Goal: Task Accomplishment & Management: Manage account settings

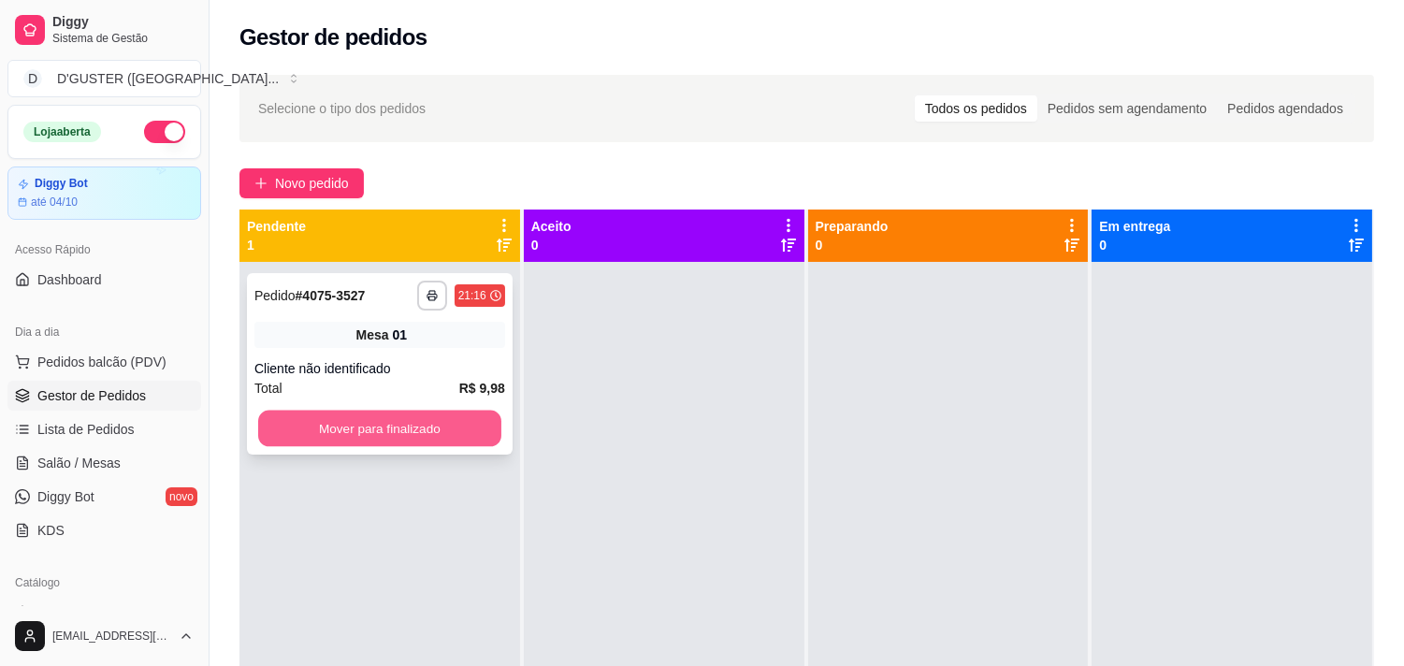
click at [377, 425] on button "Mover para finalizado" at bounding box center [379, 429] width 243 height 36
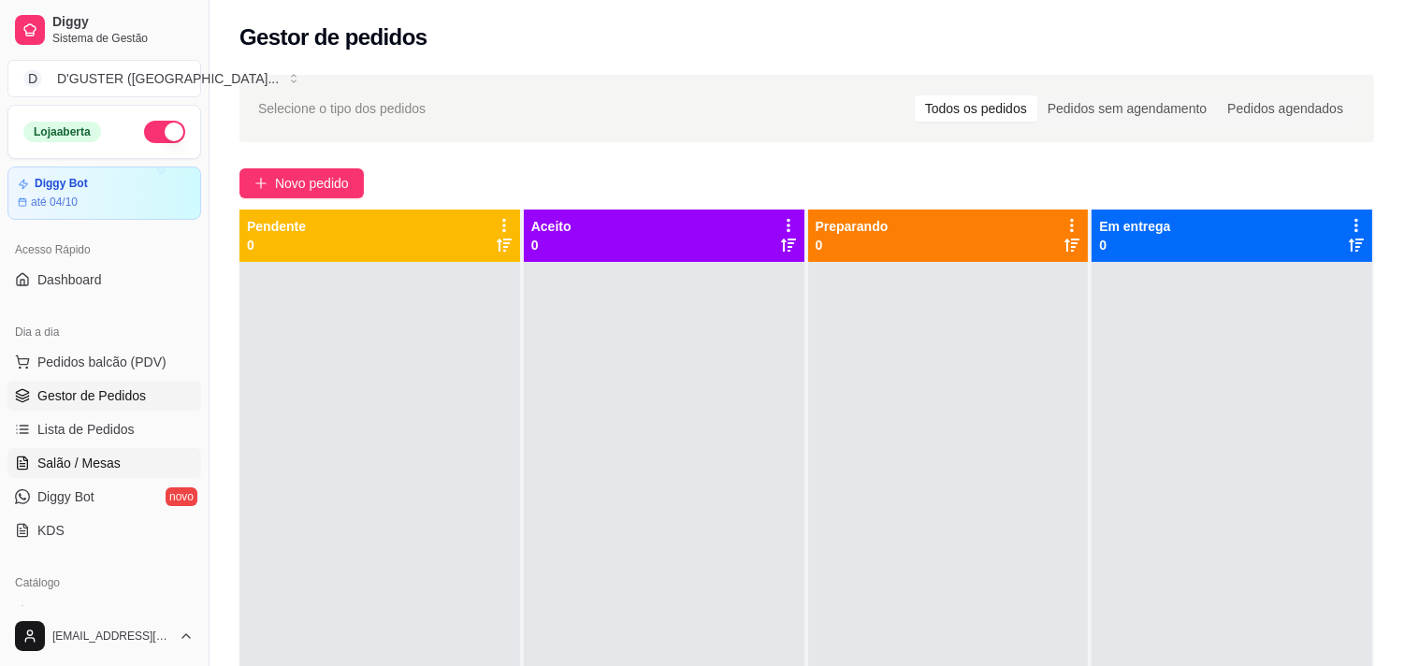
click at [116, 469] on span "Salão / Mesas" at bounding box center [78, 463] width 83 height 19
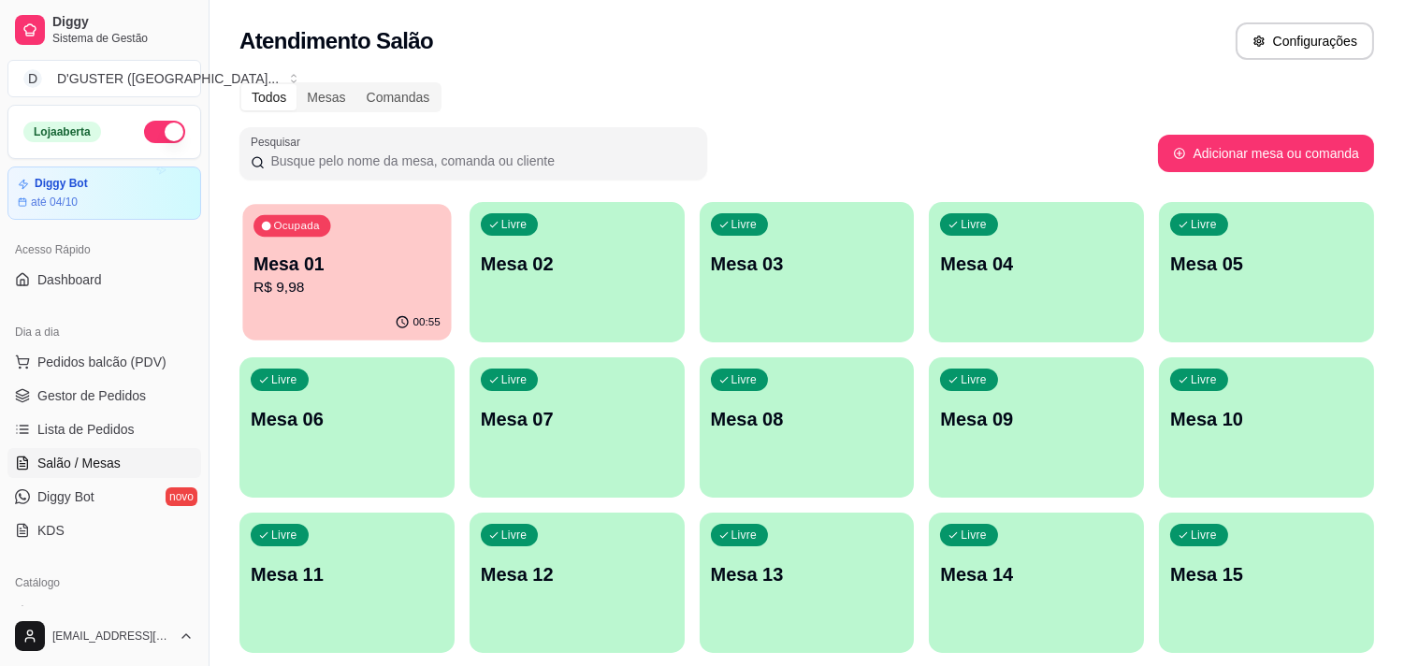
click at [313, 277] on p "R$ 9,98" at bounding box center [346, 288] width 187 height 22
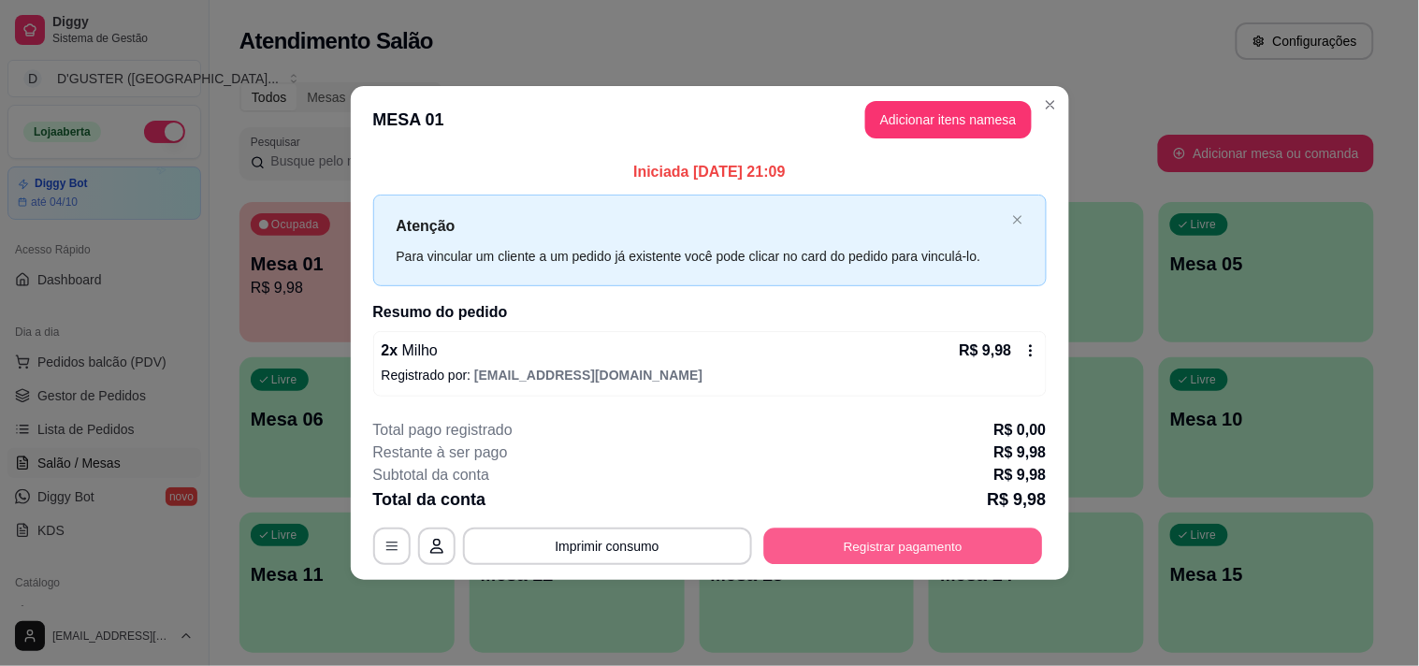
click at [870, 539] on button "Registrar pagamento" at bounding box center [902, 545] width 279 height 36
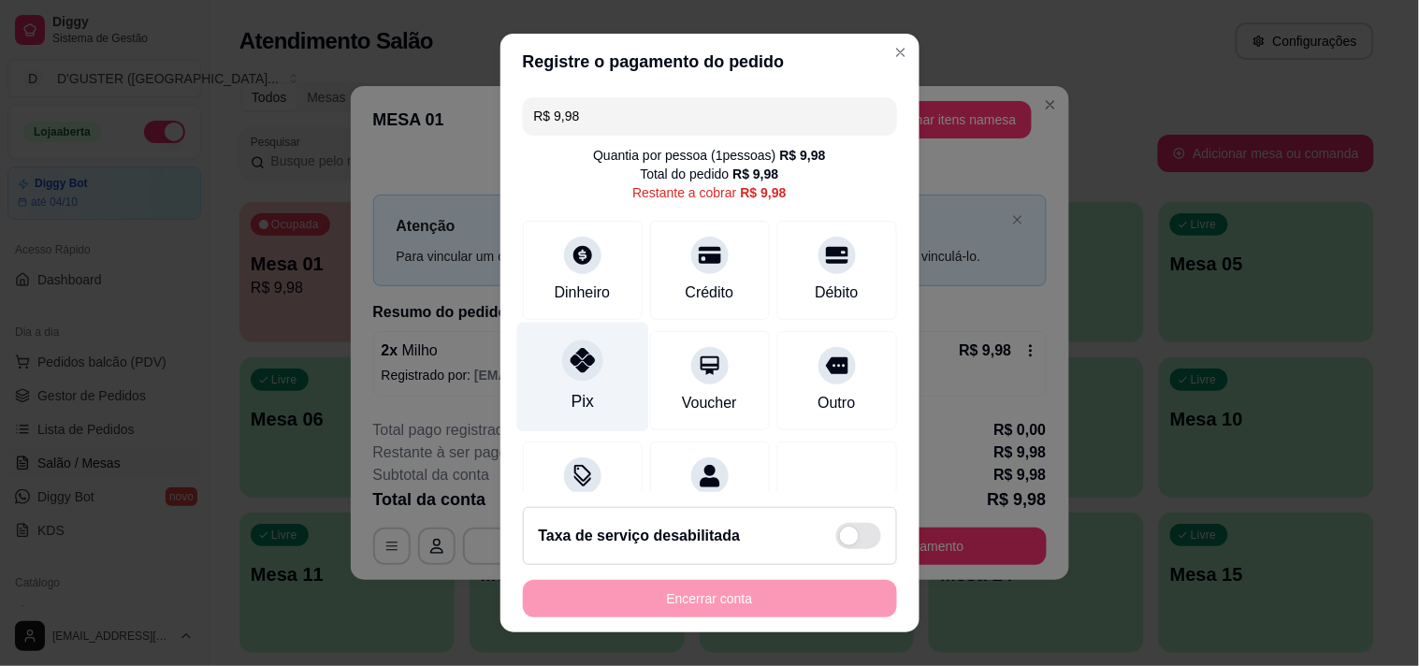
click at [581, 369] on icon at bounding box center [582, 360] width 24 height 24
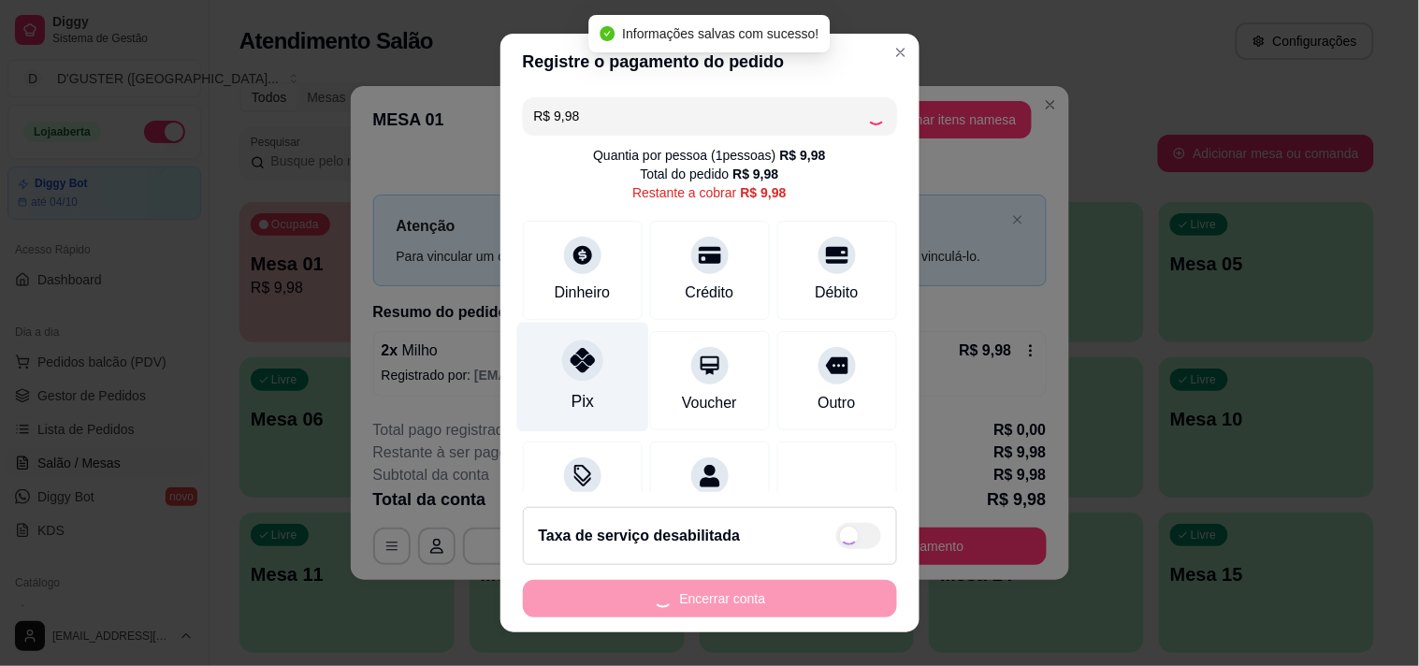
type input "R$ 0,00"
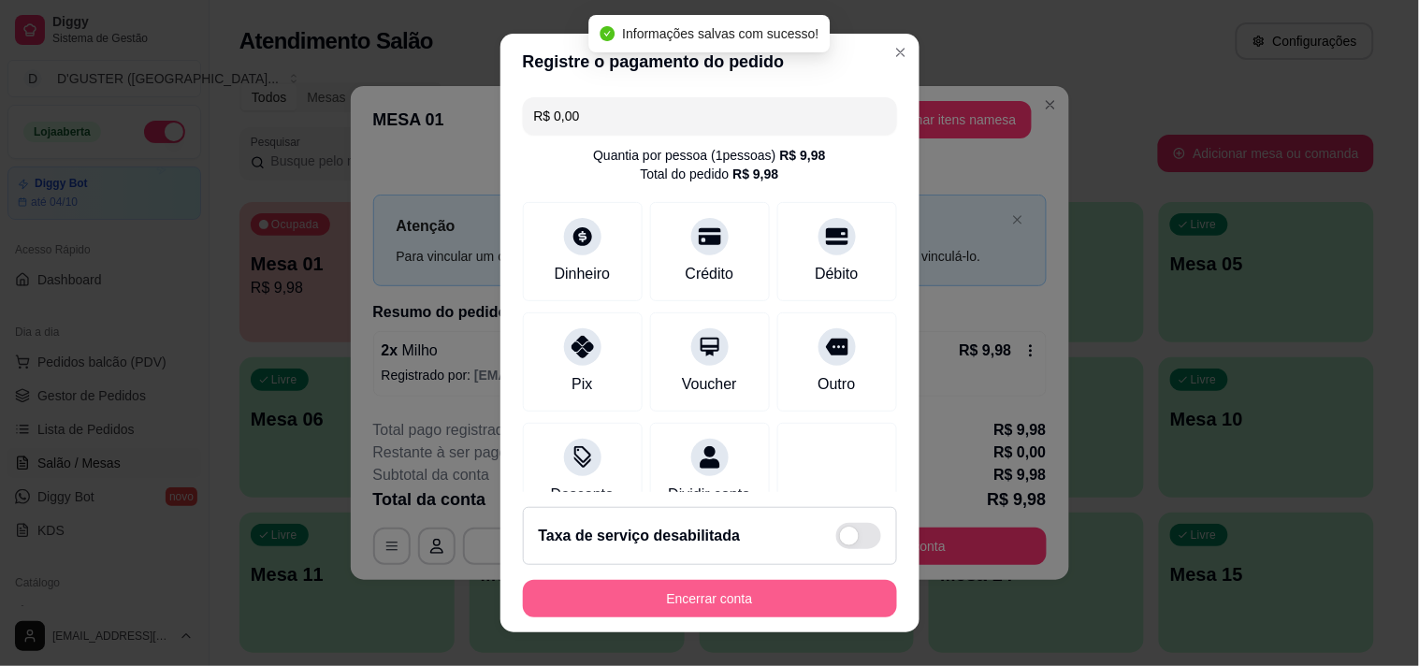
click at [799, 605] on button "Encerrar conta" at bounding box center [710, 598] width 374 height 37
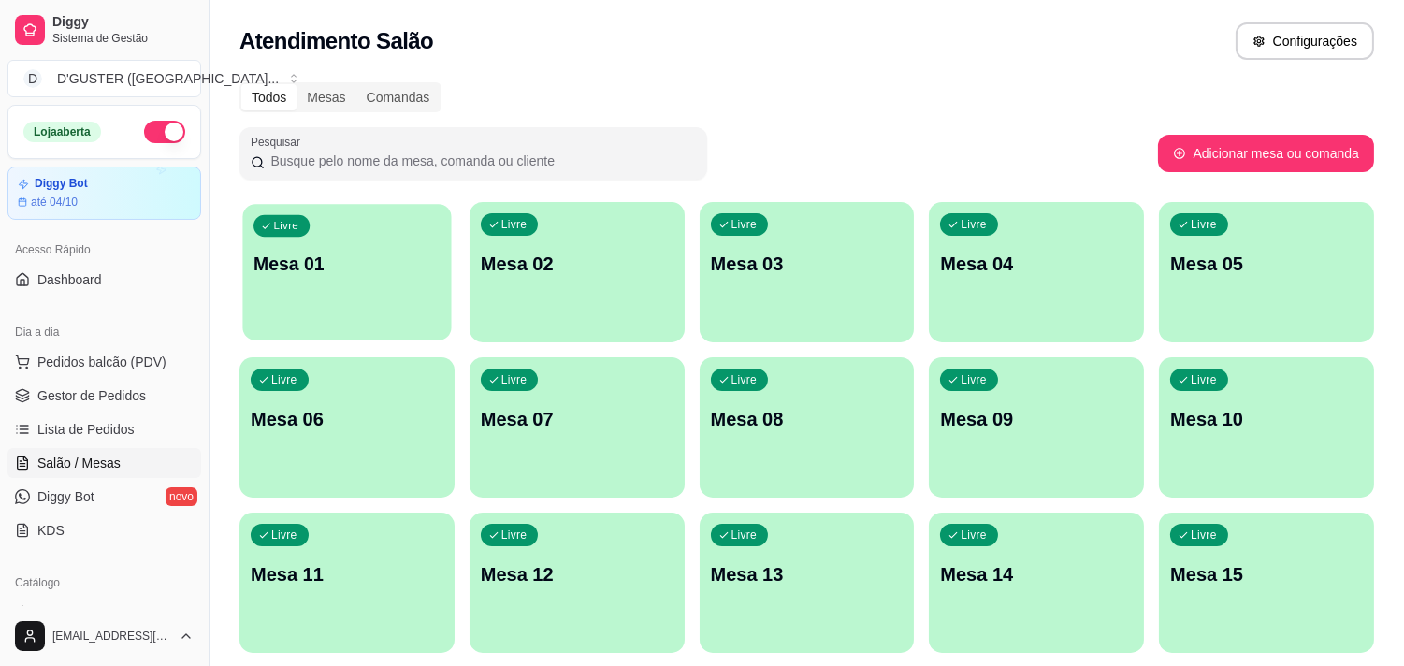
click at [285, 288] on div "Livre Mesa 01" at bounding box center [346, 261] width 209 height 114
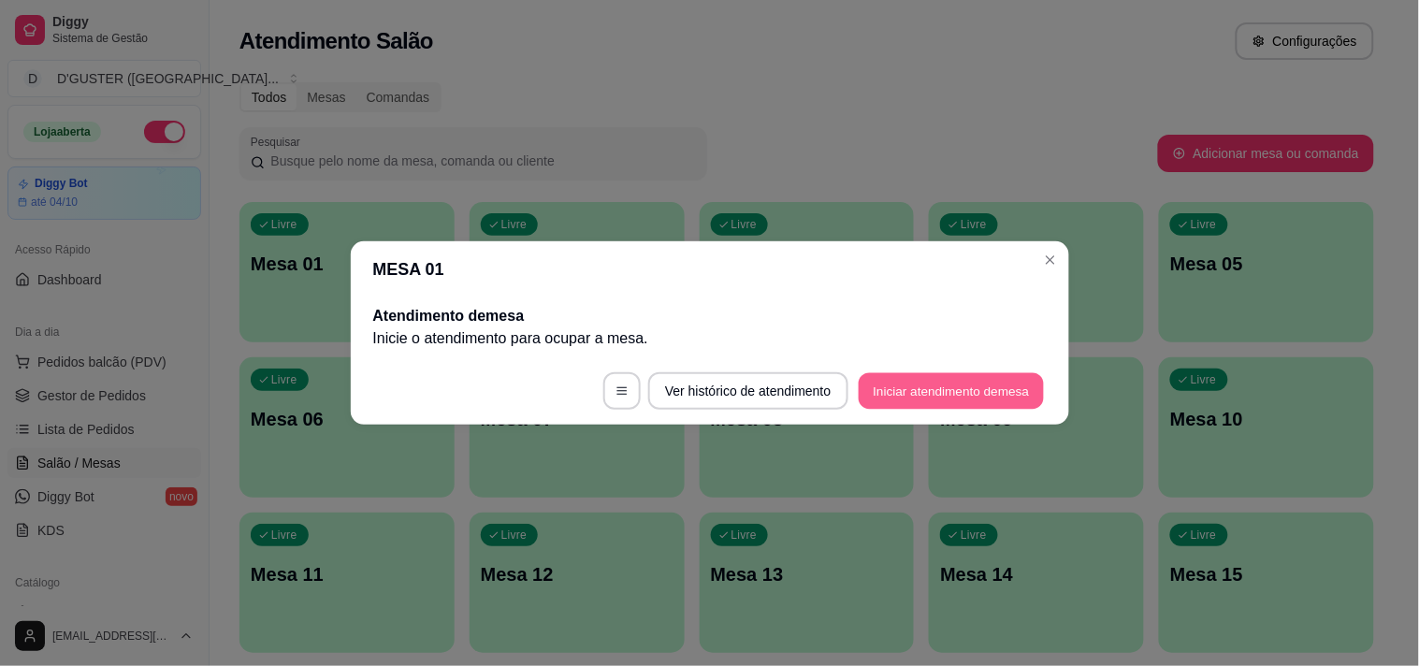
click at [943, 383] on button "Iniciar atendimento de mesa" at bounding box center [950, 391] width 185 height 36
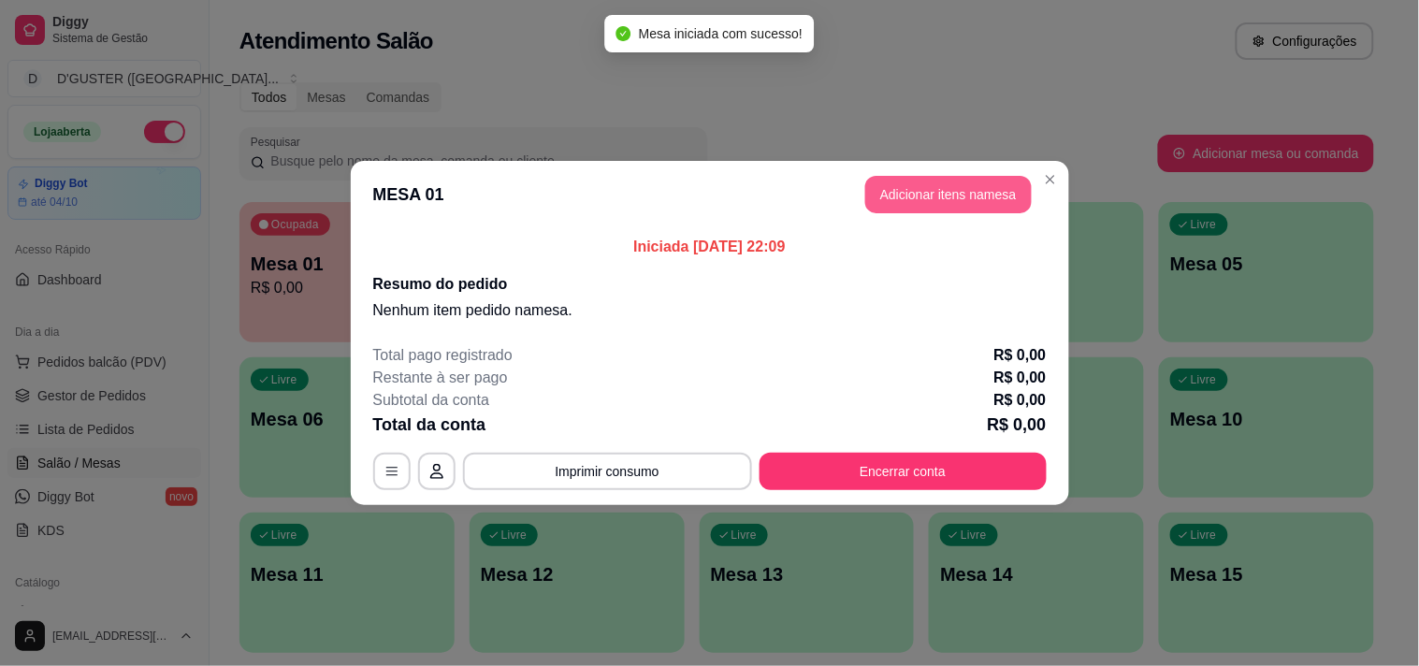
click at [946, 204] on button "Adicionar itens na mesa" at bounding box center [948, 194] width 166 height 37
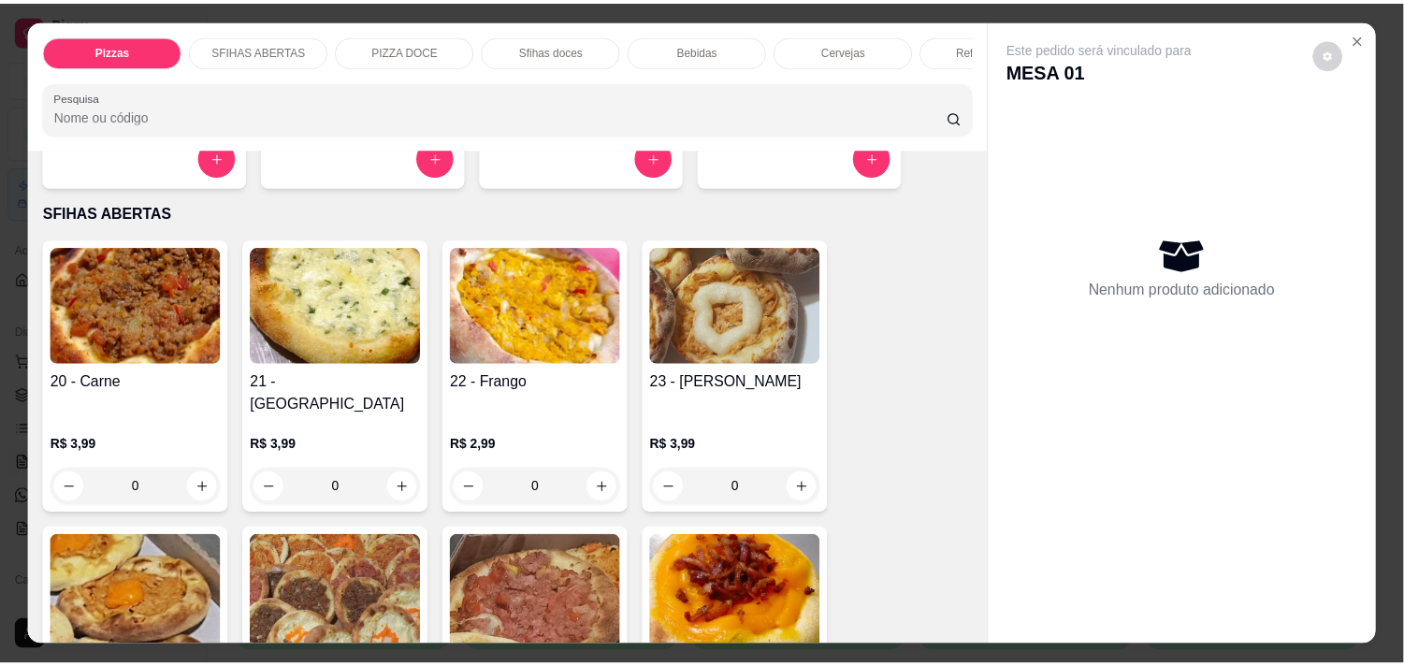
scroll to position [311, 0]
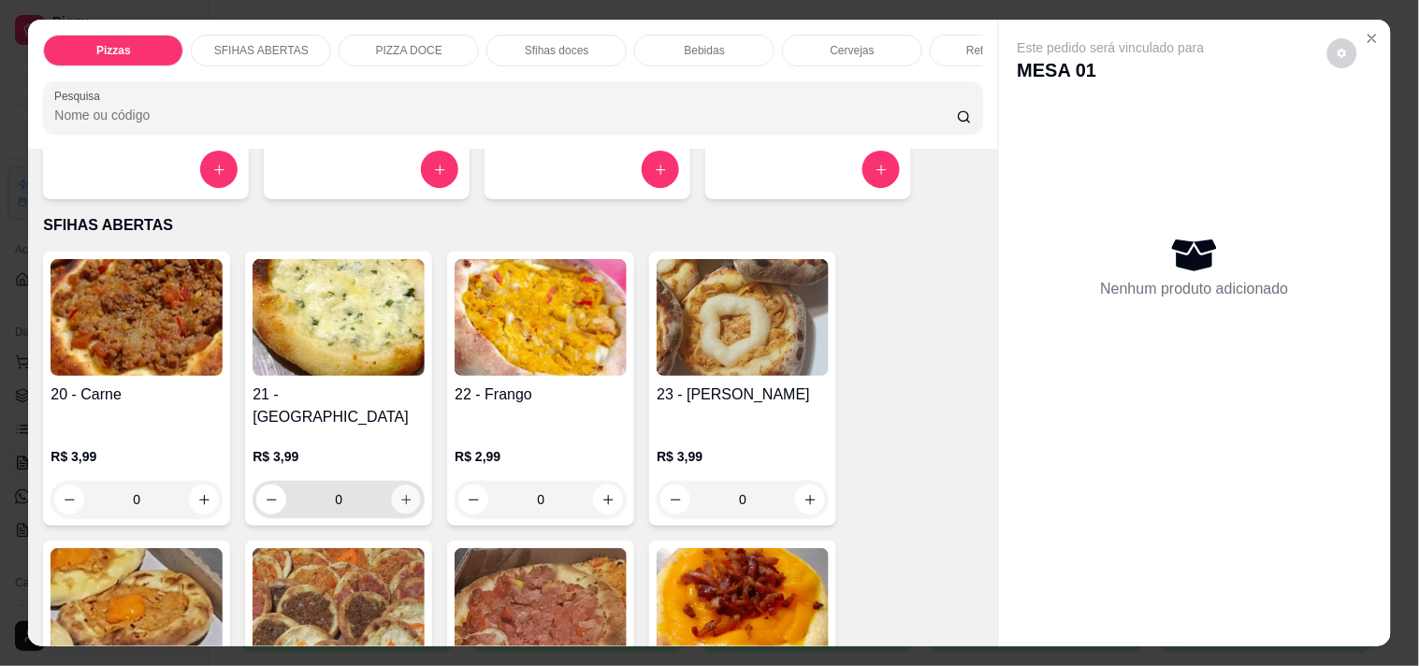
click at [399, 493] on icon "increase-product-quantity" at bounding box center [406, 500] width 14 height 14
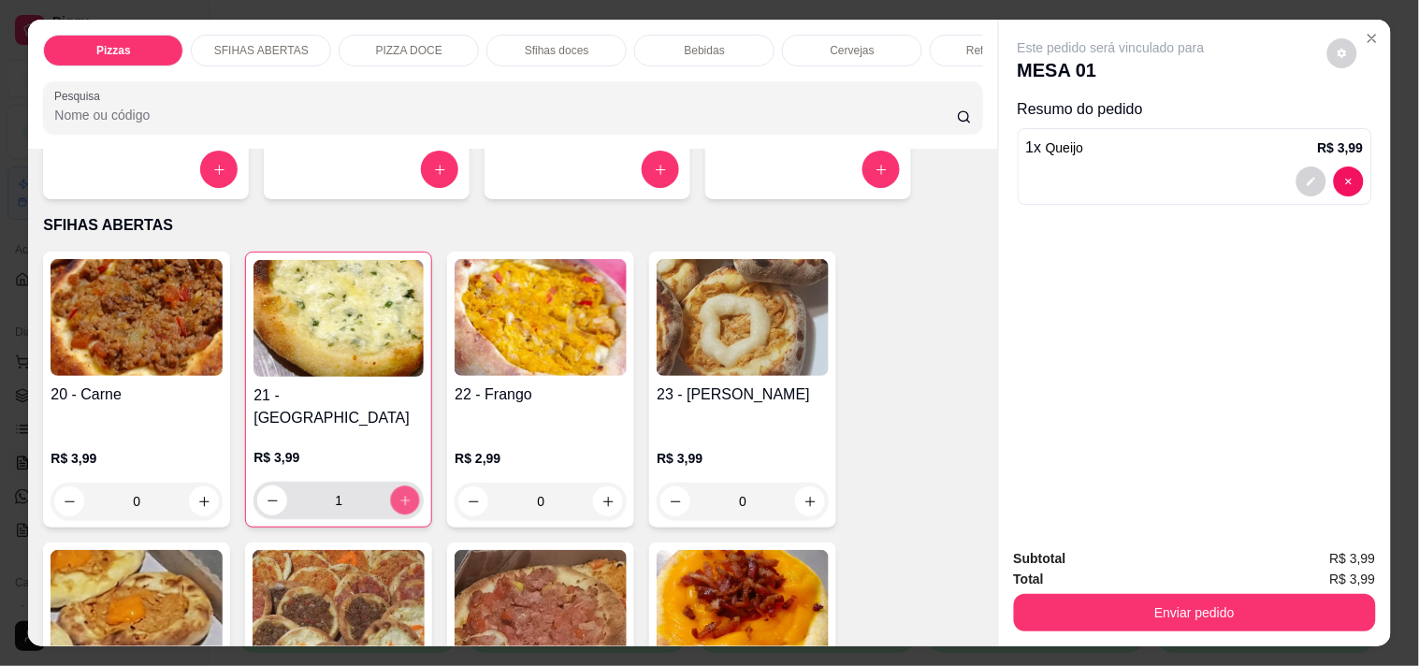
click at [398, 494] on icon "increase-product-quantity" at bounding box center [405, 501] width 14 height 14
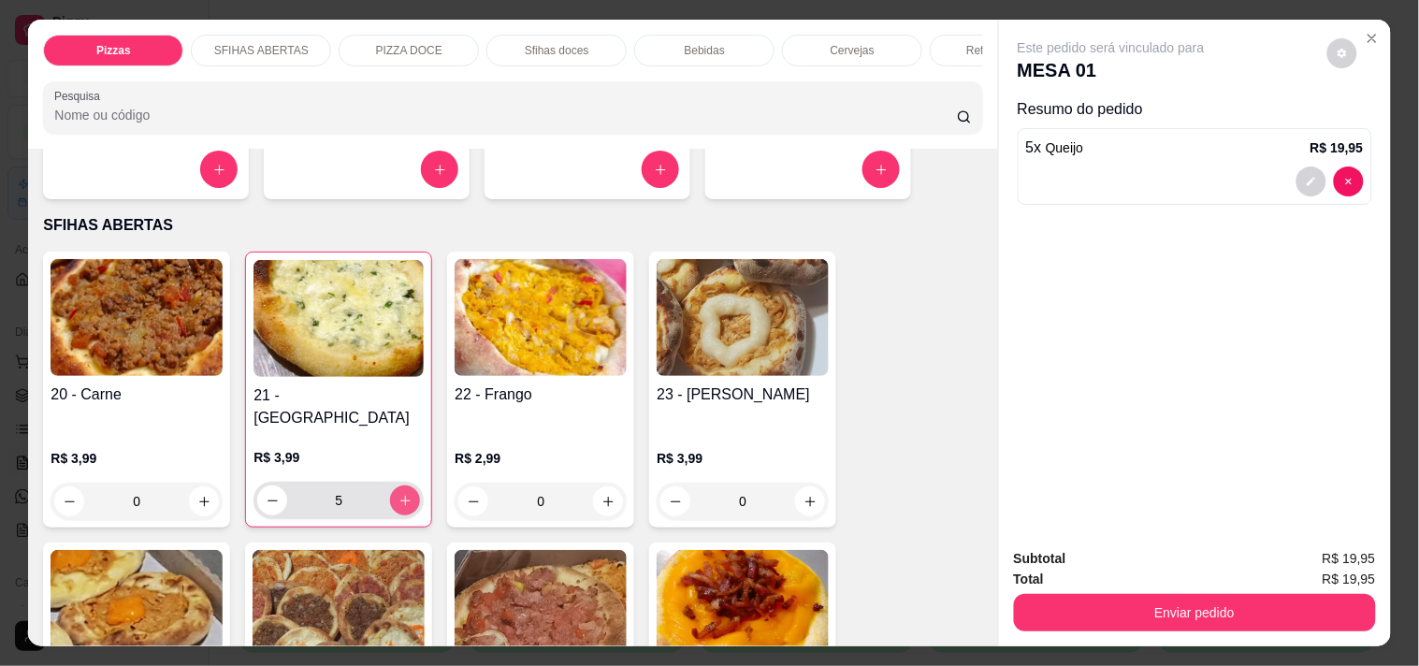
type input "6"
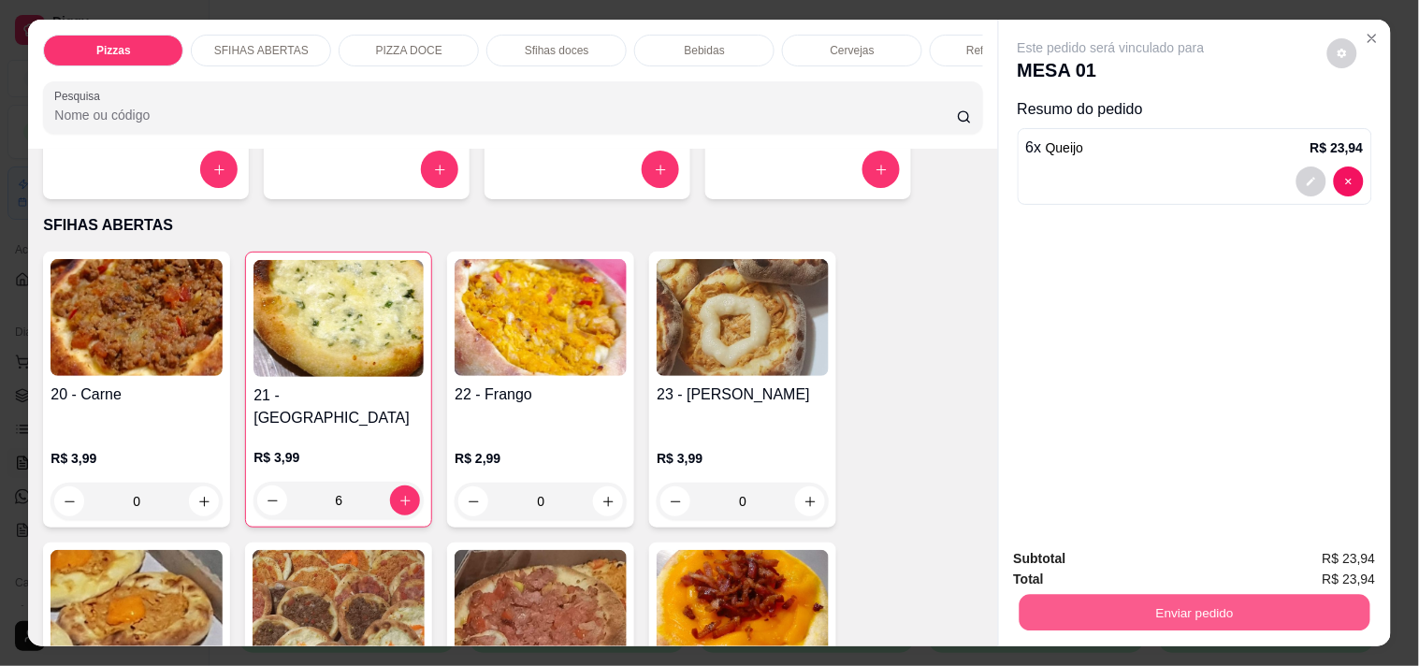
click at [1034, 594] on button "Enviar pedido" at bounding box center [1193, 612] width 351 height 36
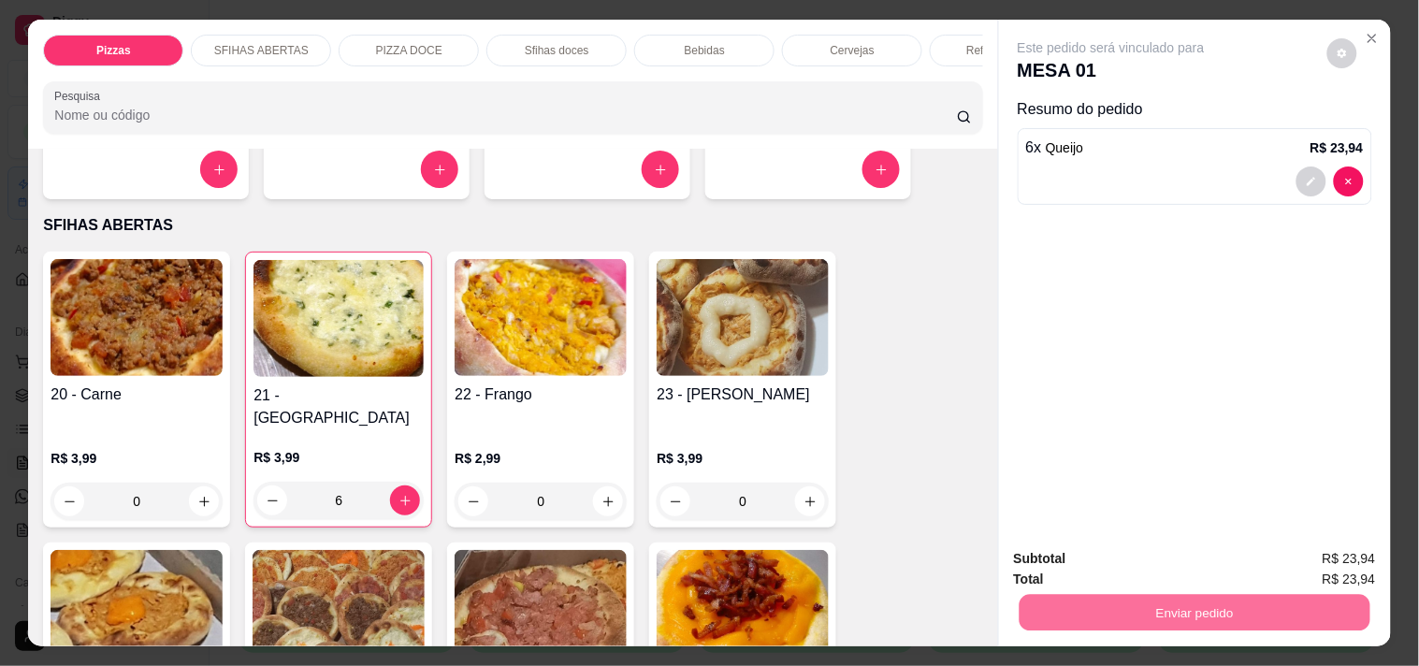
click at [1073, 556] on button "Não registrar e enviar pedido" at bounding box center [1132, 558] width 189 height 35
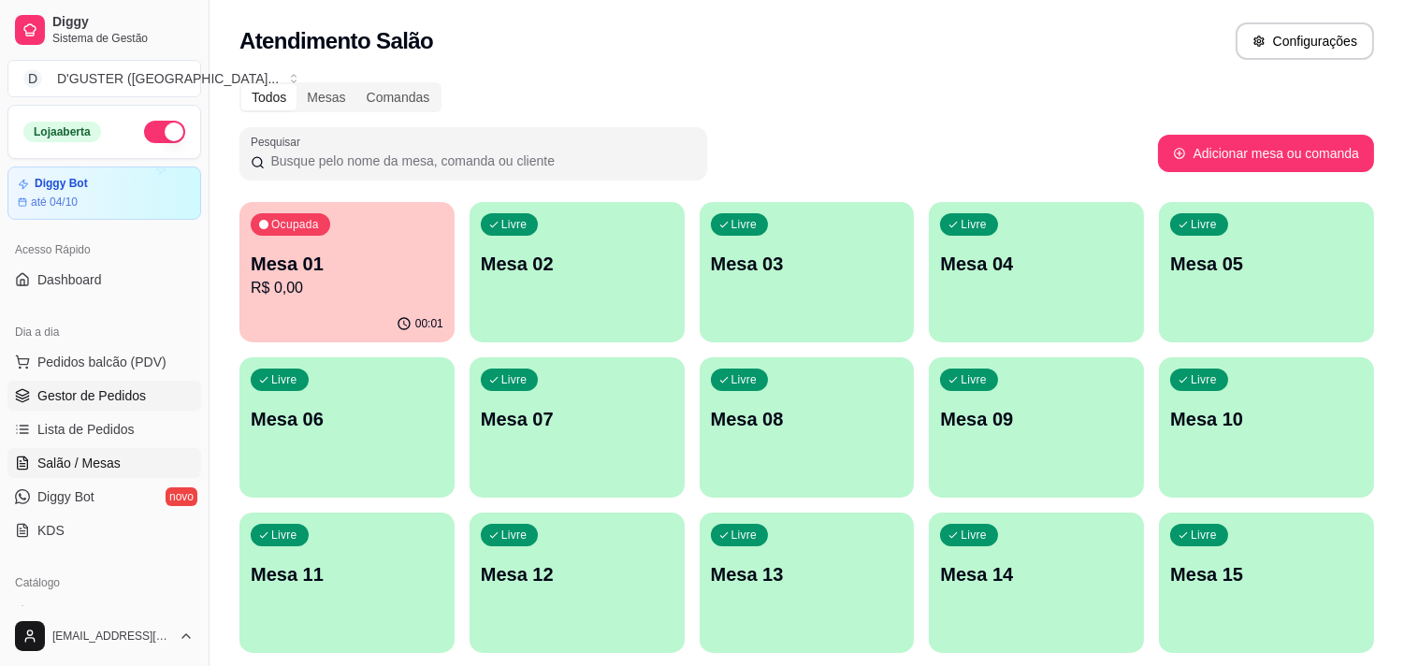
click at [96, 391] on span "Gestor de Pedidos" at bounding box center [91, 395] width 108 height 19
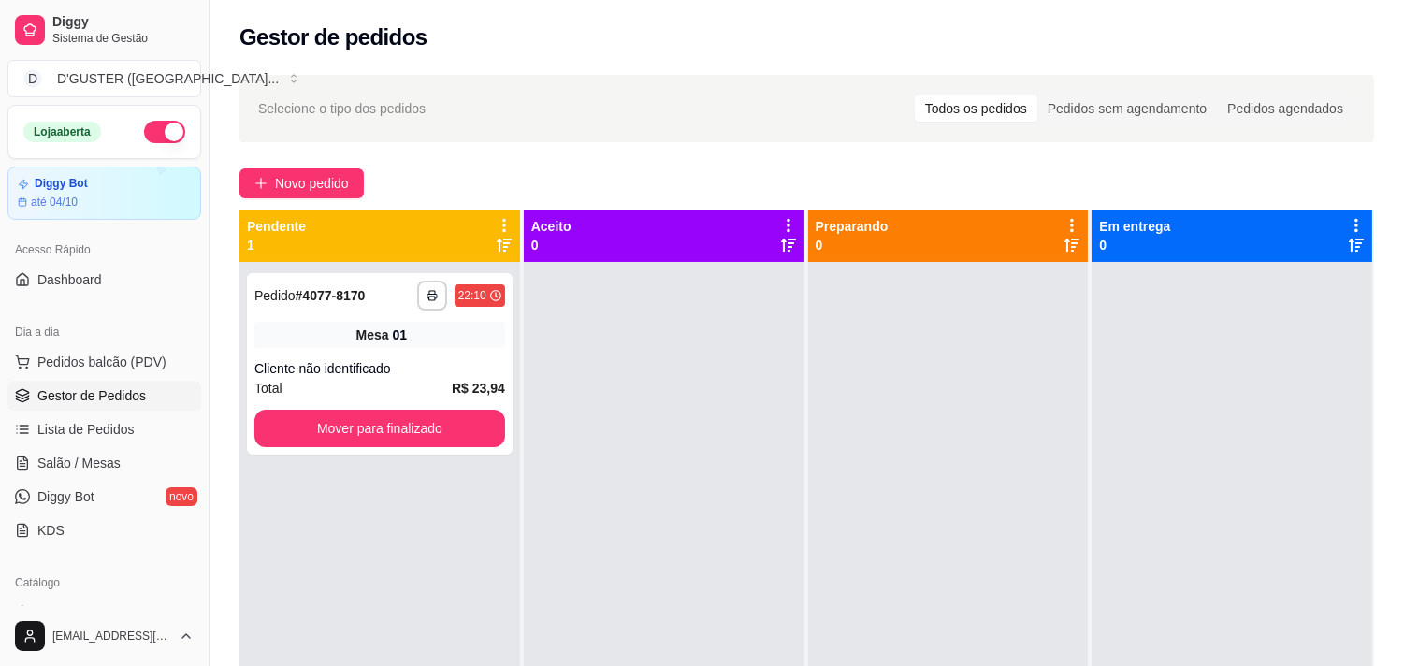
click at [7, 381] on link "Gestor de Pedidos" at bounding box center [104, 396] width 194 height 30
click at [60, 470] on span "Salão / Mesas" at bounding box center [78, 463] width 83 height 19
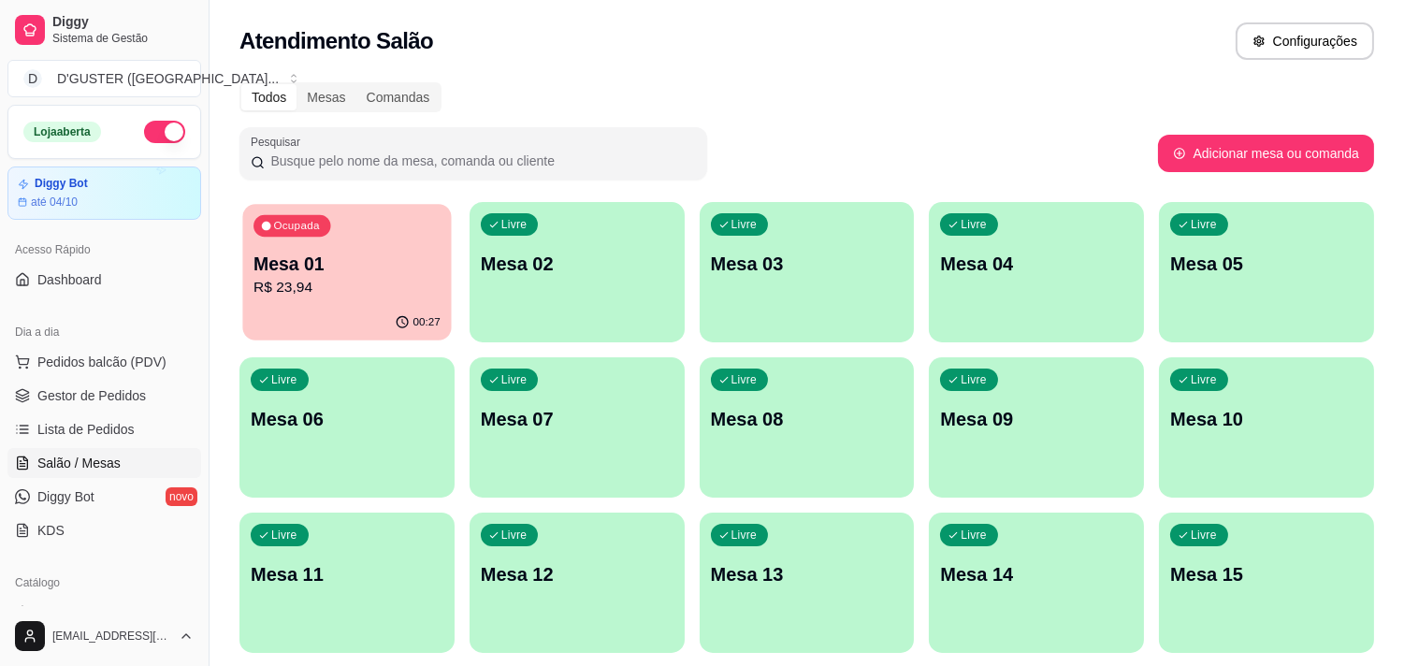
click at [320, 257] on p "Mesa 01" at bounding box center [346, 264] width 187 height 25
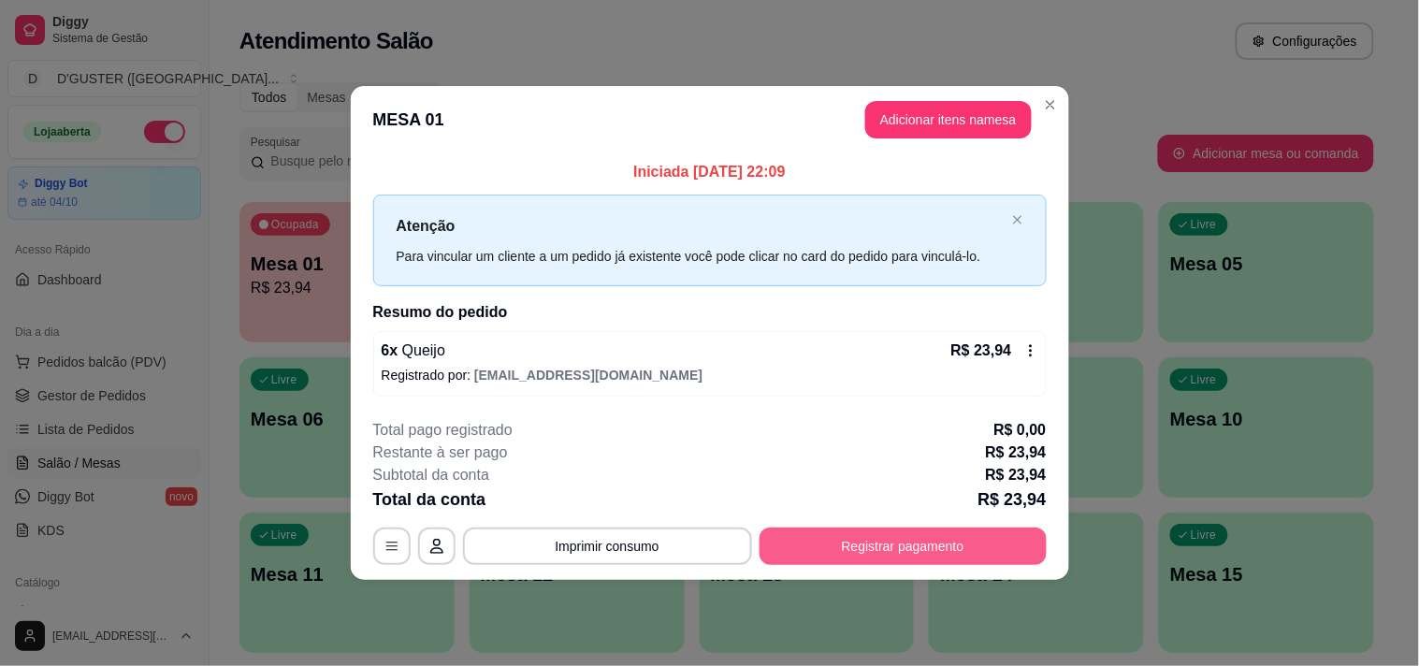
click at [880, 539] on button "Registrar pagamento" at bounding box center [902, 545] width 287 height 37
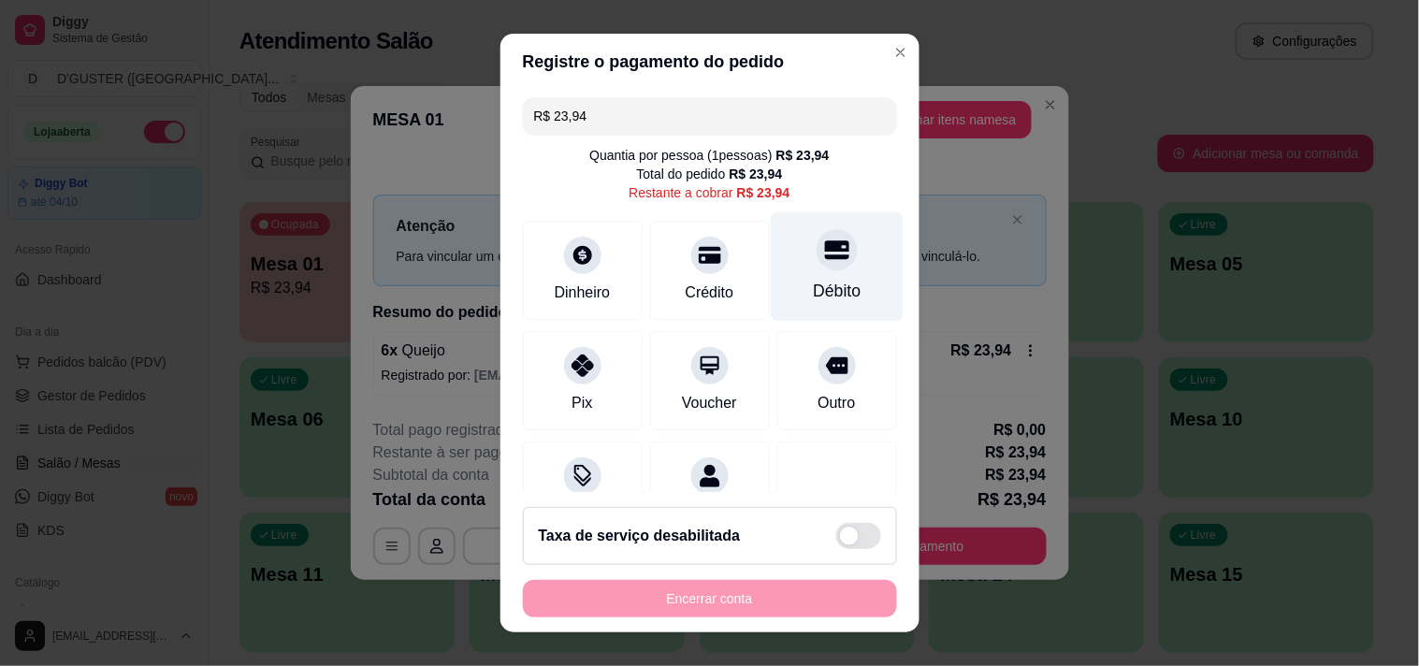
click at [817, 246] on div at bounding box center [836, 249] width 41 height 41
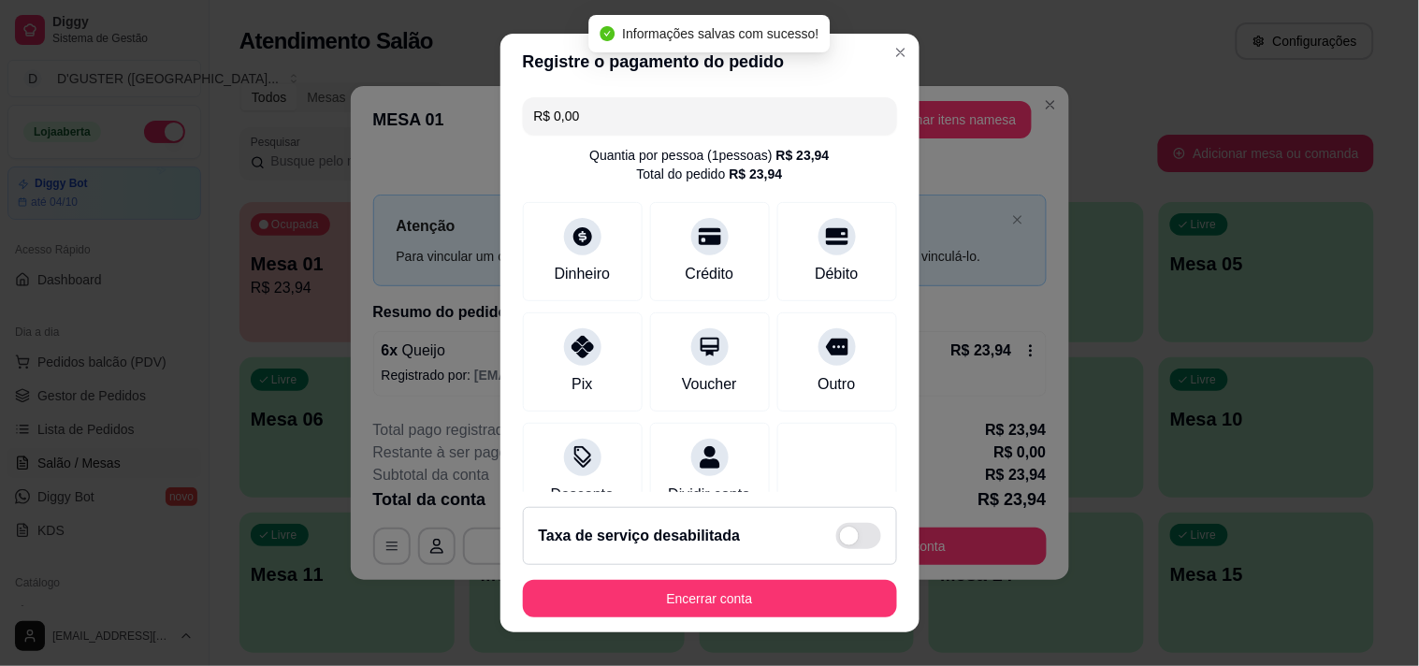
type input "R$ 0,00"
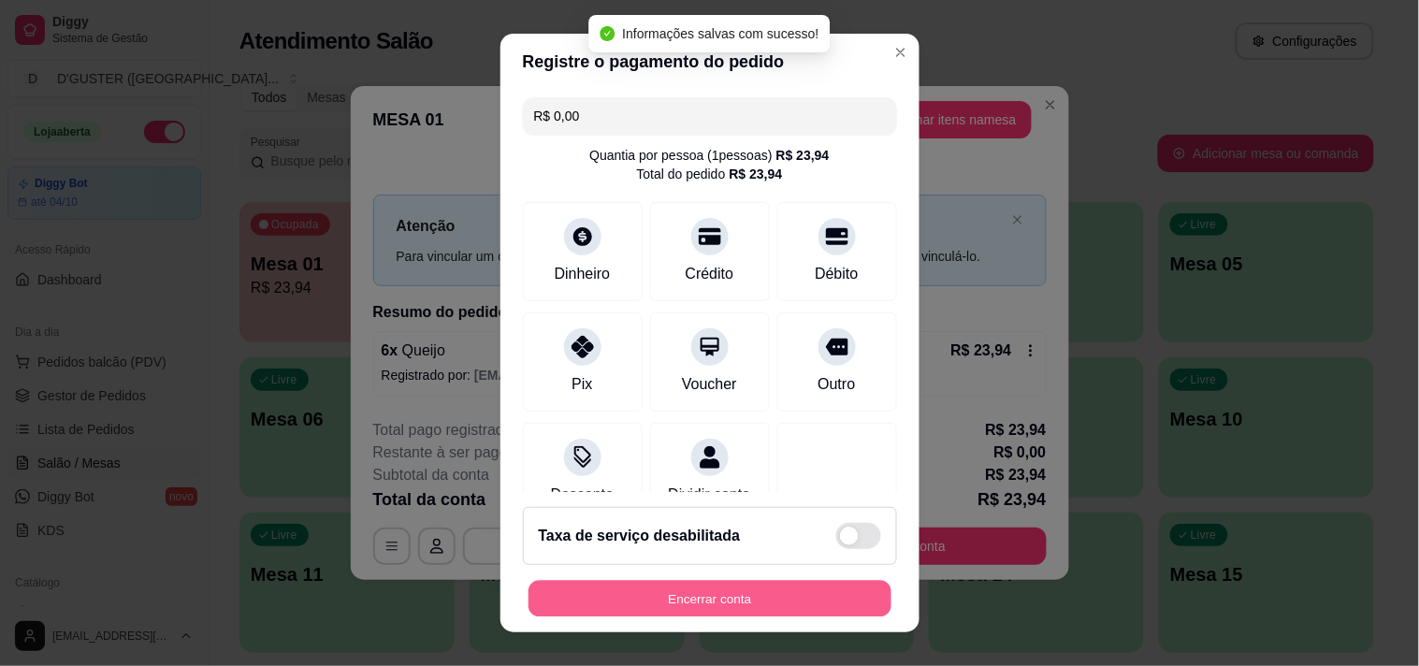
click at [802, 605] on button "Encerrar conta" at bounding box center [709, 599] width 363 height 36
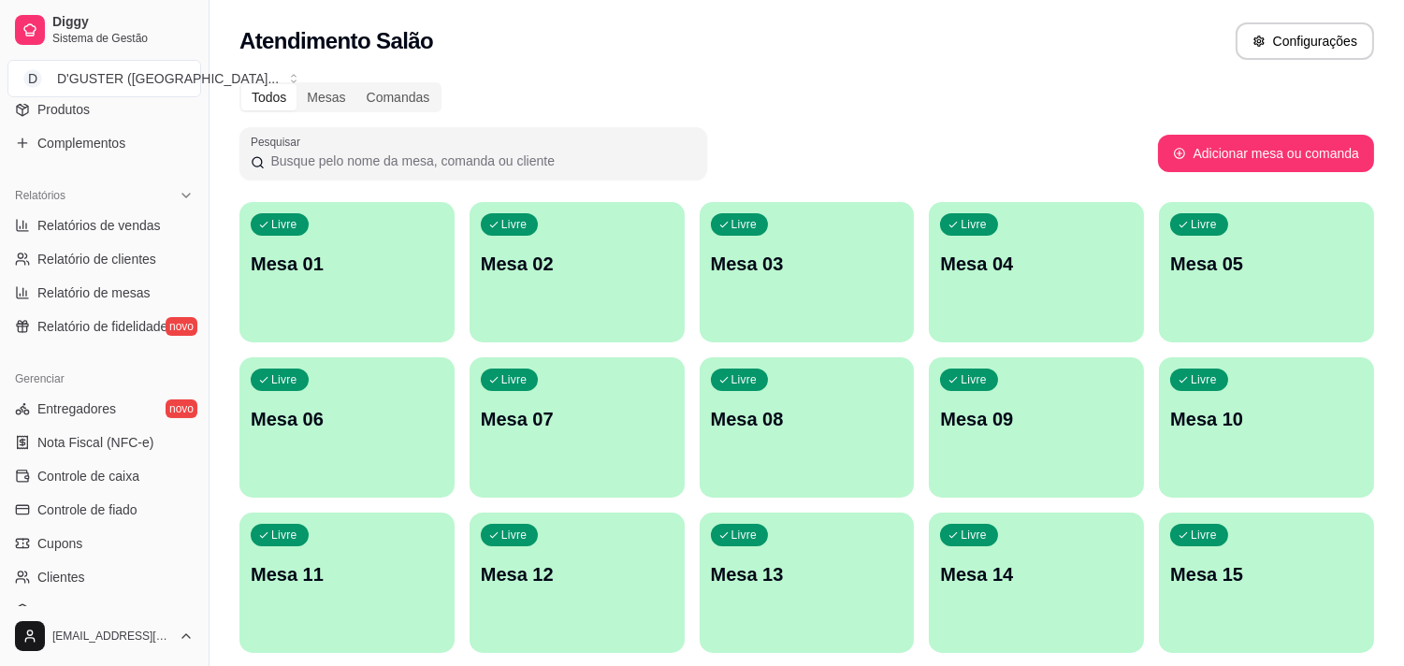
scroll to position [519, 0]
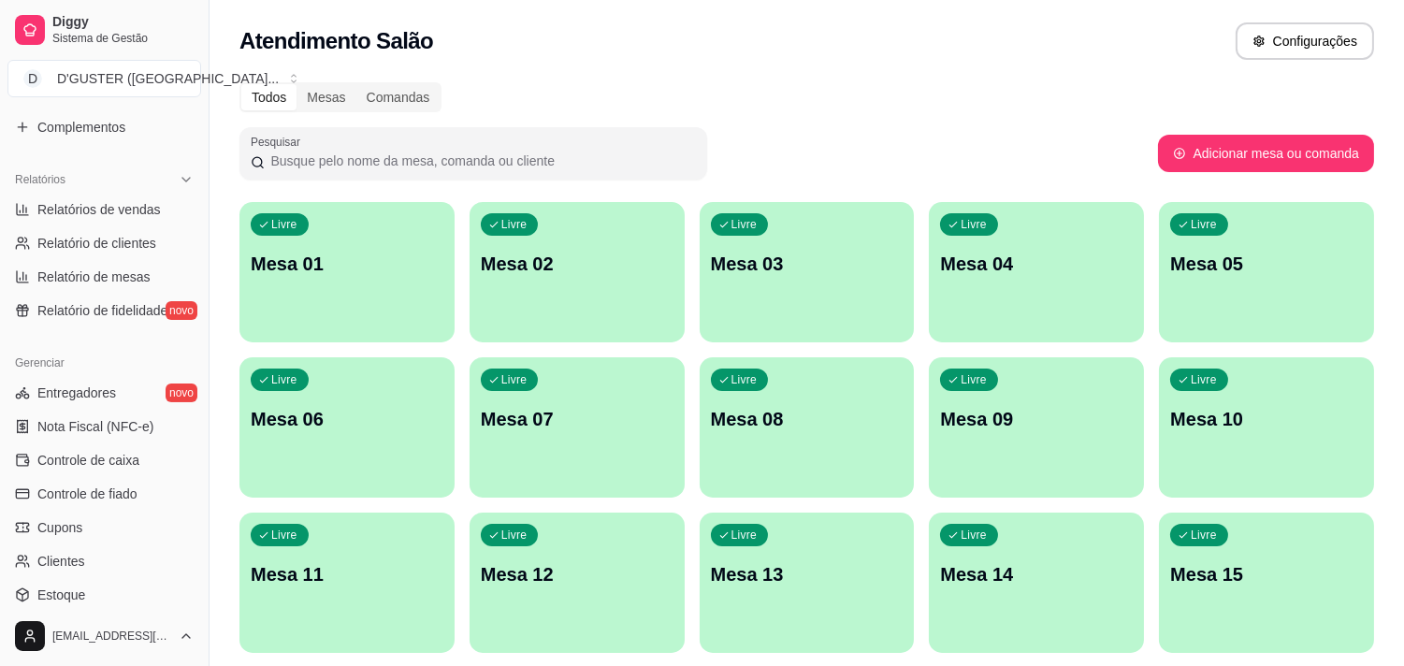
click at [98, 445] on link "Controle de caixa" at bounding box center [104, 460] width 194 height 30
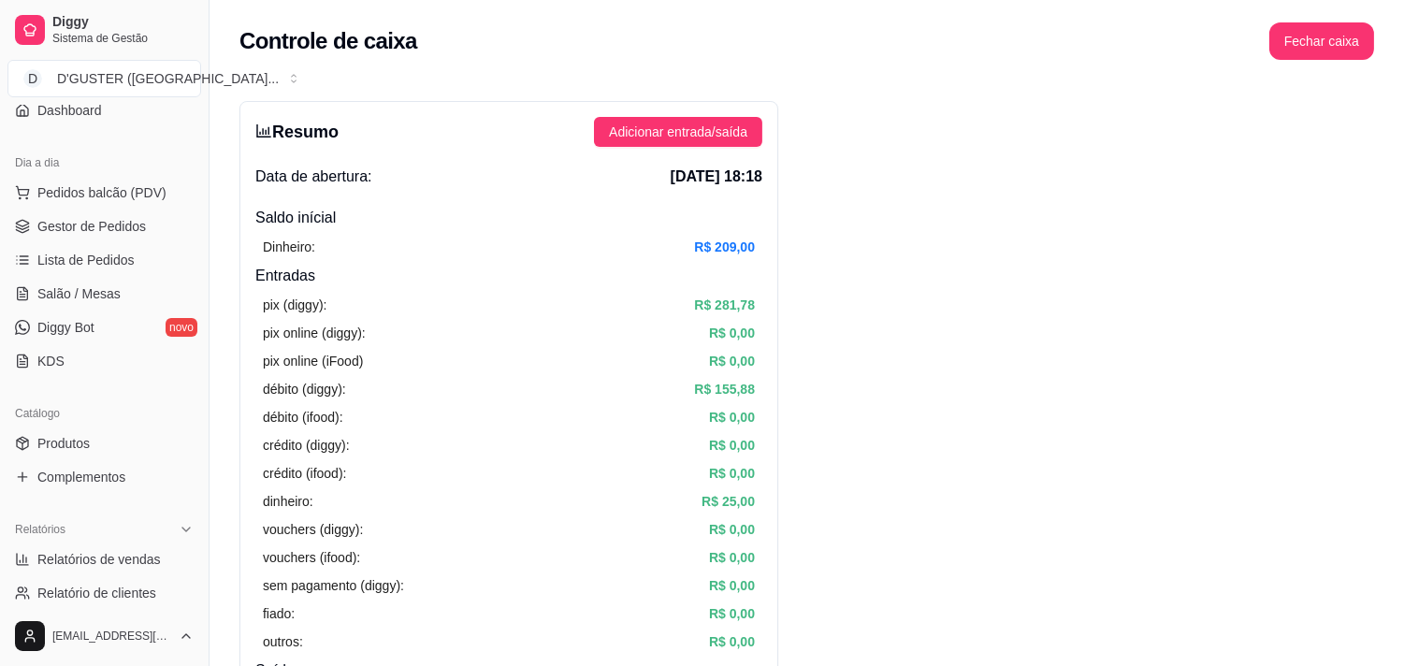
scroll to position [104, 0]
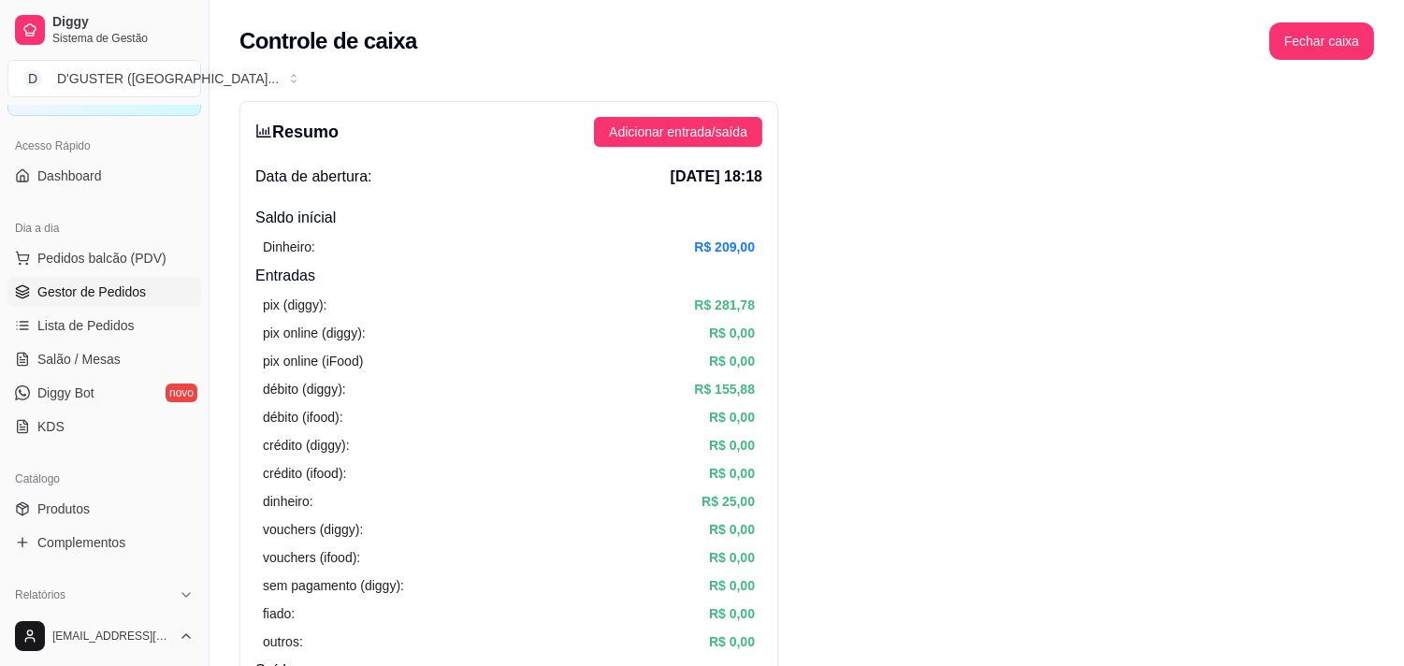
click at [99, 296] on span "Gestor de Pedidos" at bounding box center [91, 291] width 108 height 19
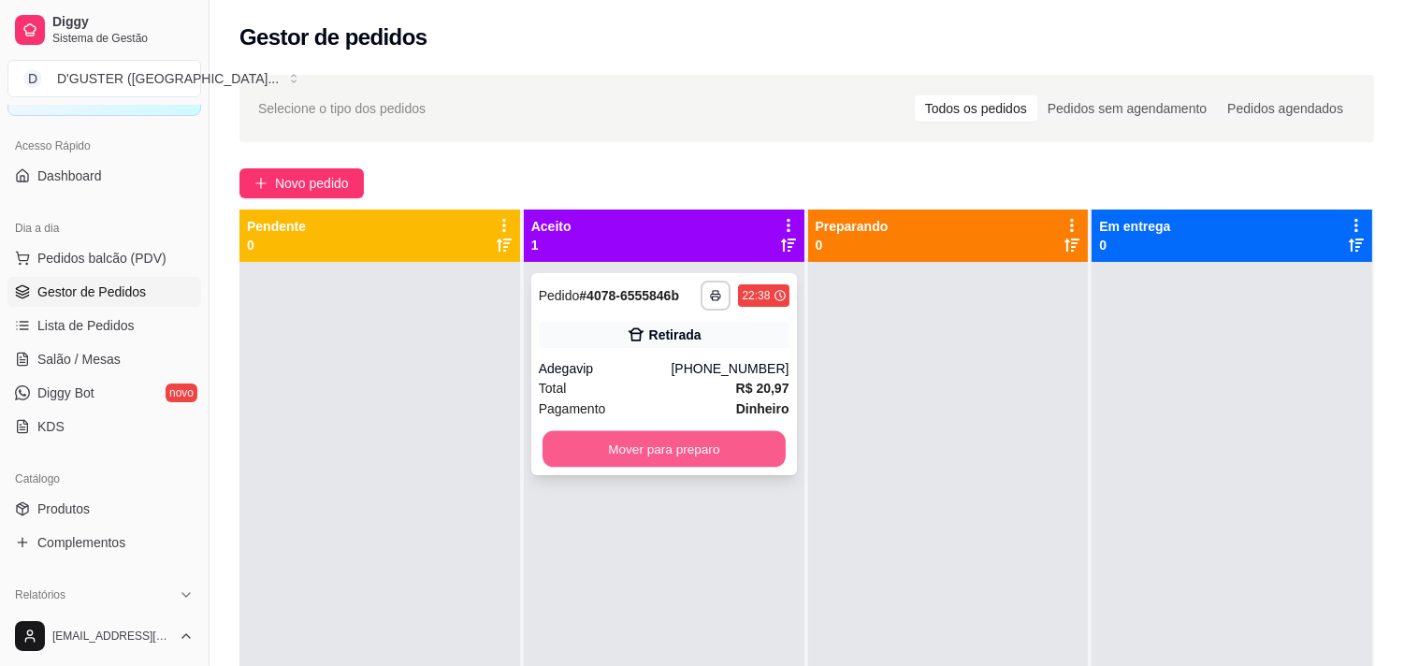
click at [577, 440] on button "Mover para preparo" at bounding box center [663, 449] width 243 height 36
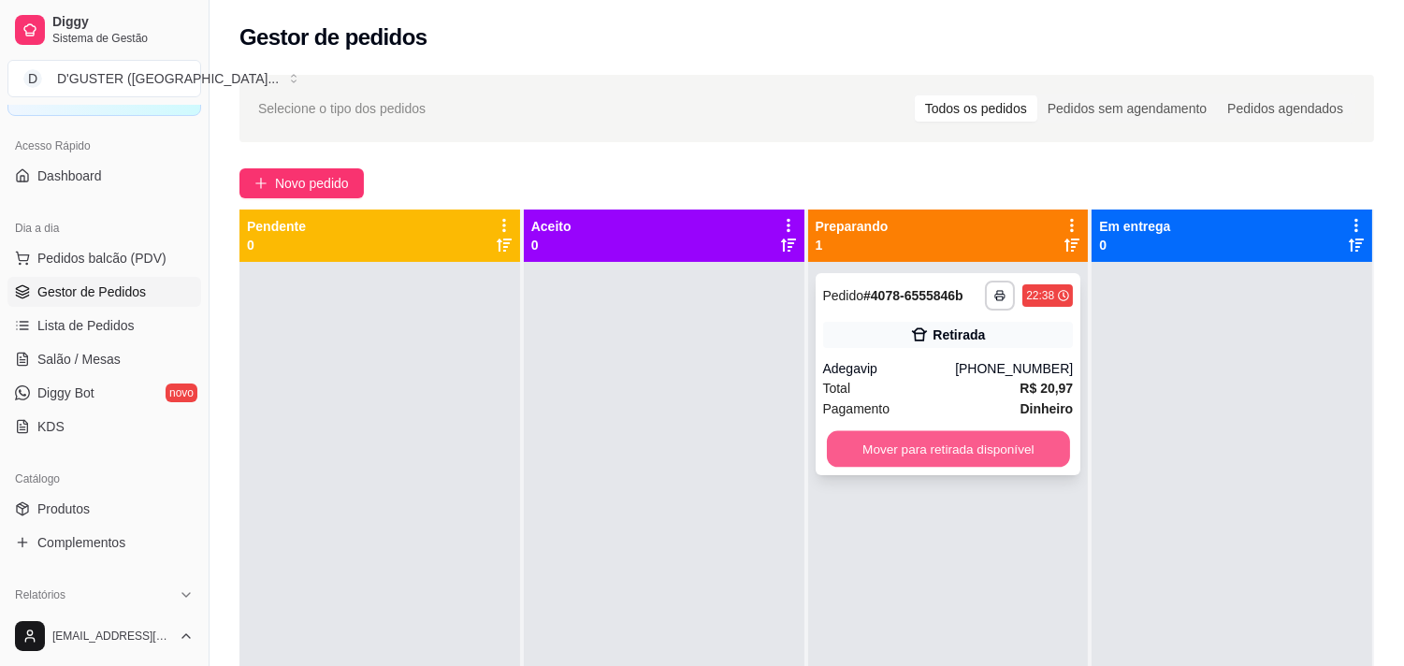
click at [909, 437] on button "Mover para retirada disponível" at bounding box center [948, 449] width 243 height 36
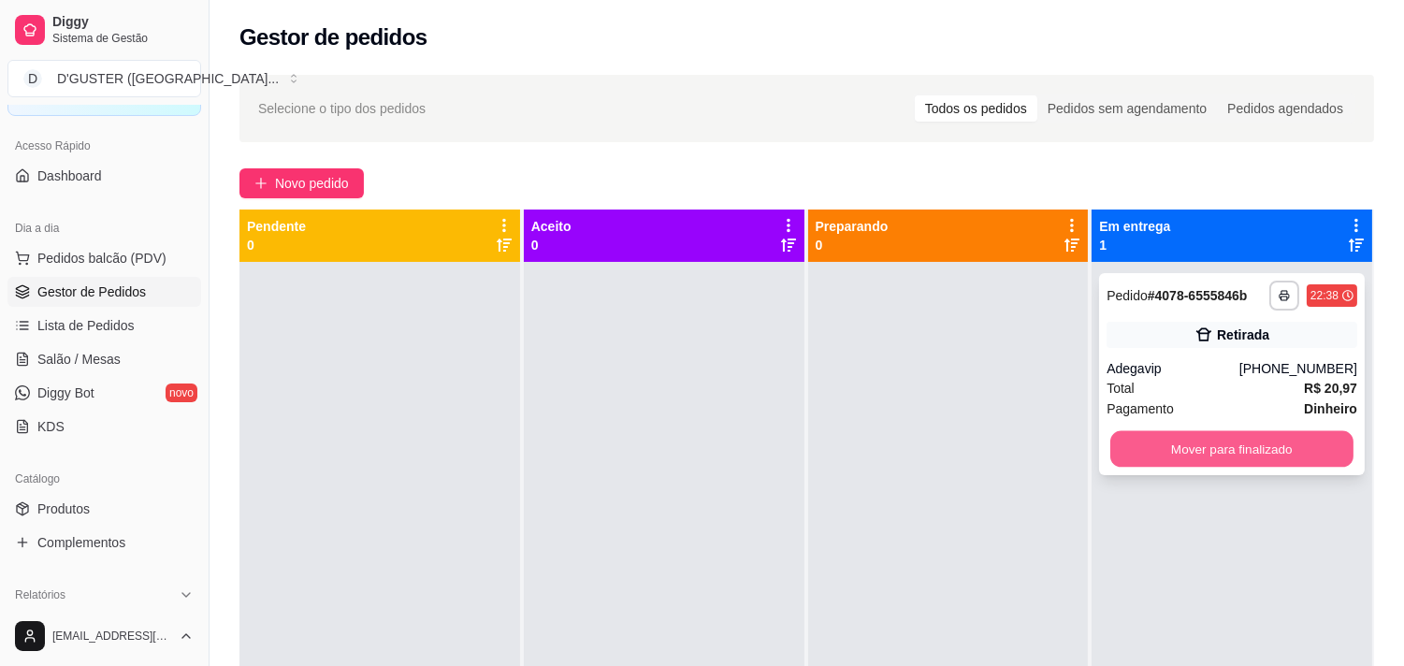
click at [1207, 443] on button "Mover para finalizado" at bounding box center [1231, 449] width 243 height 36
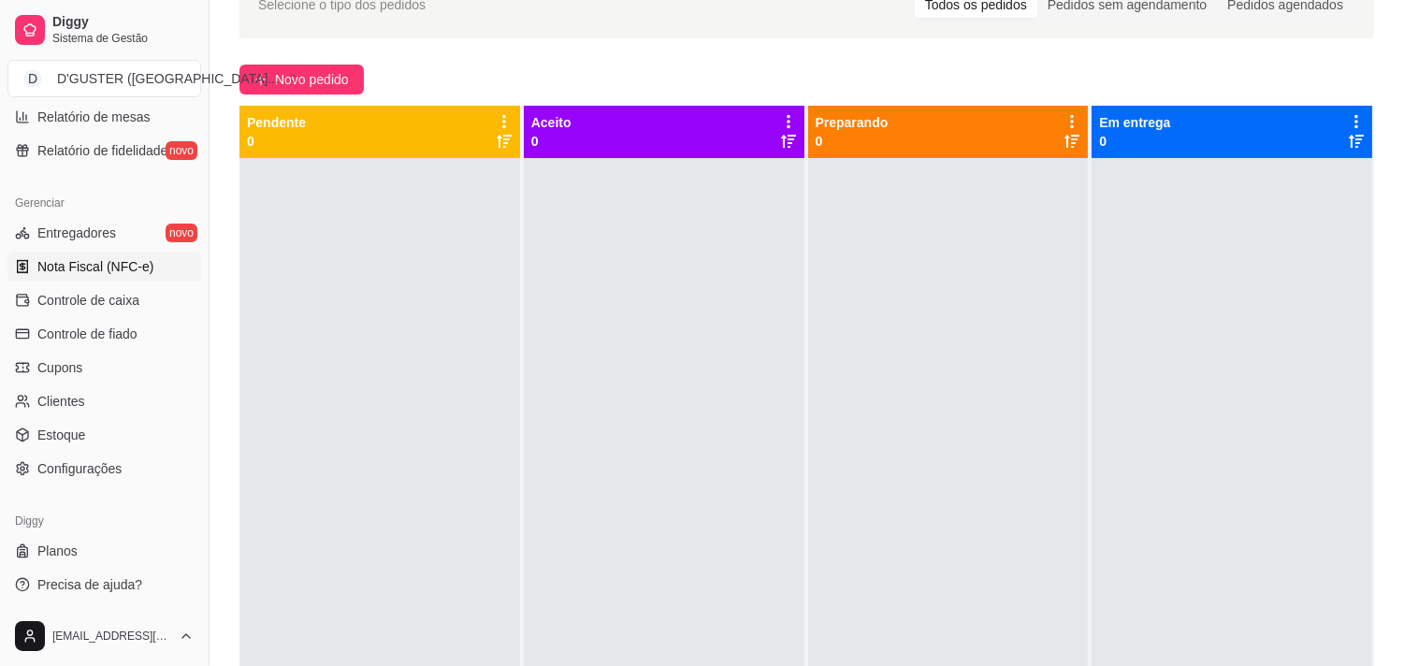
scroll to position [208, 0]
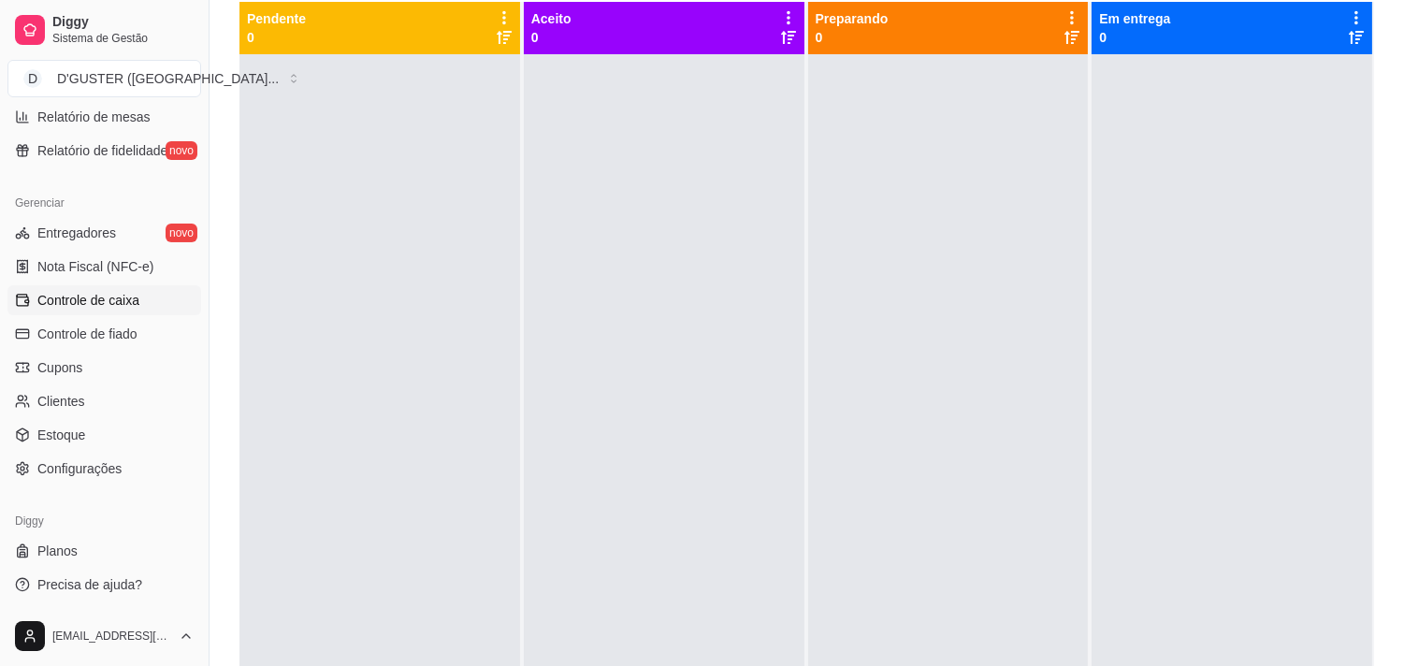
click at [92, 297] on span "Controle de caixa" at bounding box center [88, 300] width 102 height 19
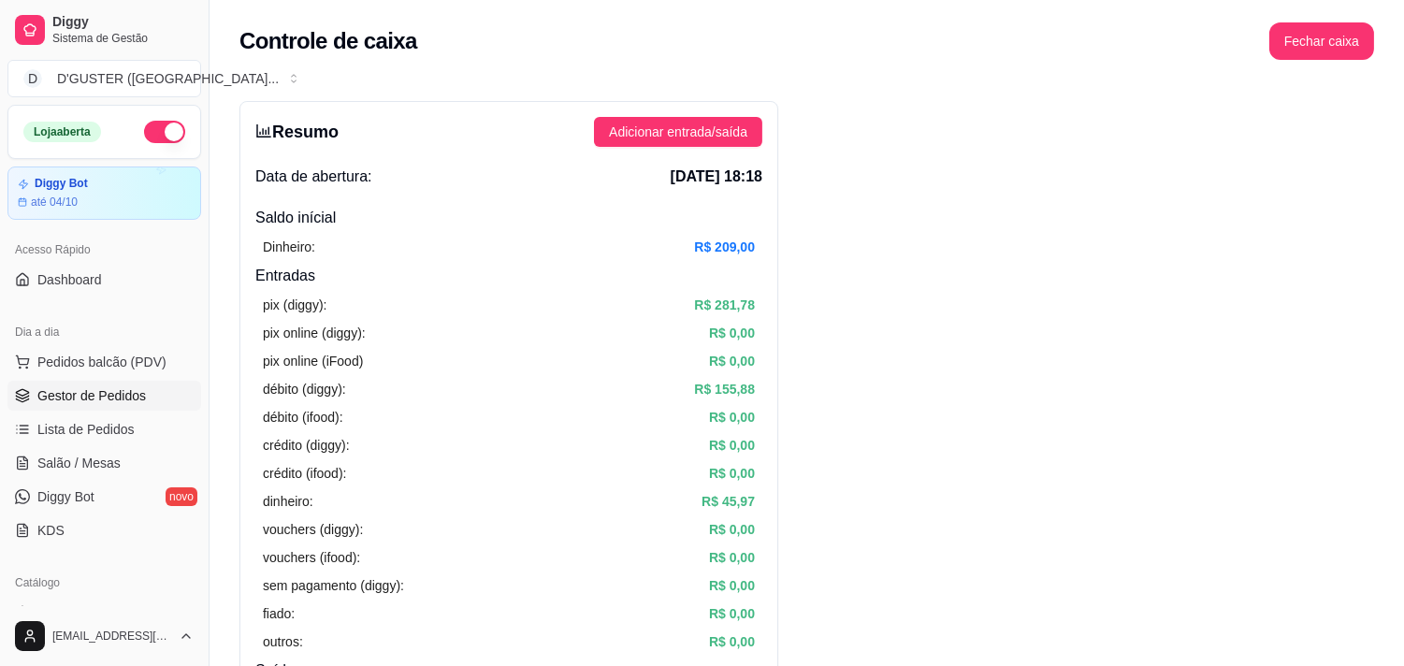
click at [104, 383] on link "Gestor de Pedidos" at bounding box center [104, 396] width 194 height 30
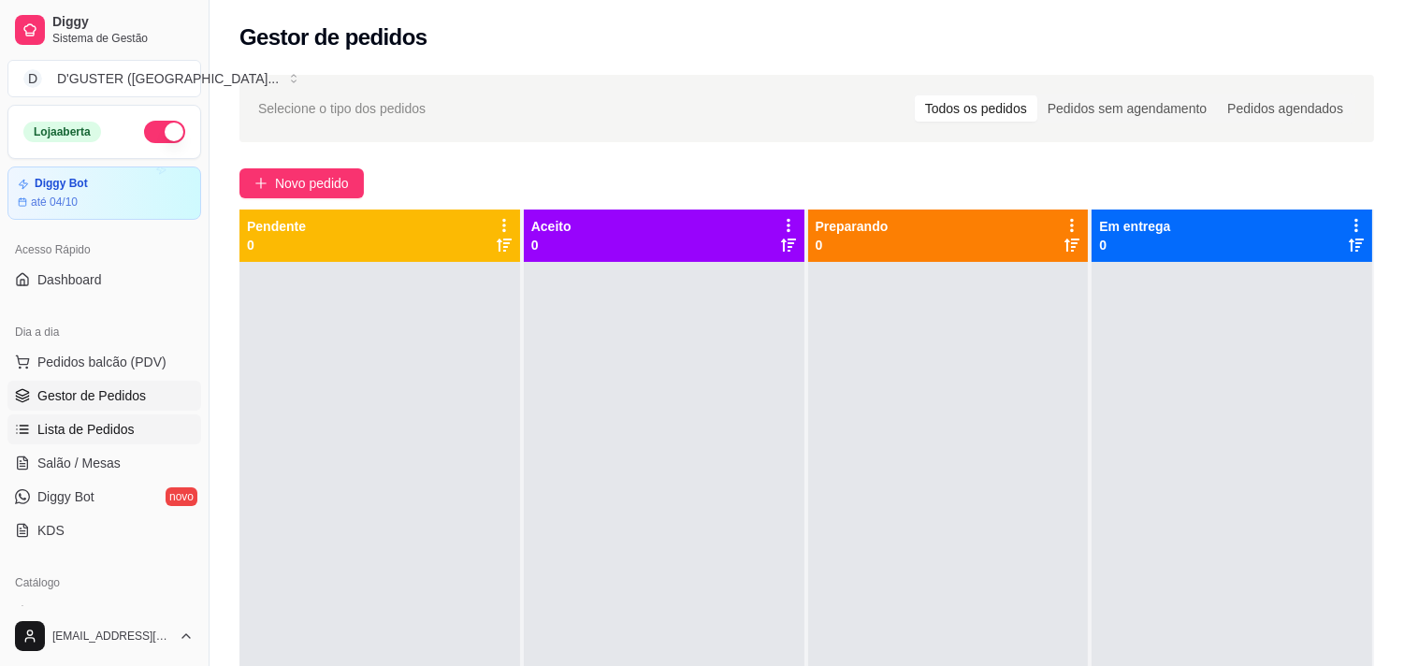
click at [80, 424] on span "Lista de Pedidos" at bounding box center [85, 429] width 97 height 19
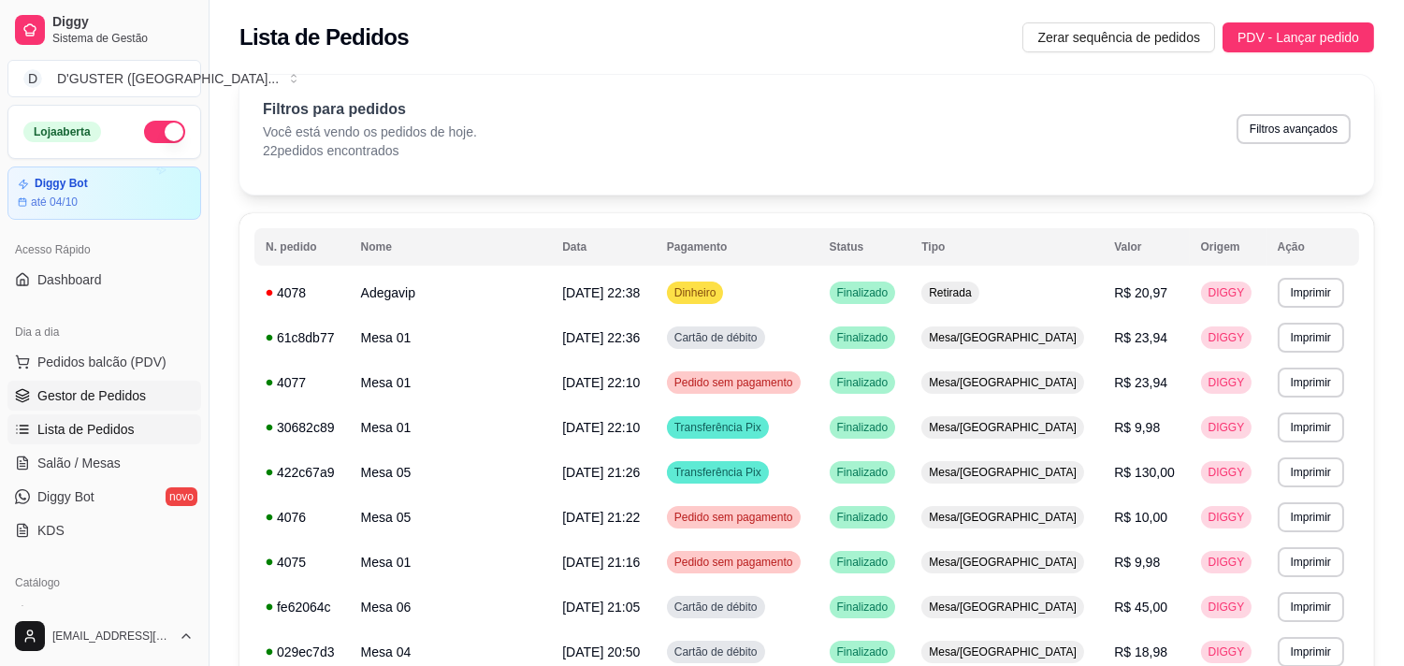
click at [85, 398] on span "Gestor de Pedidos" at bounding box center [91, 395] width 108 height 19
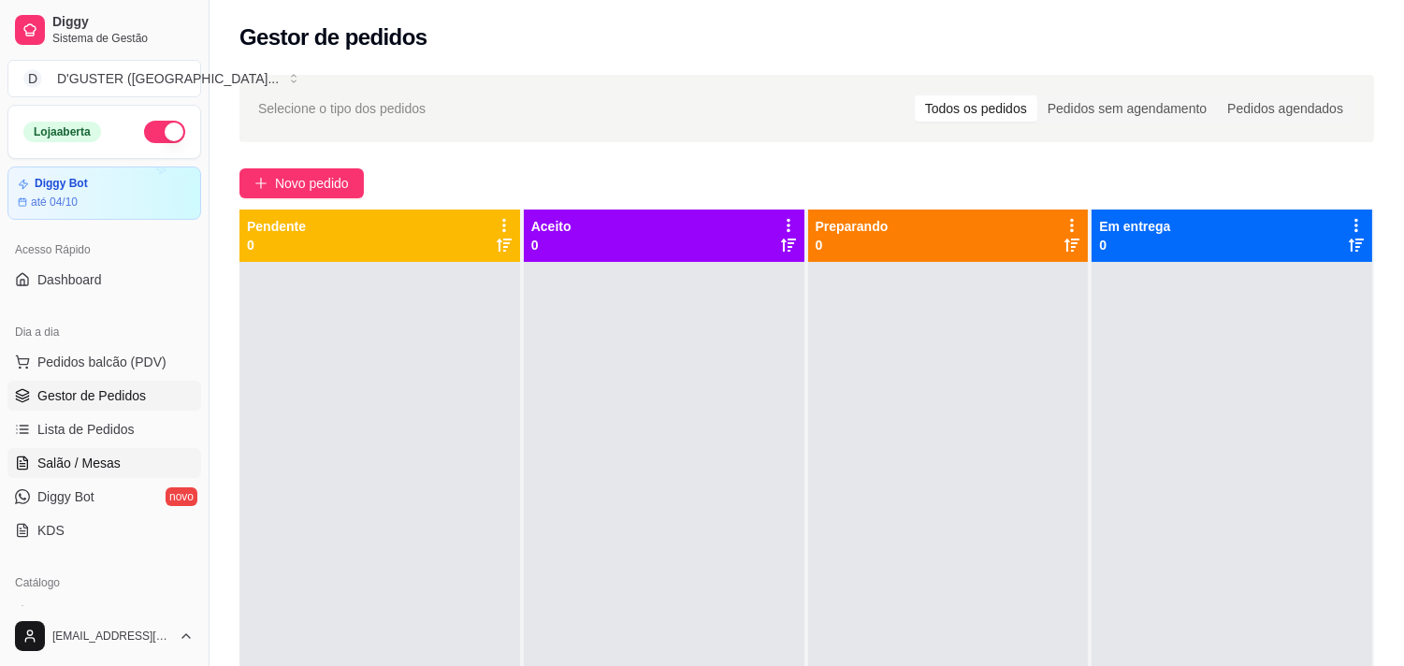
click at [77, 459] on span "Salão / Mesas" at bounding box center [78, 463] width 83 height 19
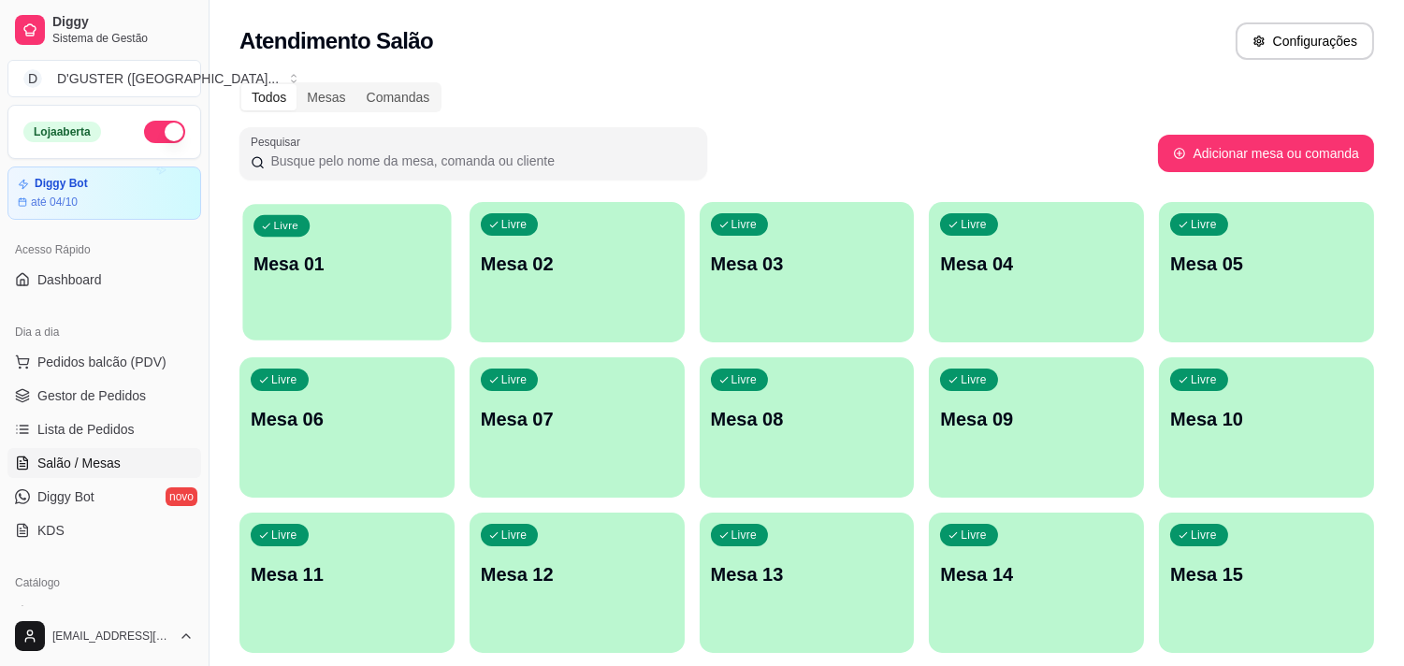
click at [386, 268] on p "Mesa 01" at bounding box center [346, 264] width 187 height 25
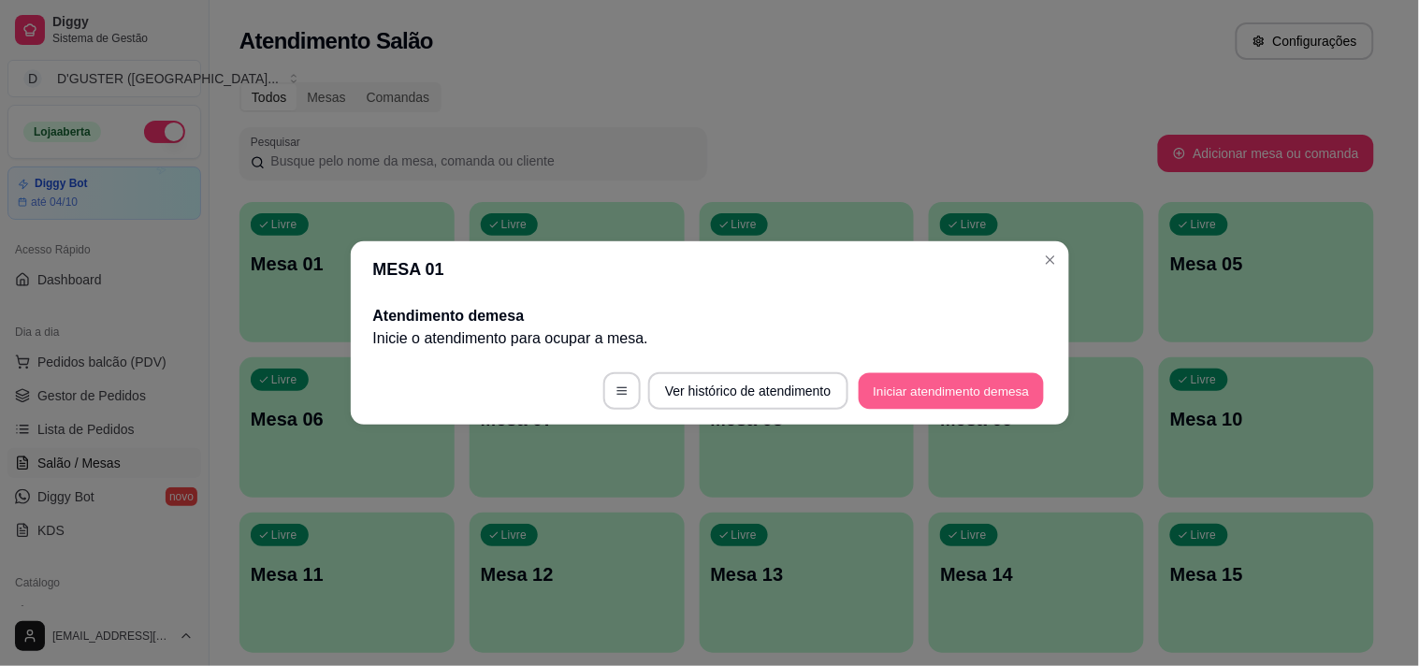
click at [950, 378] on button "Iniciar atendimento de mesa" at bounding box center [950, 391] width 185 height 36
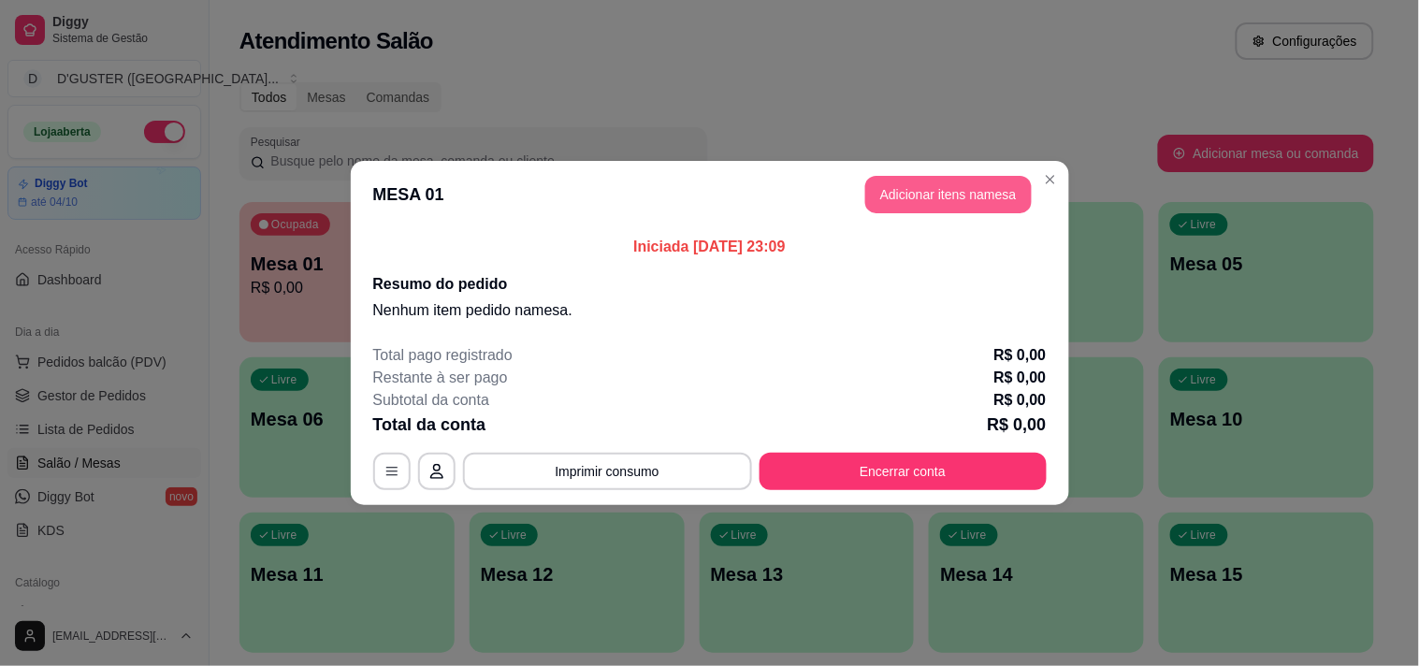
click at [929, 187] on button "Adicionar itens na mesa" at bounding box center [948, 194] width 166 height 37
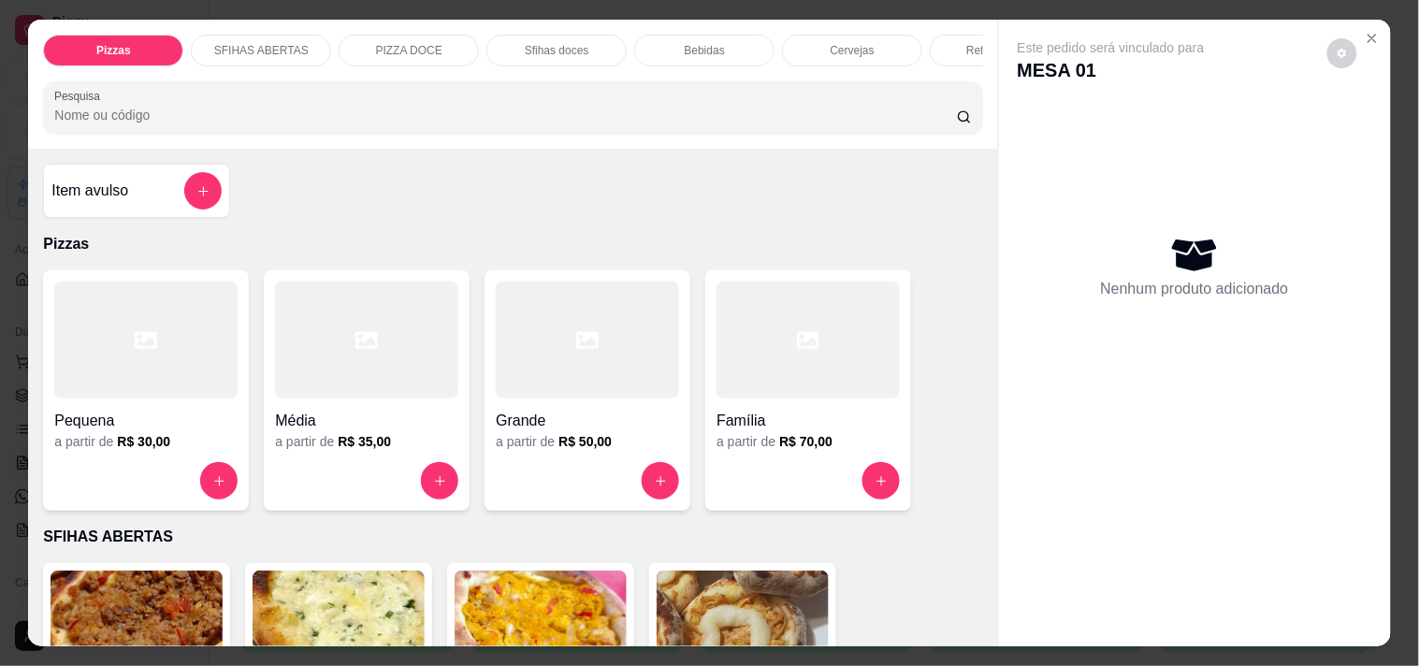
click at [296, 41] on div "SFIHAS ABERTAS" at bounding box center [261, 51] width 140 height 32
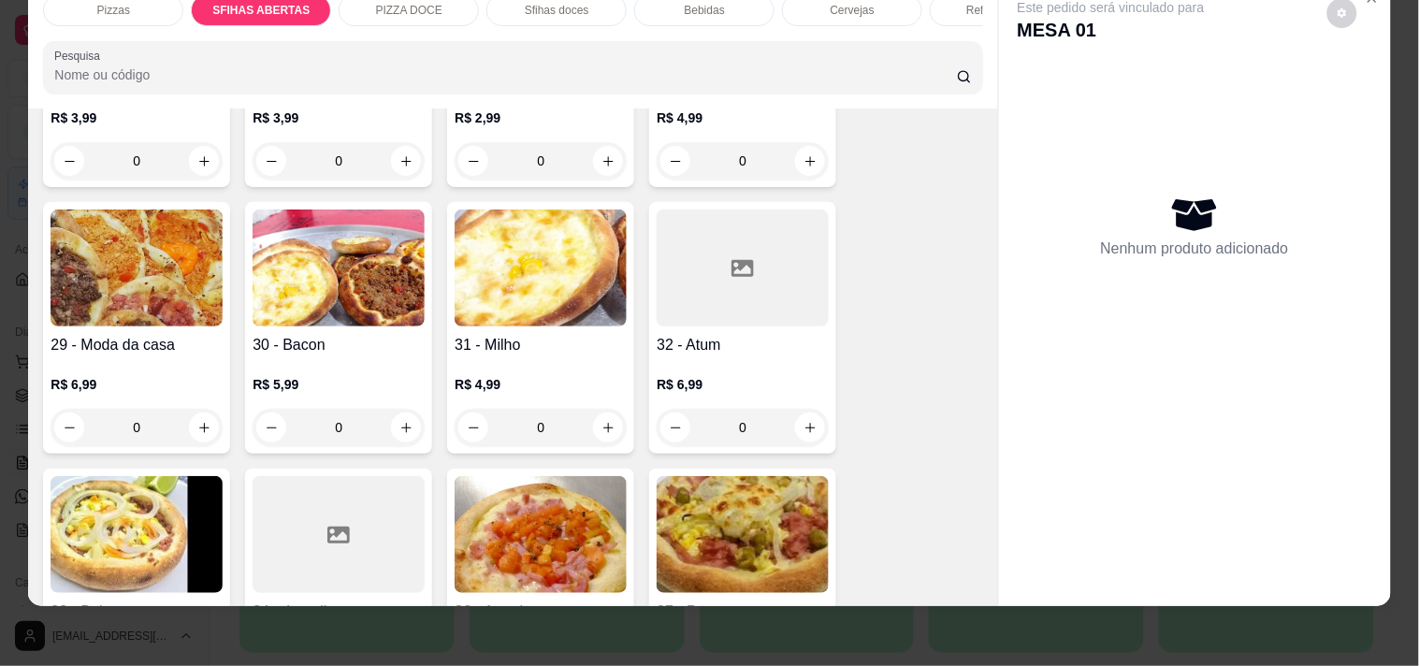
scroll to position [896, 0]
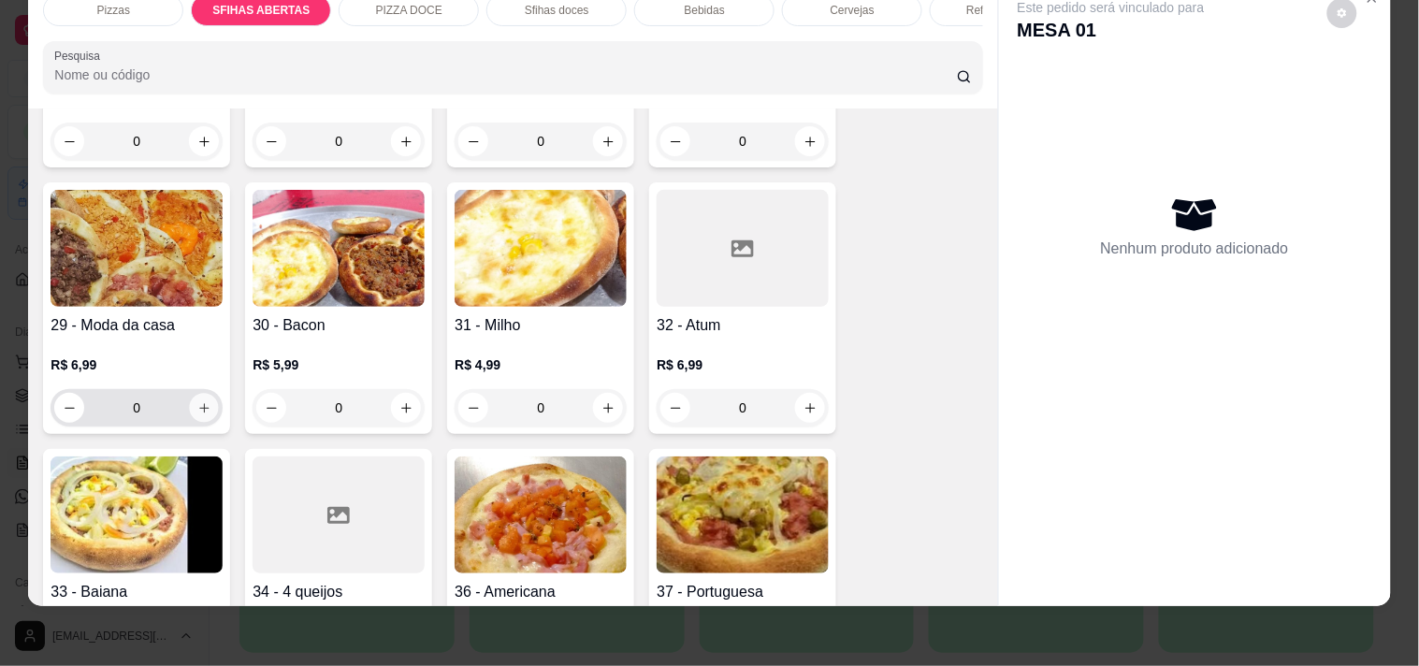
click at [197, 401] on icon "increase-product-quantity" at bounding box center [204, 408] width 14 height 14
type input "1"
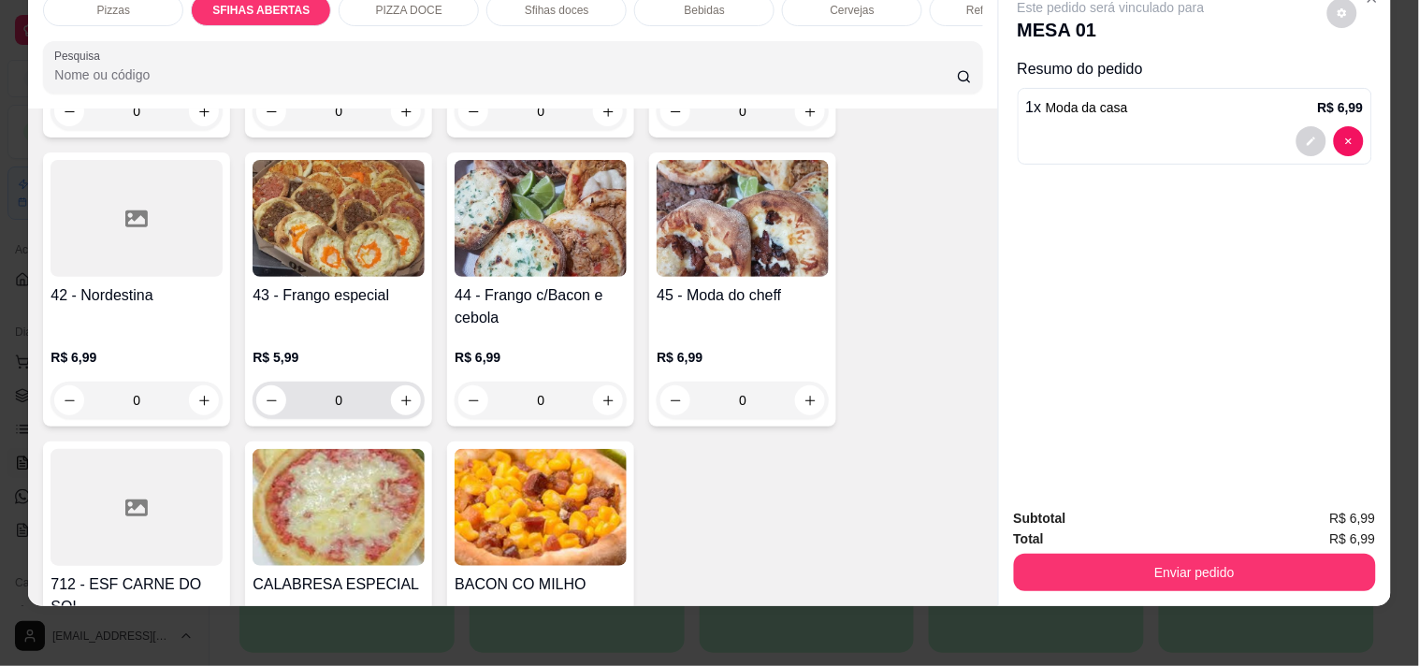
scroll to position [1831, 0]
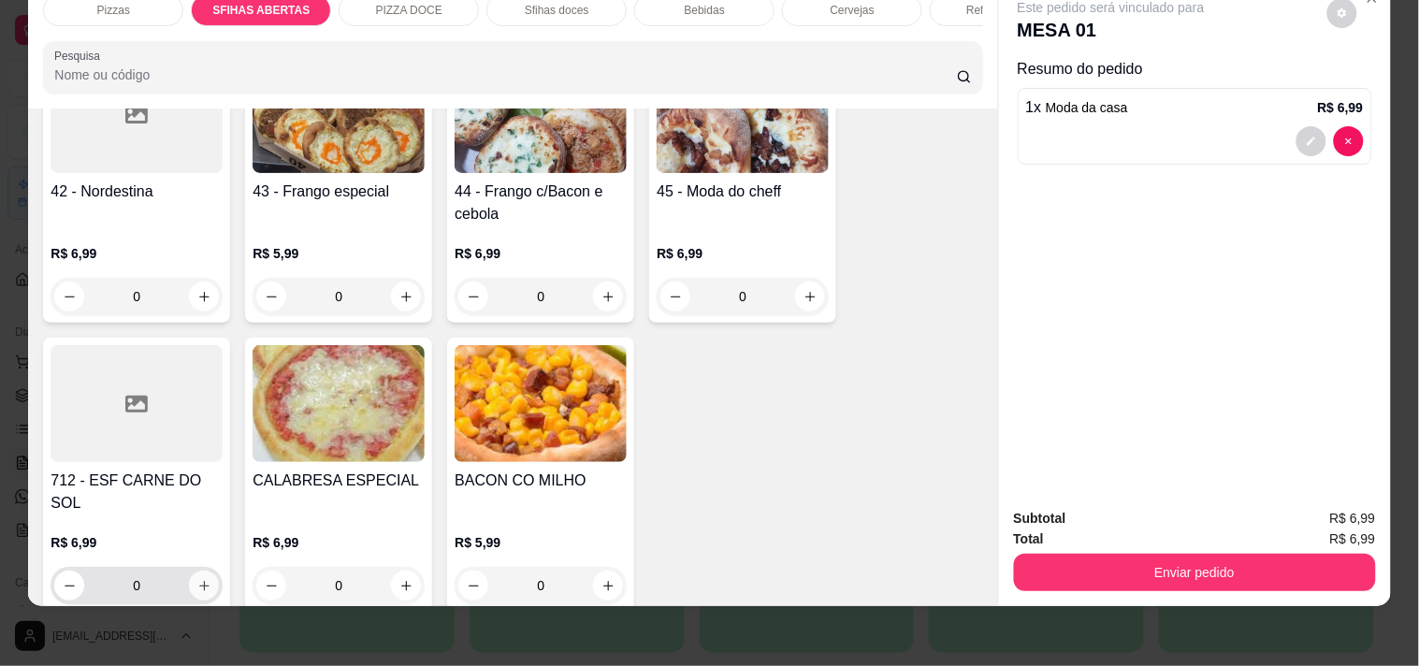
click at [202, 579] on icon "increase-product-quantity" at bounding box center [204, 586] width 14 height 14
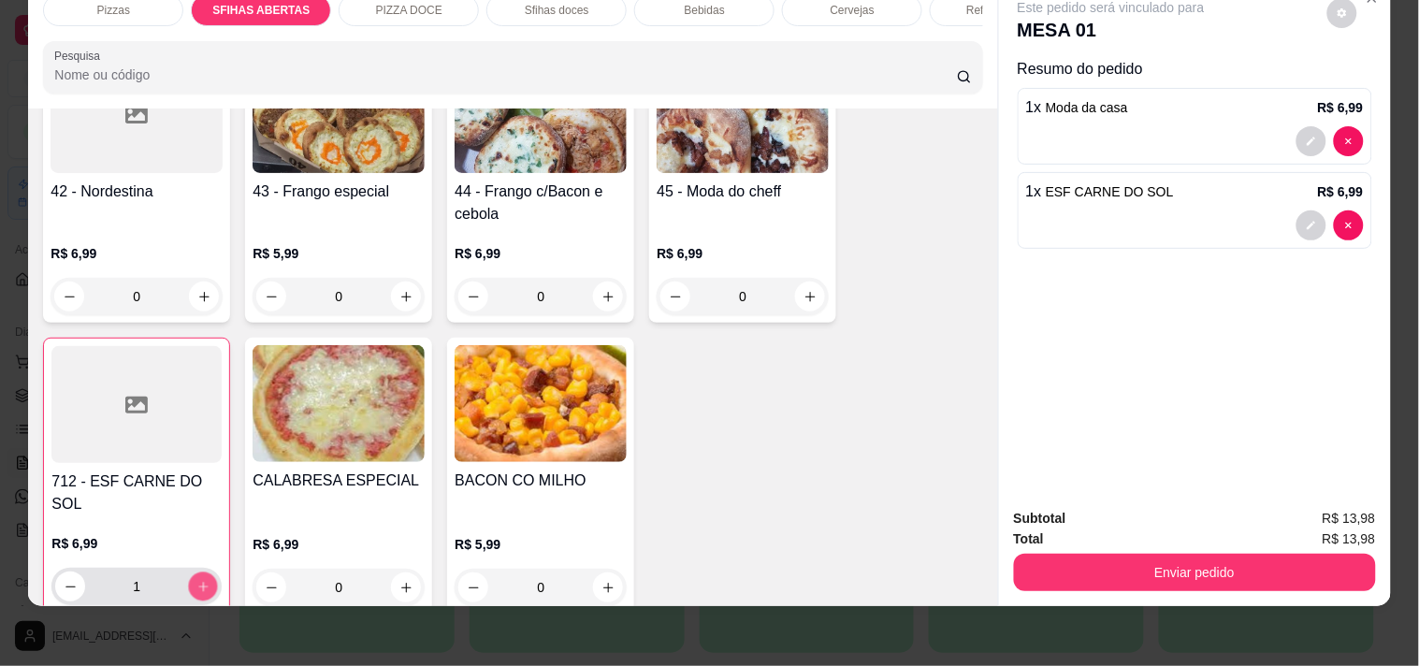
click at [202, 572] on button "increase-product-quantity" at bounding box center [203, 586] width 29 height 29
type input "3"
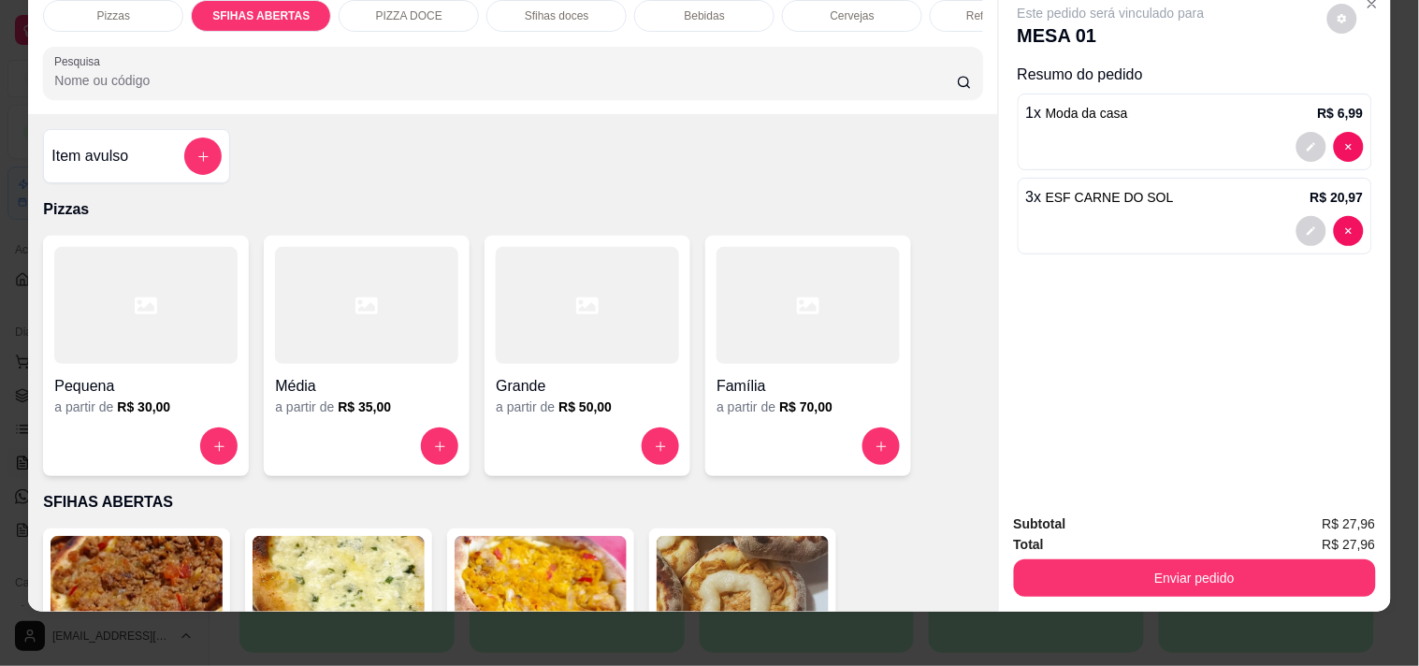
scroll to position [0, 0]
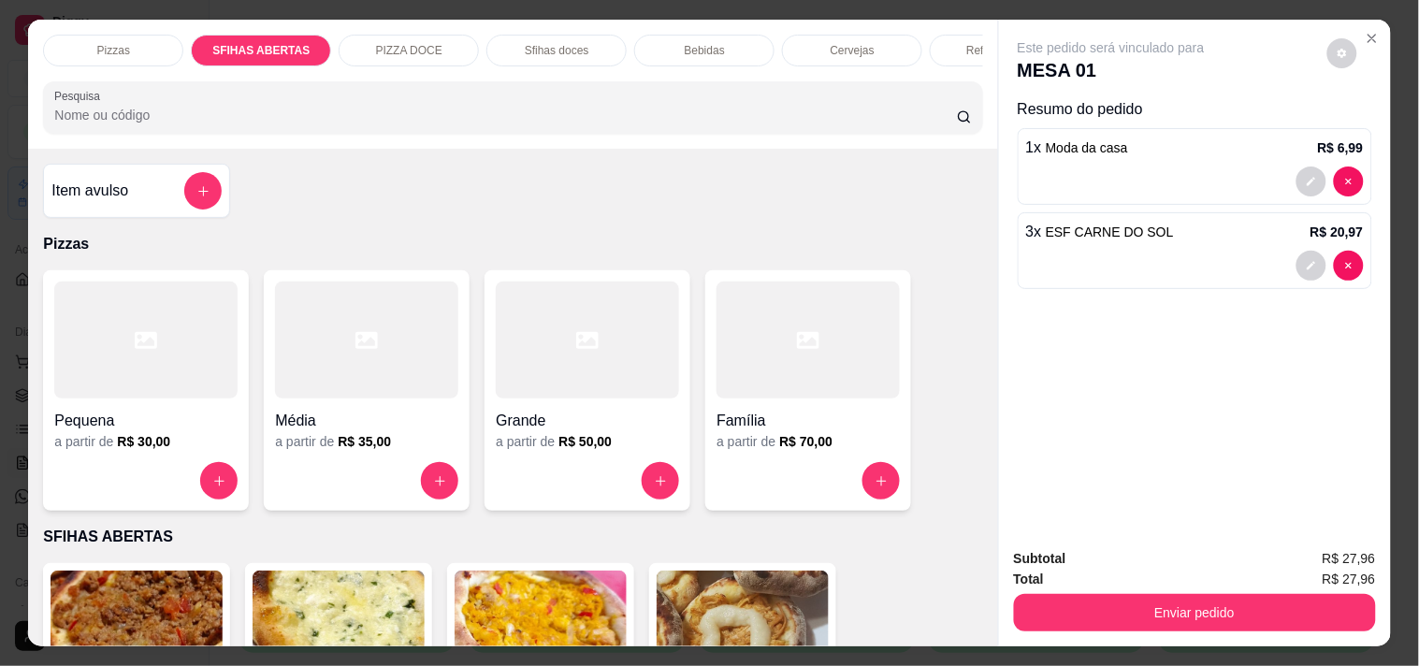
click at [720, 37] on div "Bebidas" at bounding box center [704, 51] width 140 height 32
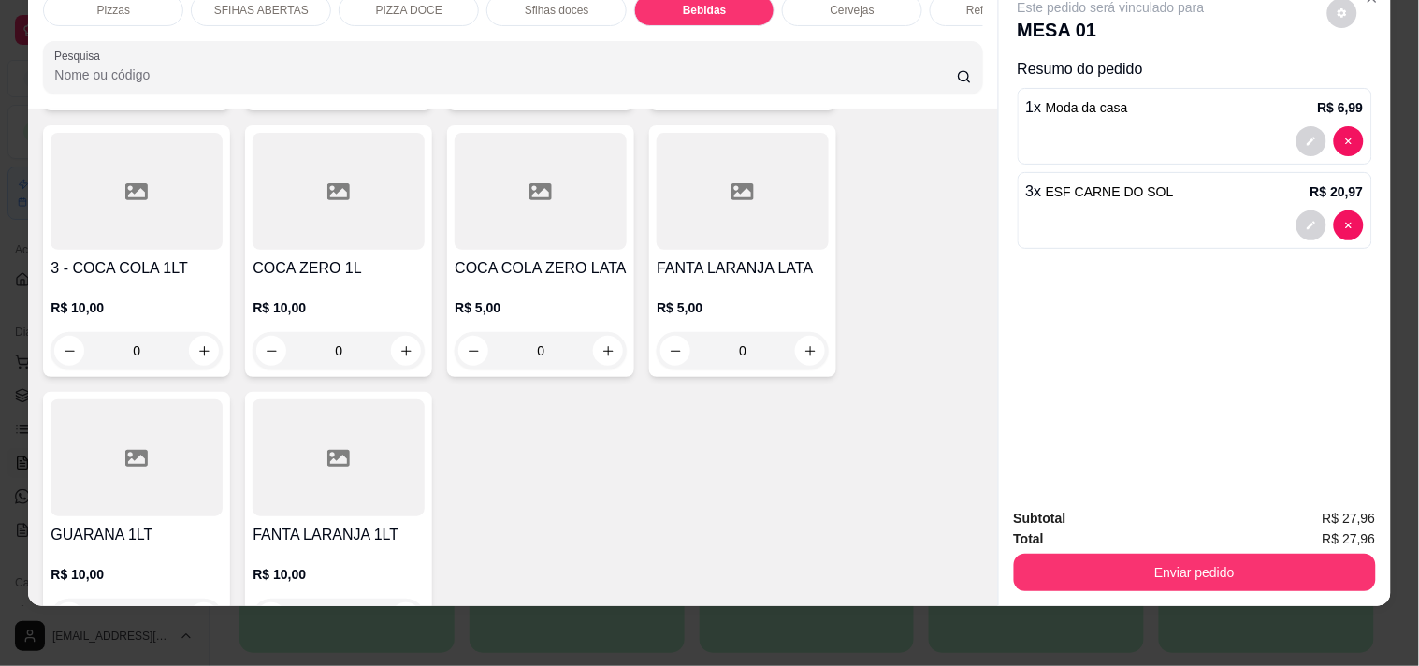
scroll to position [5247, 0]
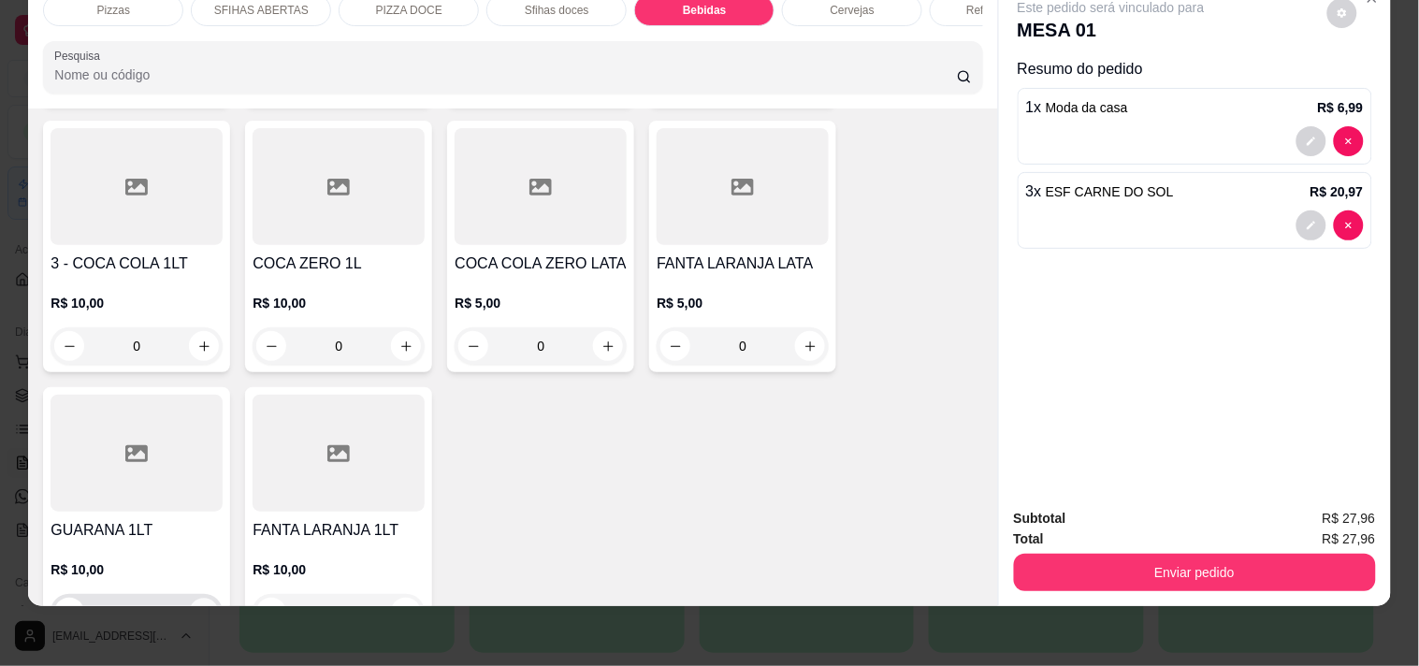
click at [202, 606] on icon "increase-product-quantity" at bounding box center [204, 613] width 14 height 14
type input "1"
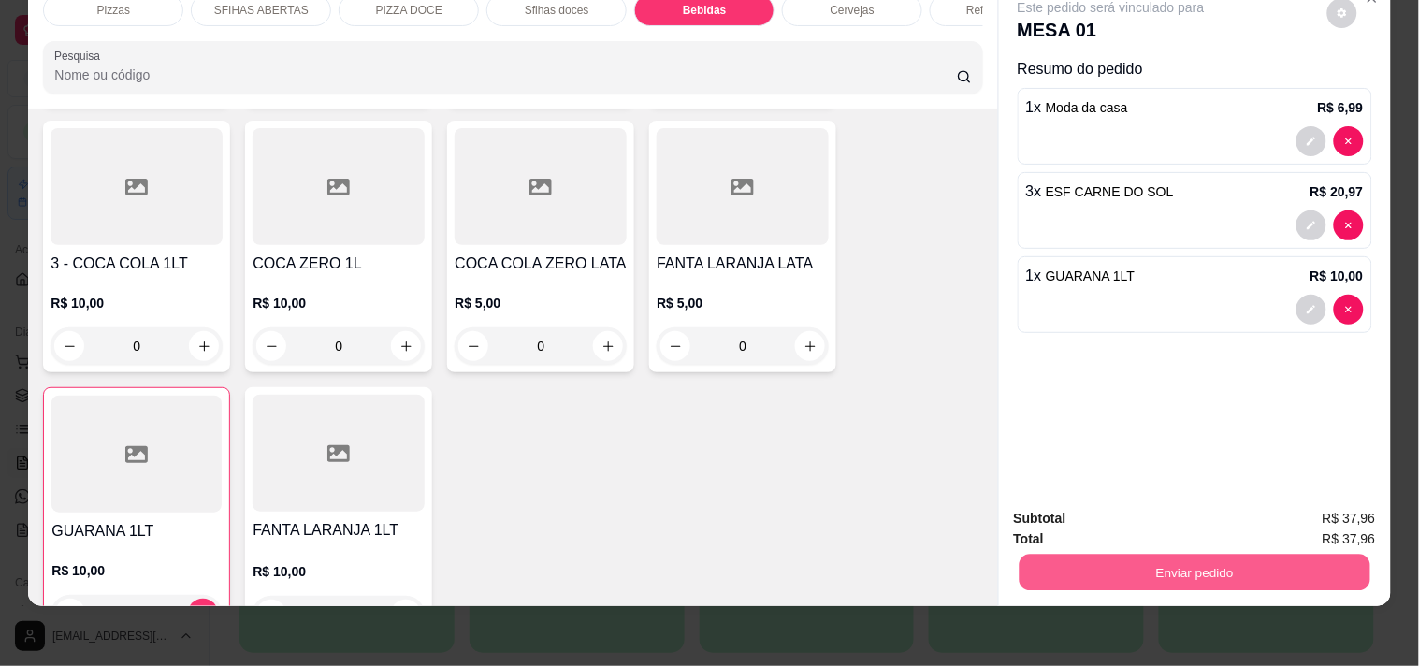
click at [1094, 554] on button "Enviar pedido" at bounding box center [1193, 572] width 351 height 36
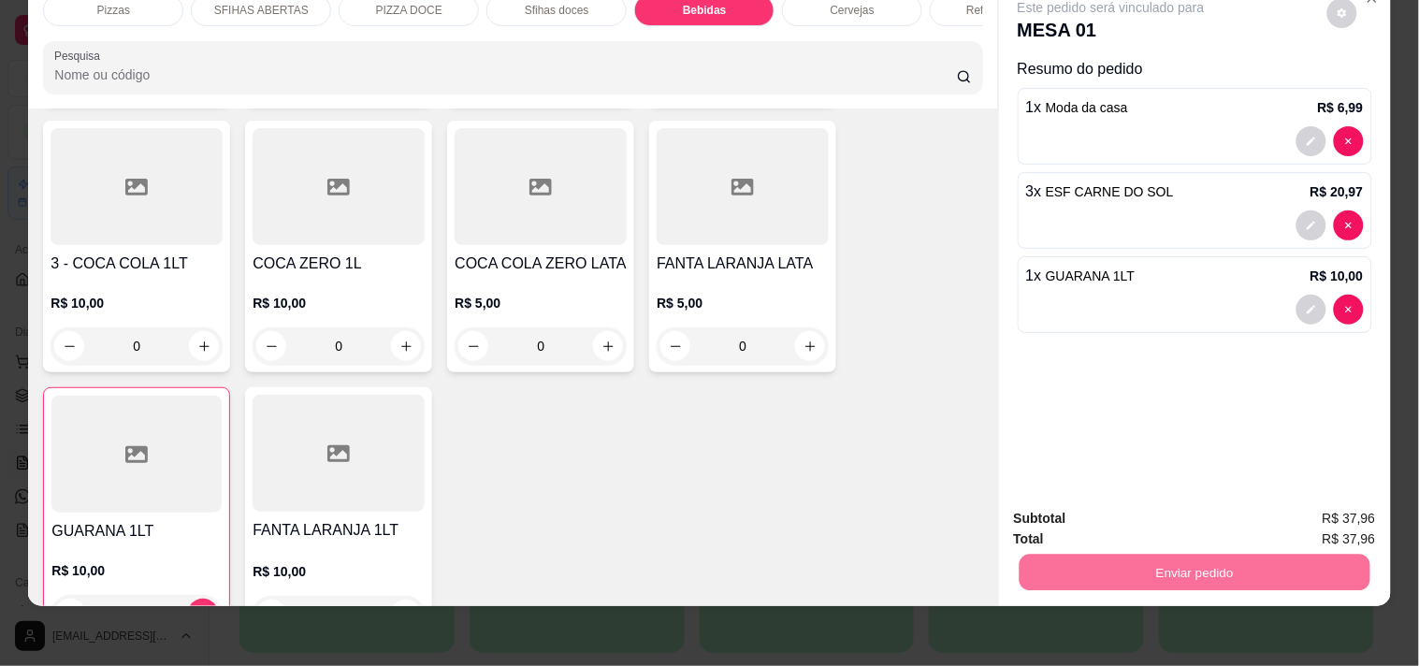
click at [1096, 506] on button "Não registrar e enviar pedido" at bounding box center [1132, 511] width 189 height 35
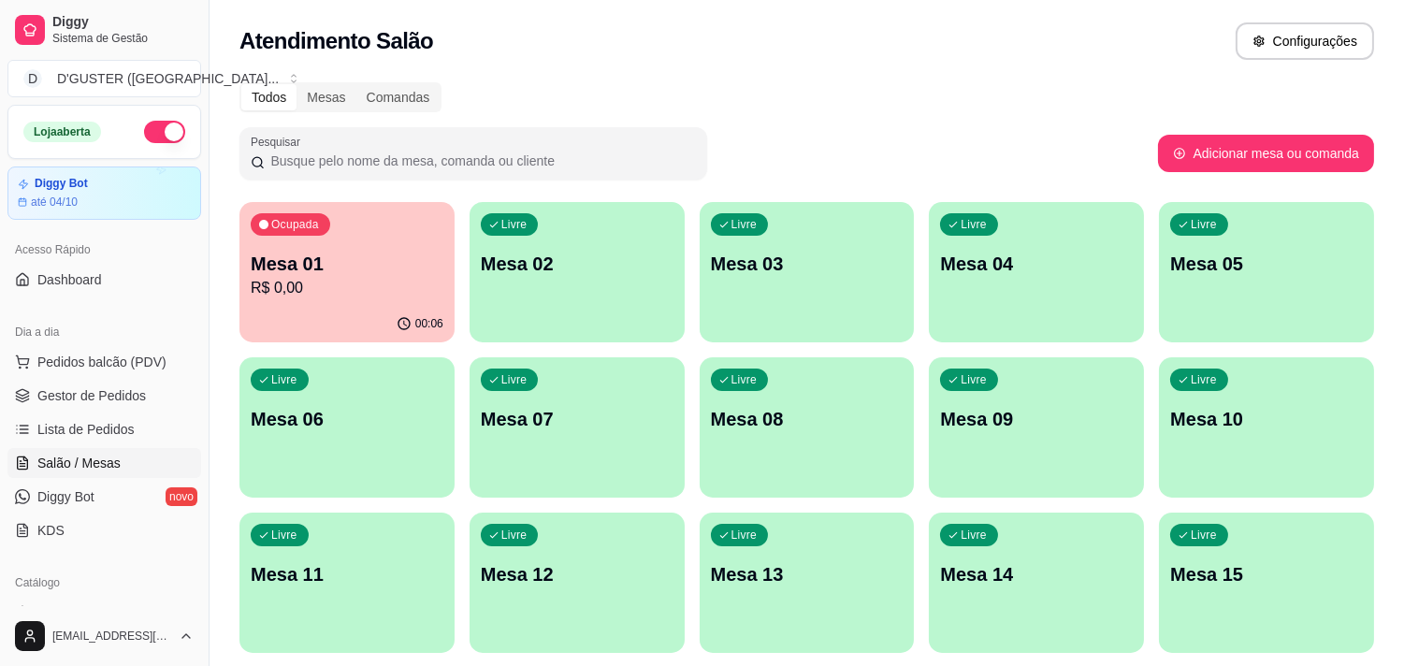
click at [566, 315] on div "Livre Mesa 02" at bounding box center [576, 261] width 215 height 118
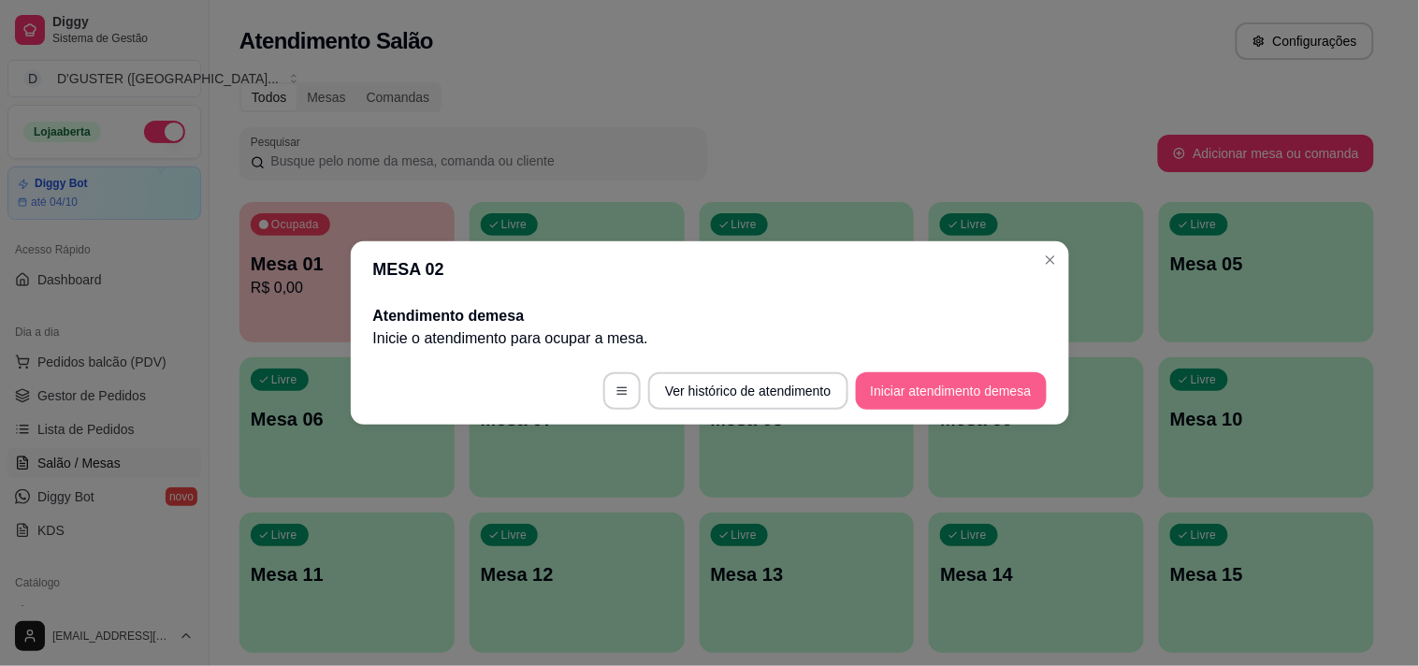
click at [886, 381] on button "Iniciar atendimento de mesa" at bounding box center [951, 390] width 191 height 37
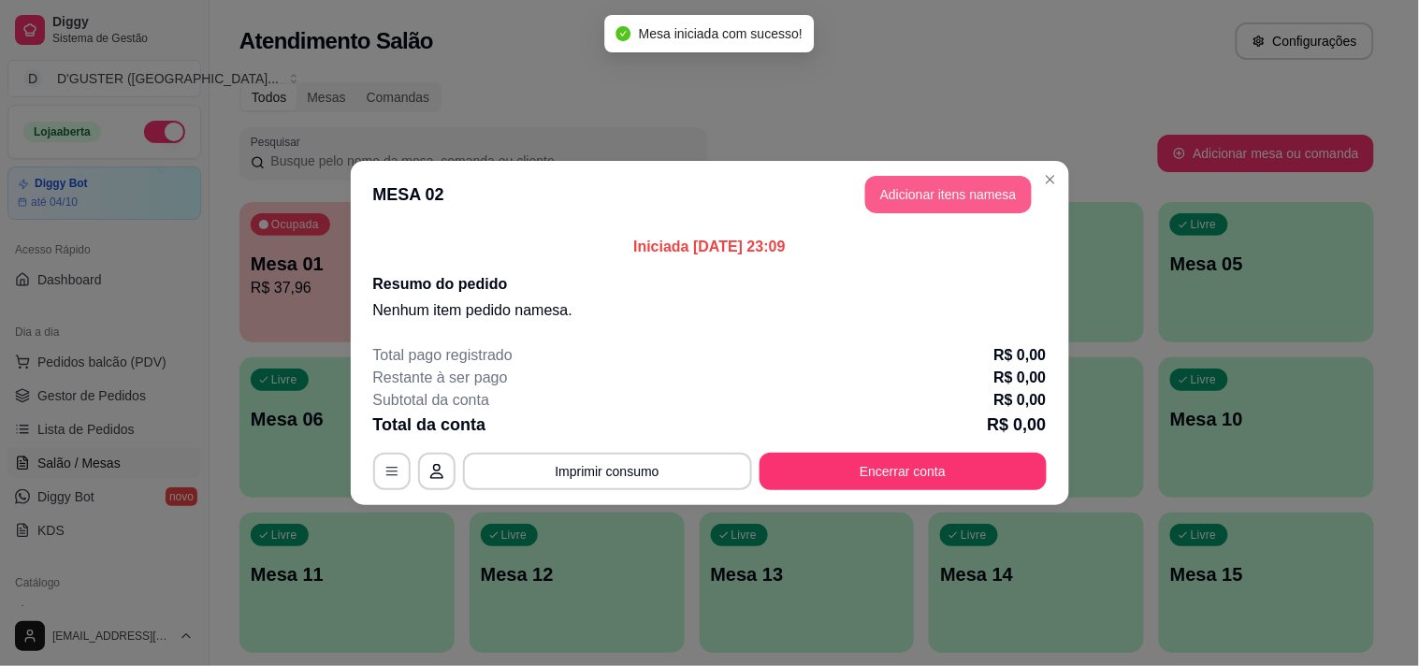
click at [952, 198] on button "Adicionar itens na mesa" at bounding box center [948, 194] width 166 height 37
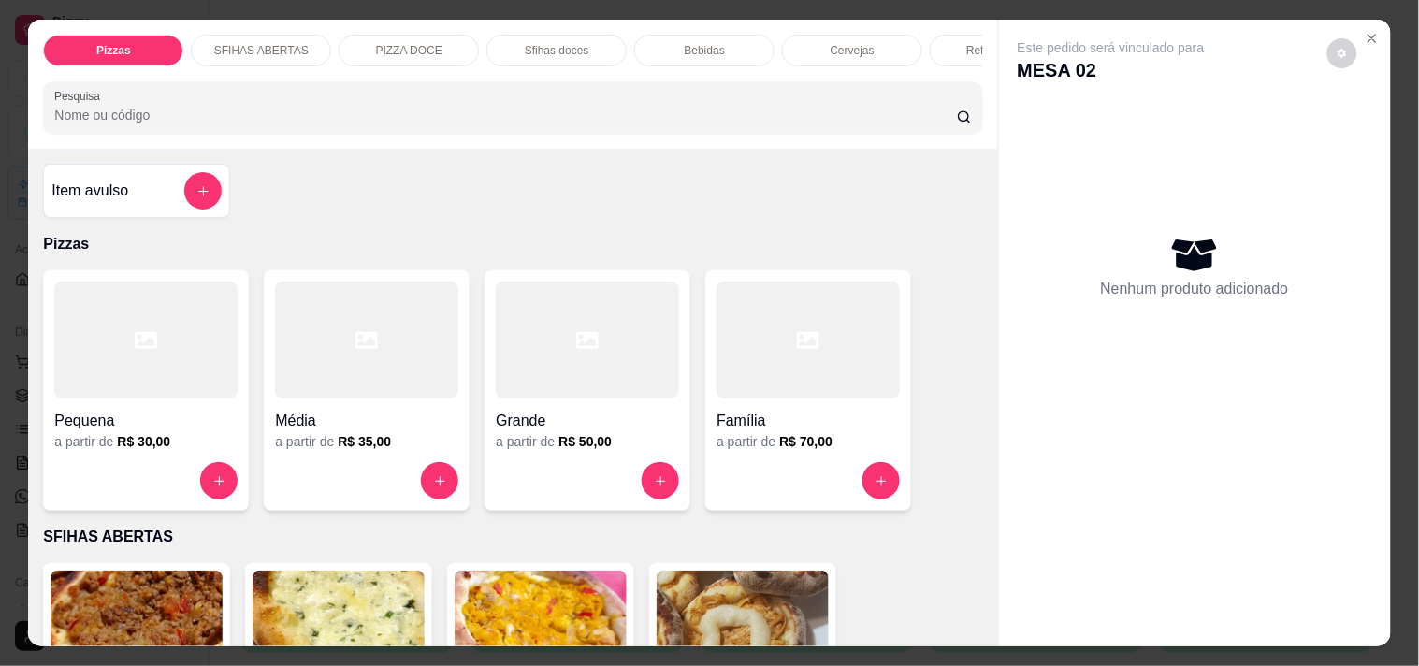
click at [688, 43] on p "Bebidas" at bounding box center [705, 50] width 40 height 15
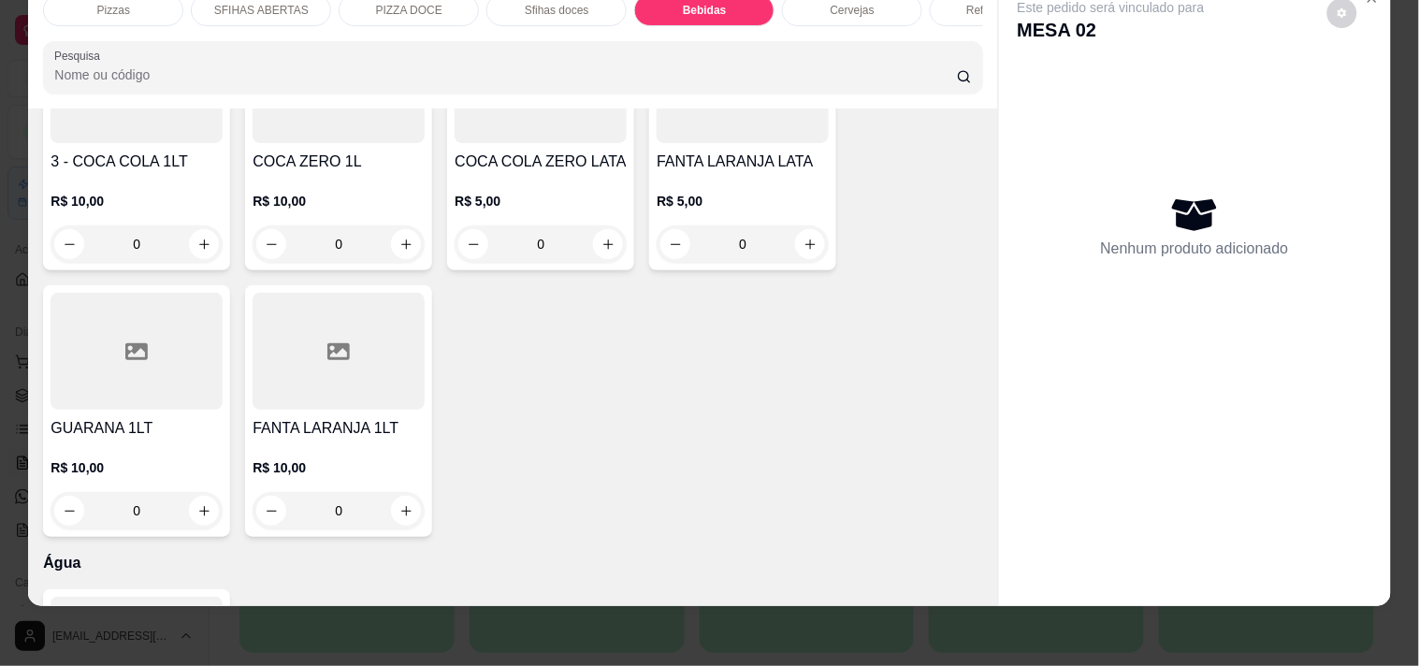
scroll to position [5543, 0]
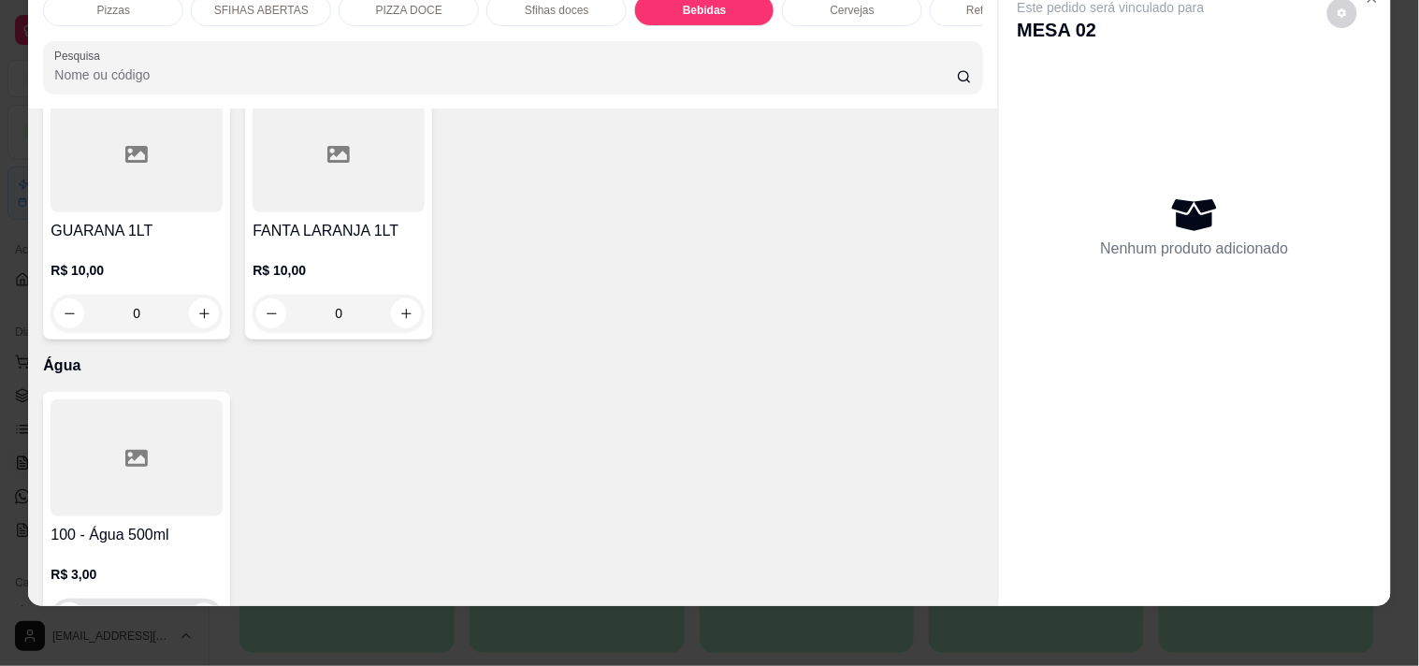
click at [206, 603] on button "increase-product-quantity" at bounding box center [204, 617] width 29 height 29
type input "1"
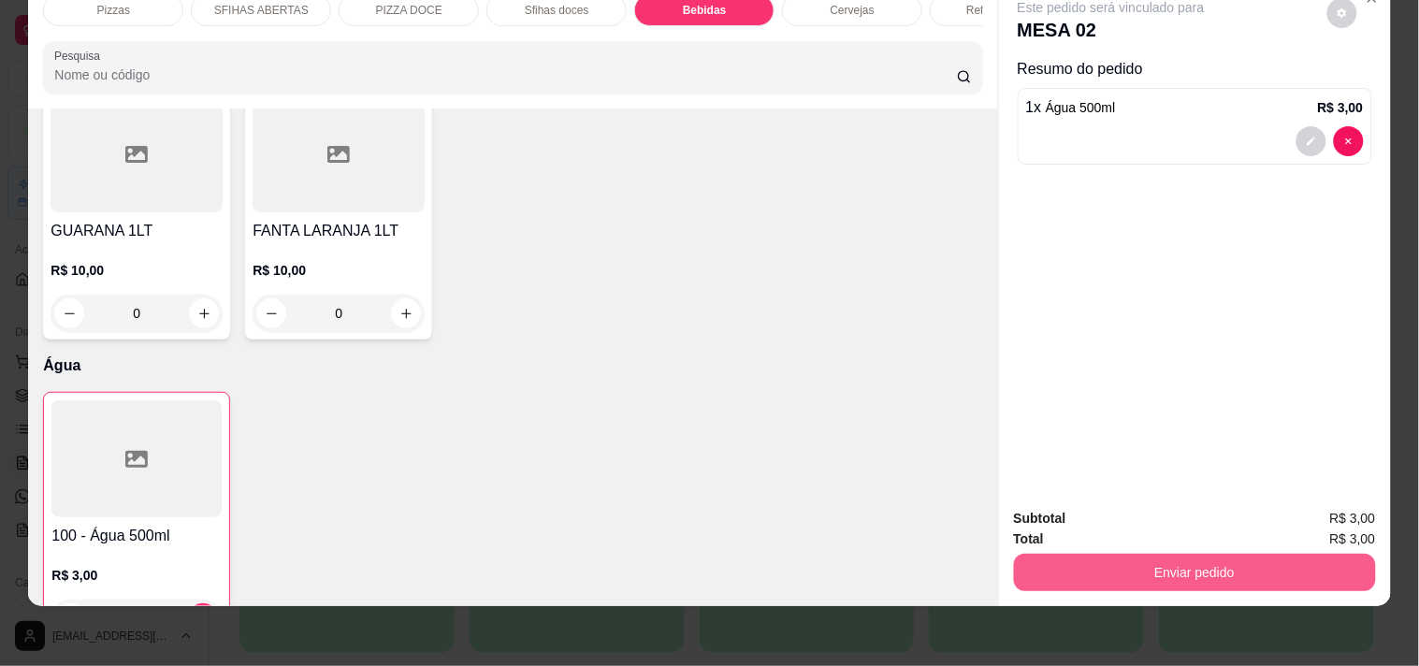
click at [1051, 558] on button "Enviar pedido" at bounding box center [1195, 572] width 362 height 37
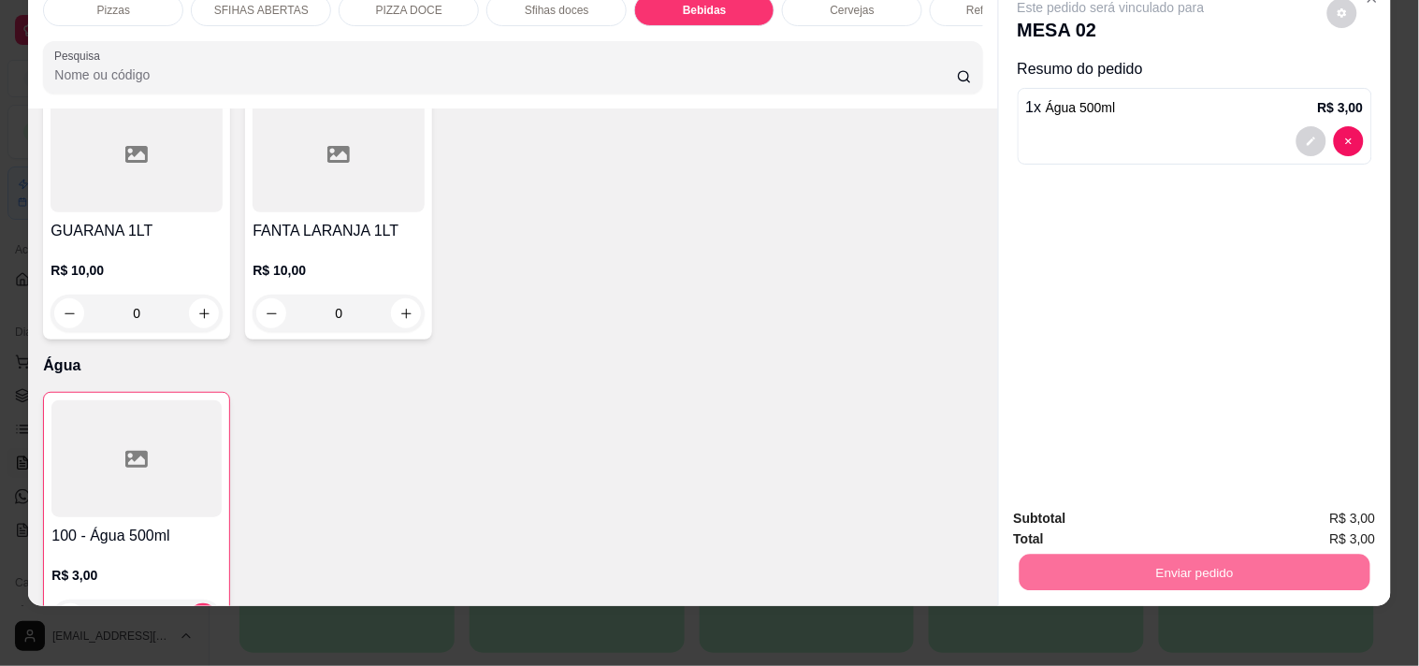
click at [1057, 512] on button "Não registrar e enviar pedido" at bounding box center [1132, 511] width 189 height 35
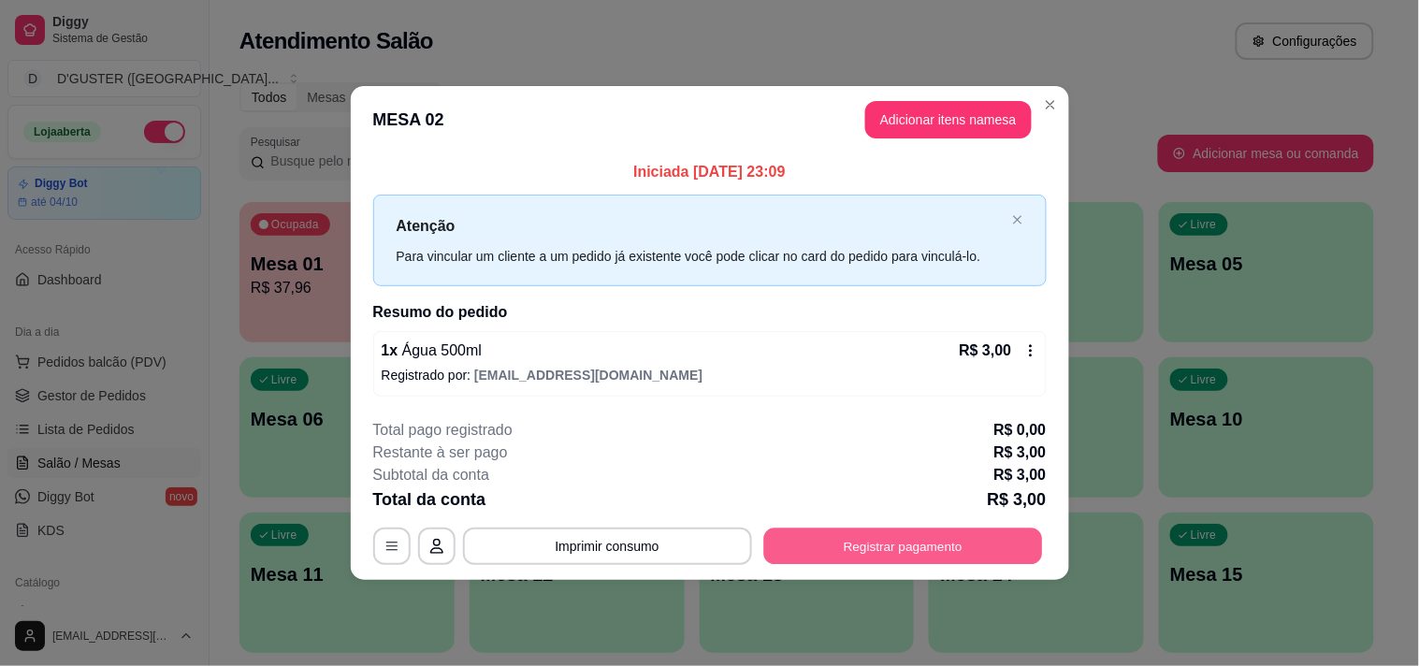
click at [855, 535] on button "Registrar pagamento" at bounding box center [902, 545] width 279 height 36
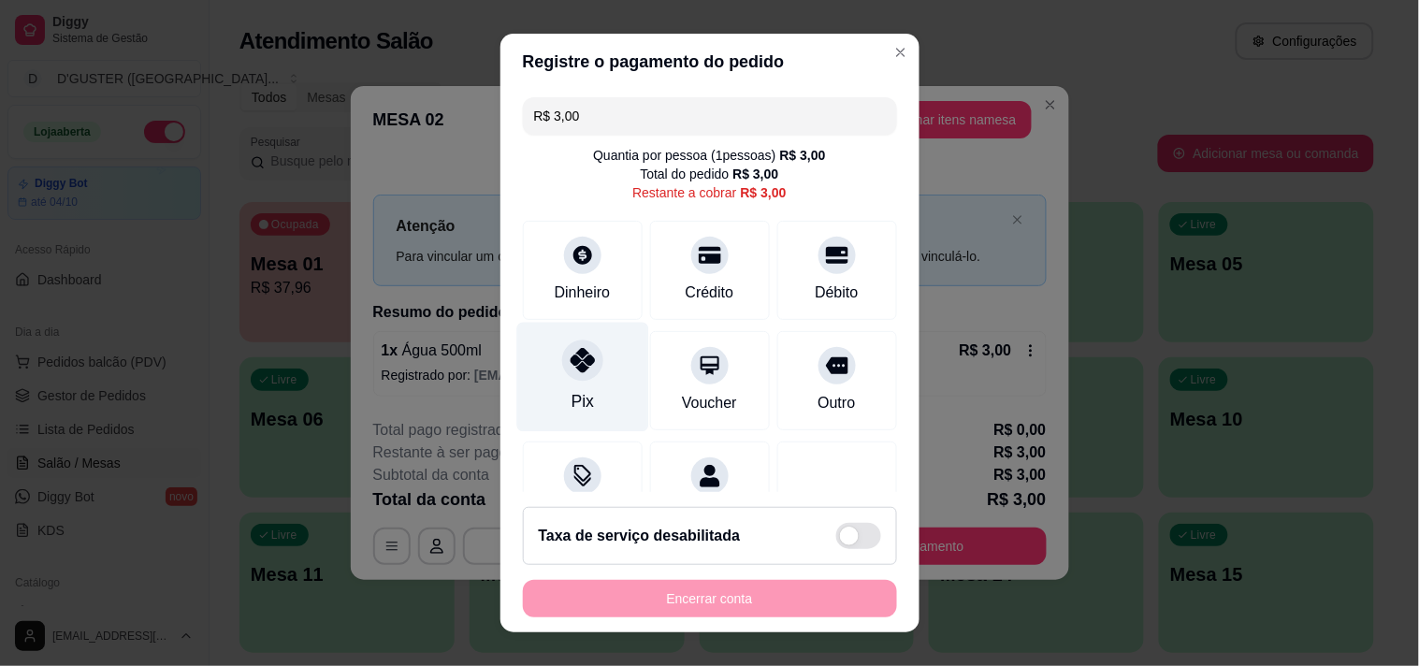
click at [570, 370] on icon at bounding box center [582, 360] width 24 height 24
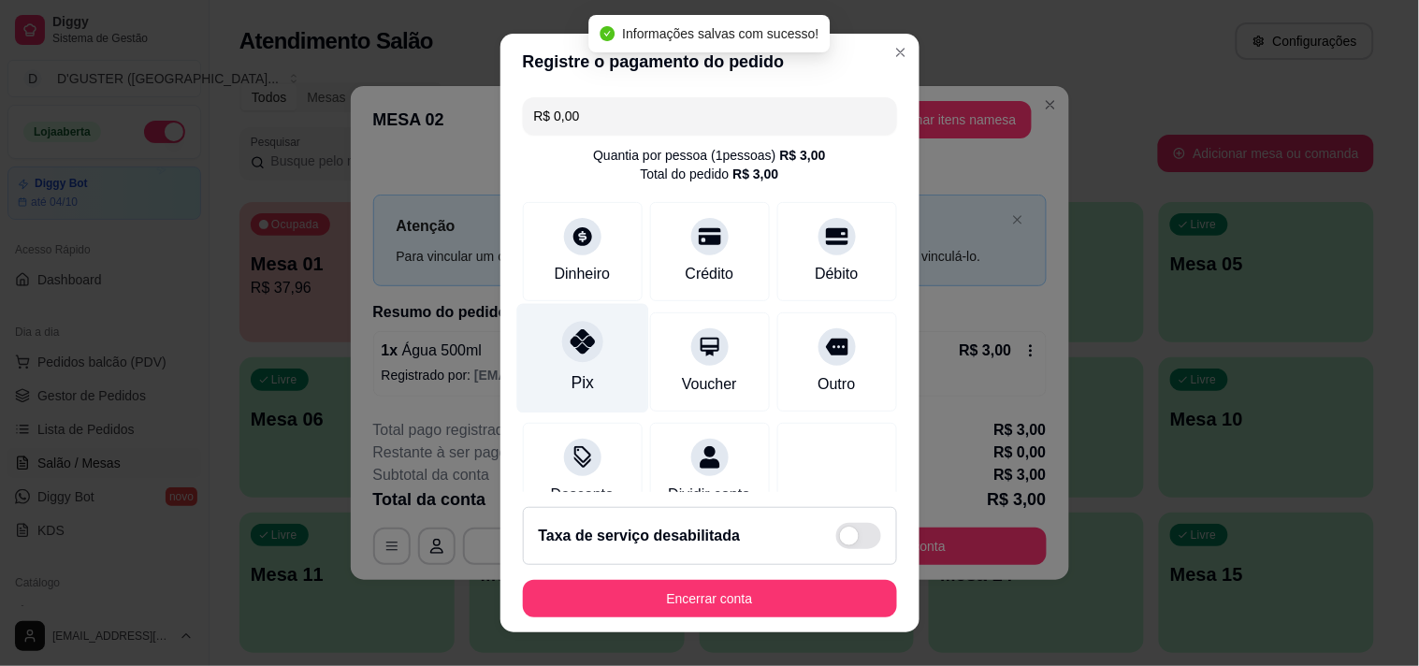
type input "R$ 0,00"
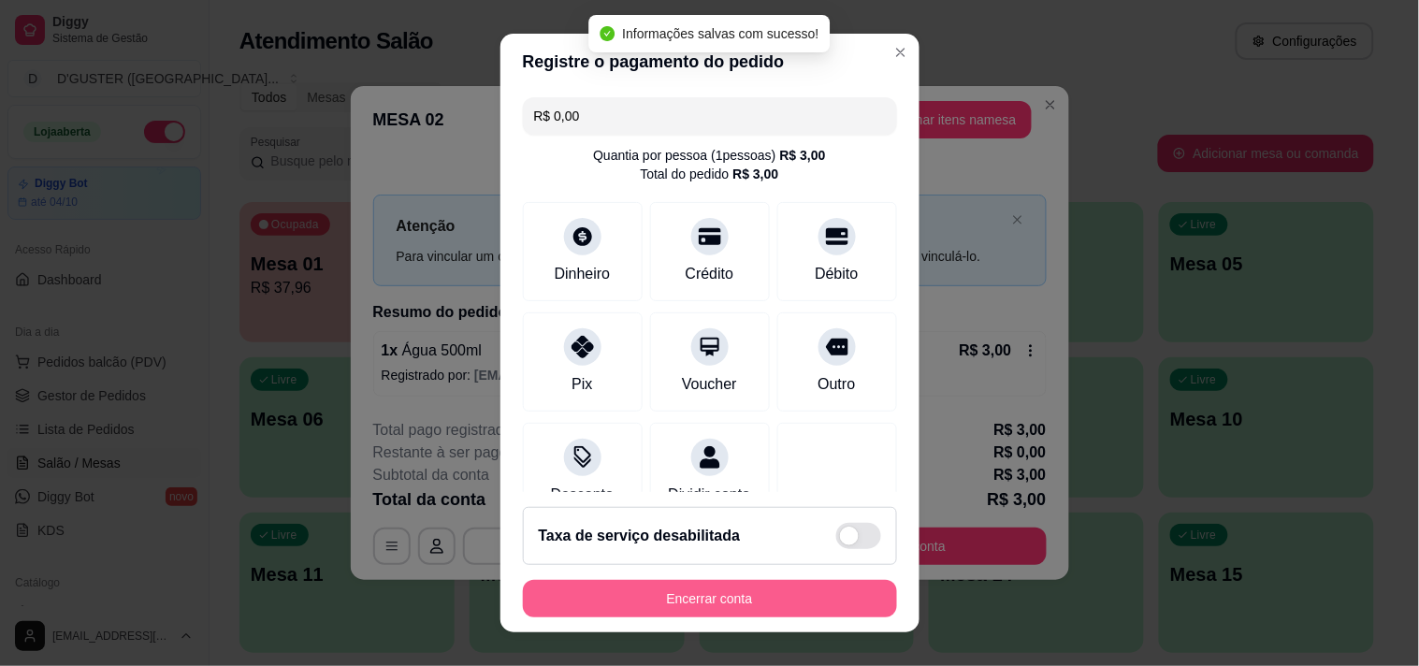
click at [788, 597] on button "Encerrar conta" at bounding box center [710, 598] width 374 height 37
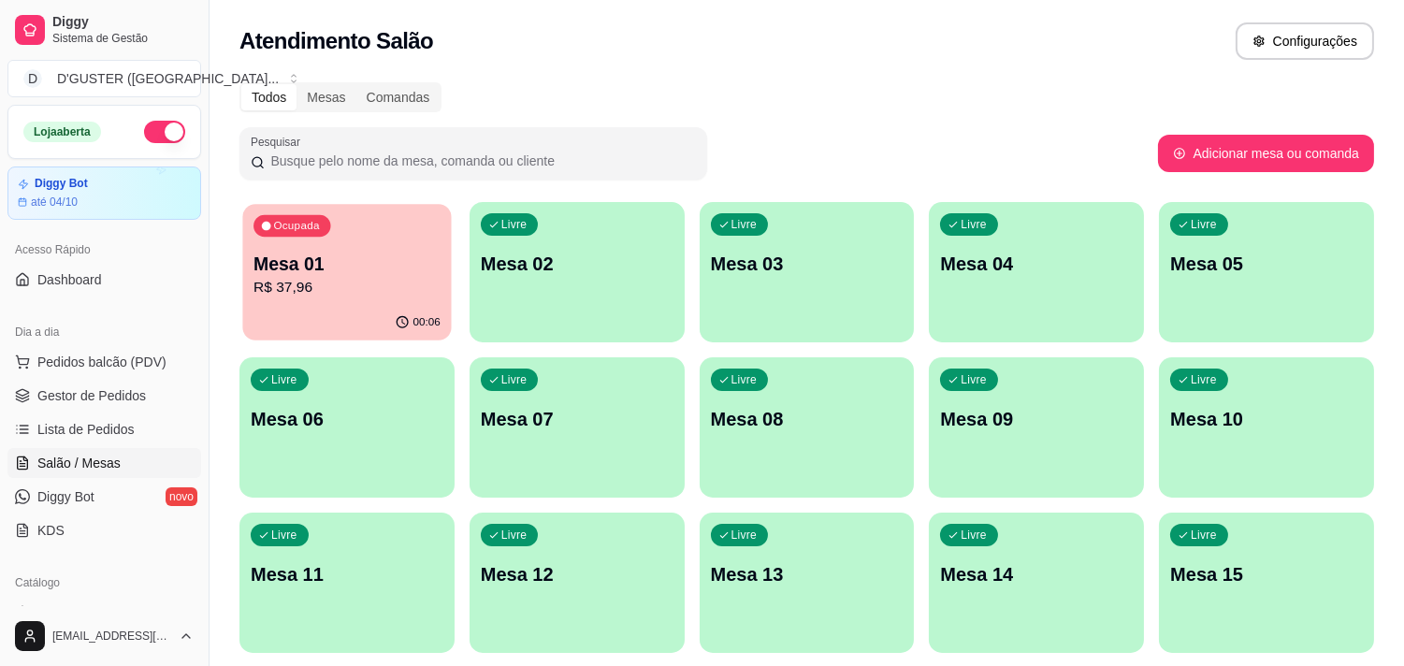
click at [327, 267] on p "Mesa 01" at bounding box center [346, 264] width 187 height 25
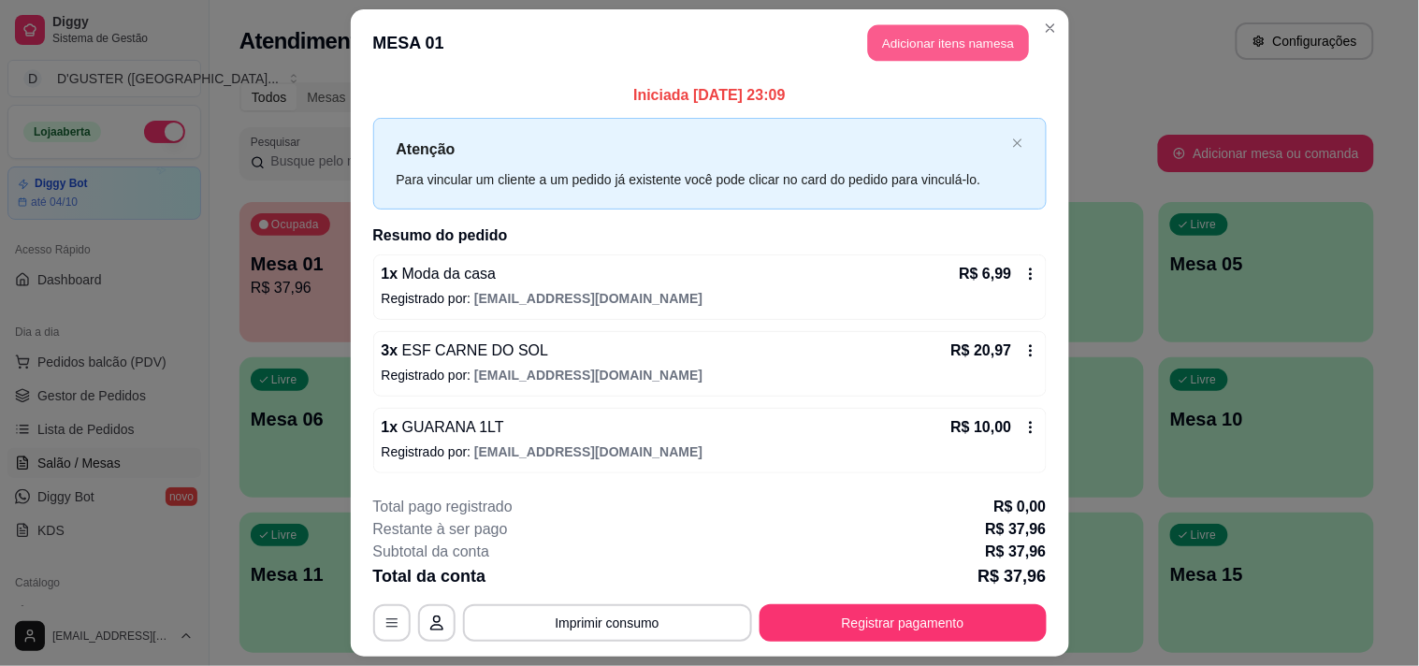
click at [965, 37] on button "Adicionar itens na mesa" at bounding box center [948, 43] width 161 height 36
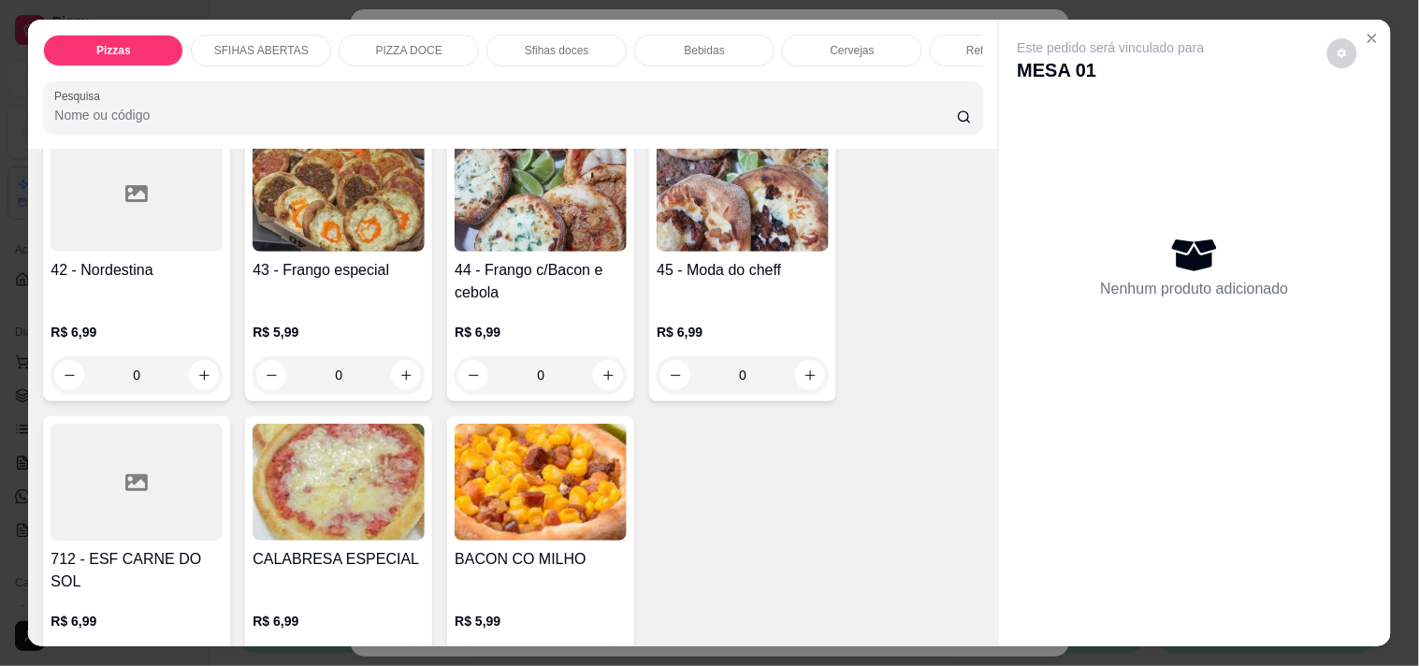
scroll to position [1974, 0]
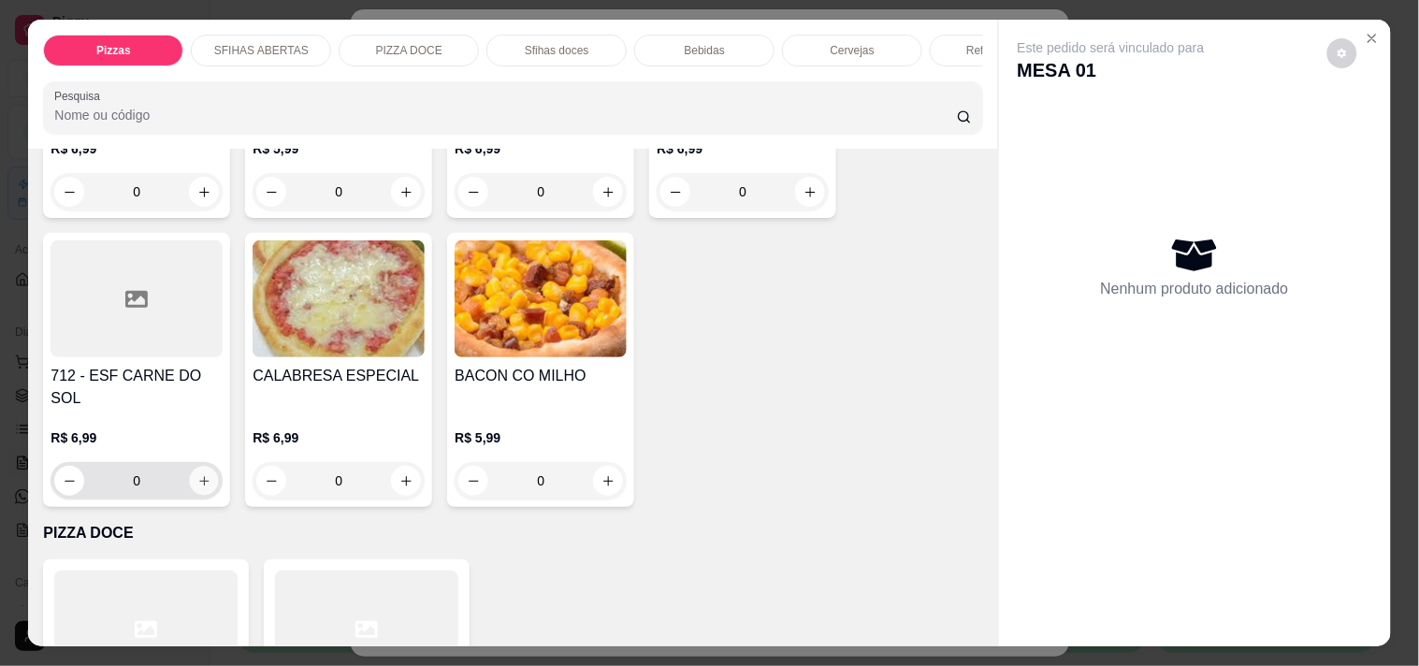
click at [203, 467] on button "increase-product-quantity" at bounding box center [204, 481] width 29 height 29
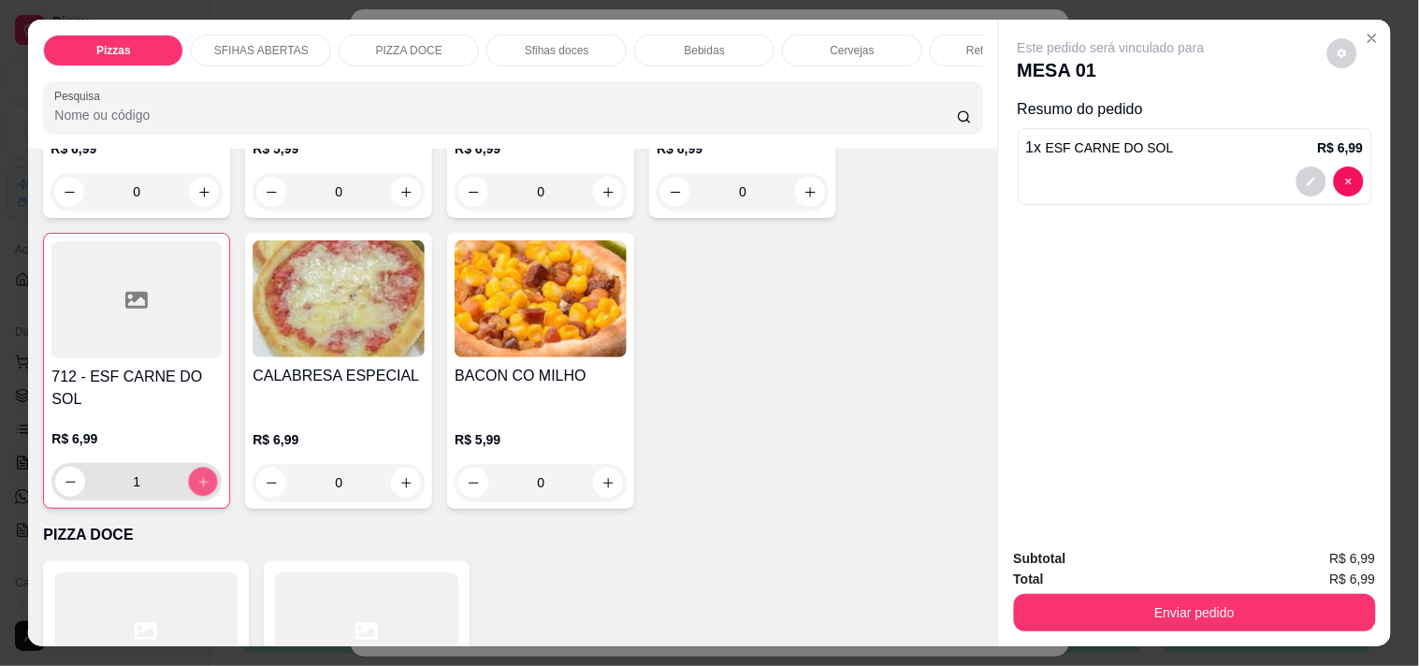
click at [203, 468] on button "increase-product-quantity" at bounding box center [203, 482] width 29 height 29
type input "2"
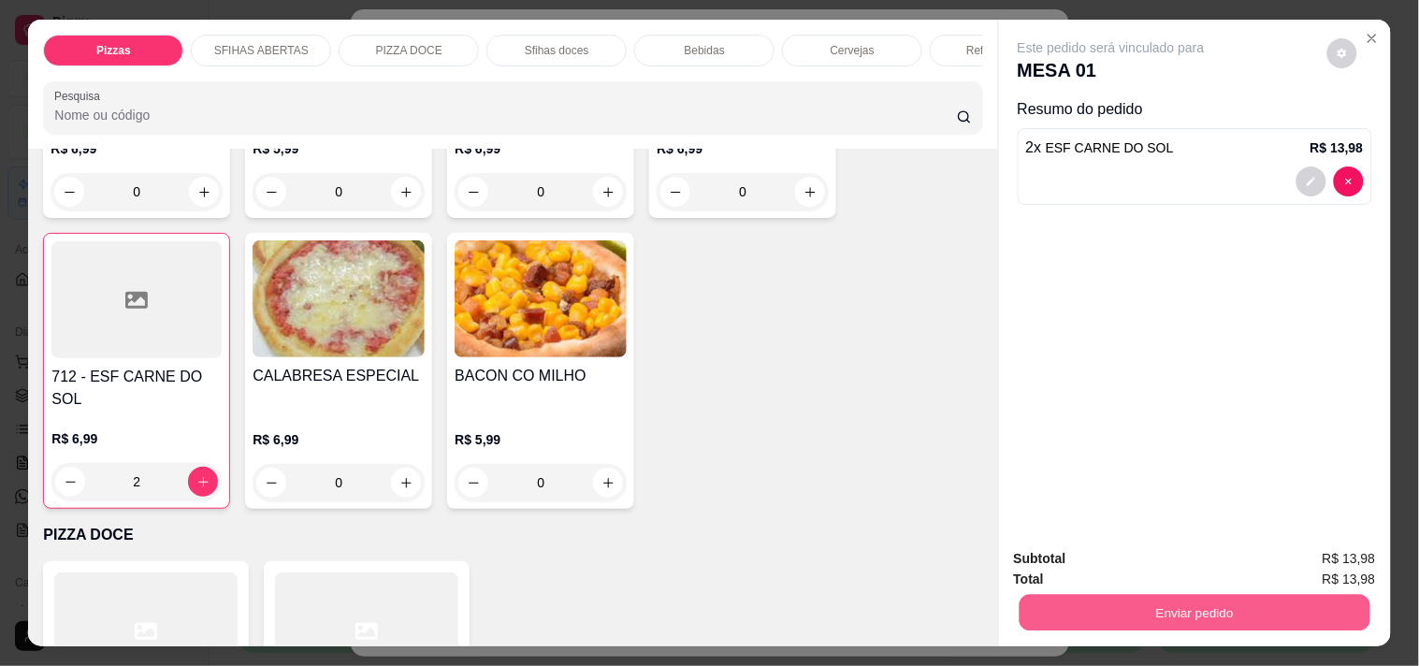
click at [1060, 599] on button "Enviar pedido" at bounding box center [1193, 612] width 351 height 36
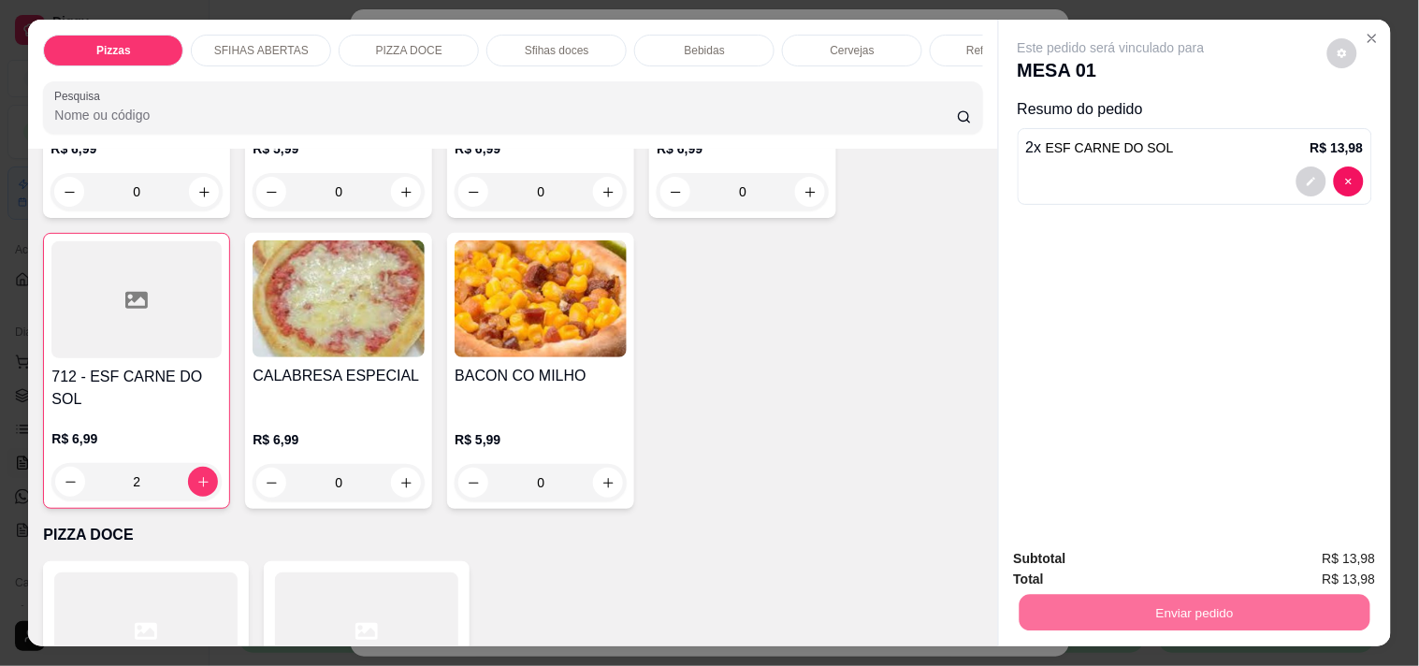
click at [1064, 547] on button "Não registrar e enviar pedido" at bounding box center [1132, 558] width 189 height 35
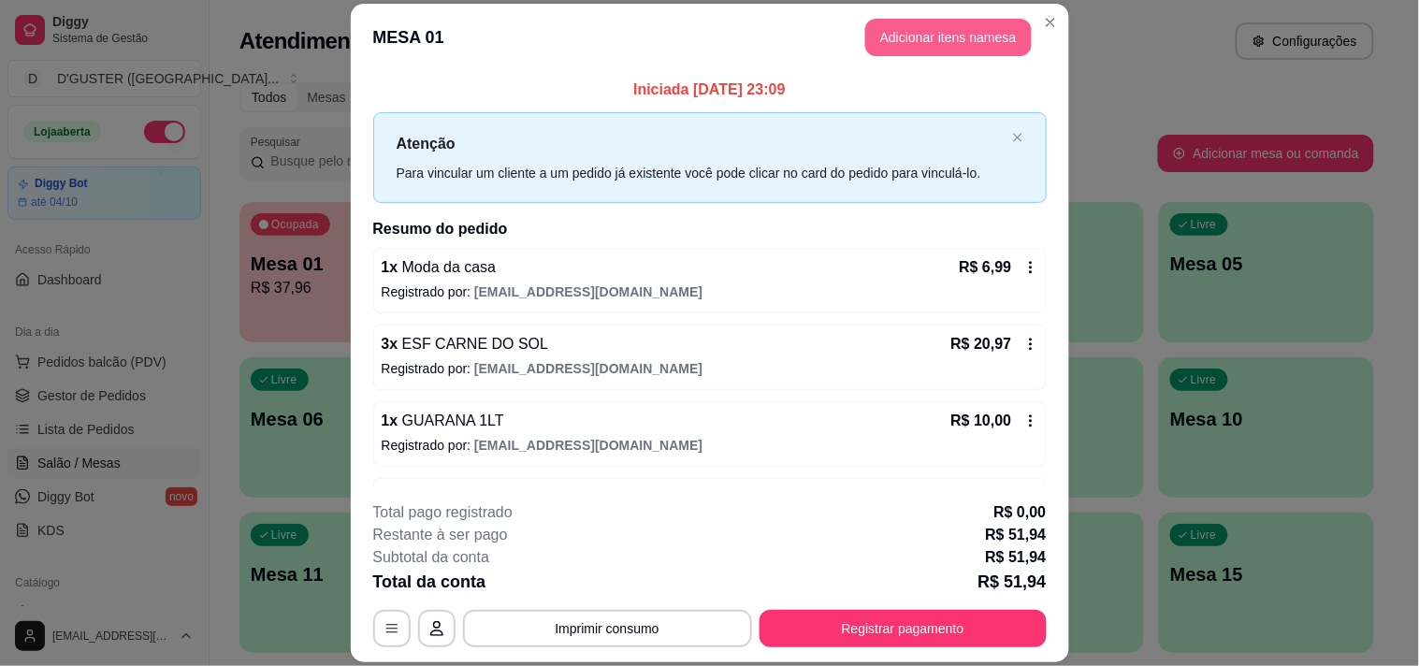
click at [902, 42] on button "Adicionar itens na mesa" at bounding box center [948, 37] width 166 height 37
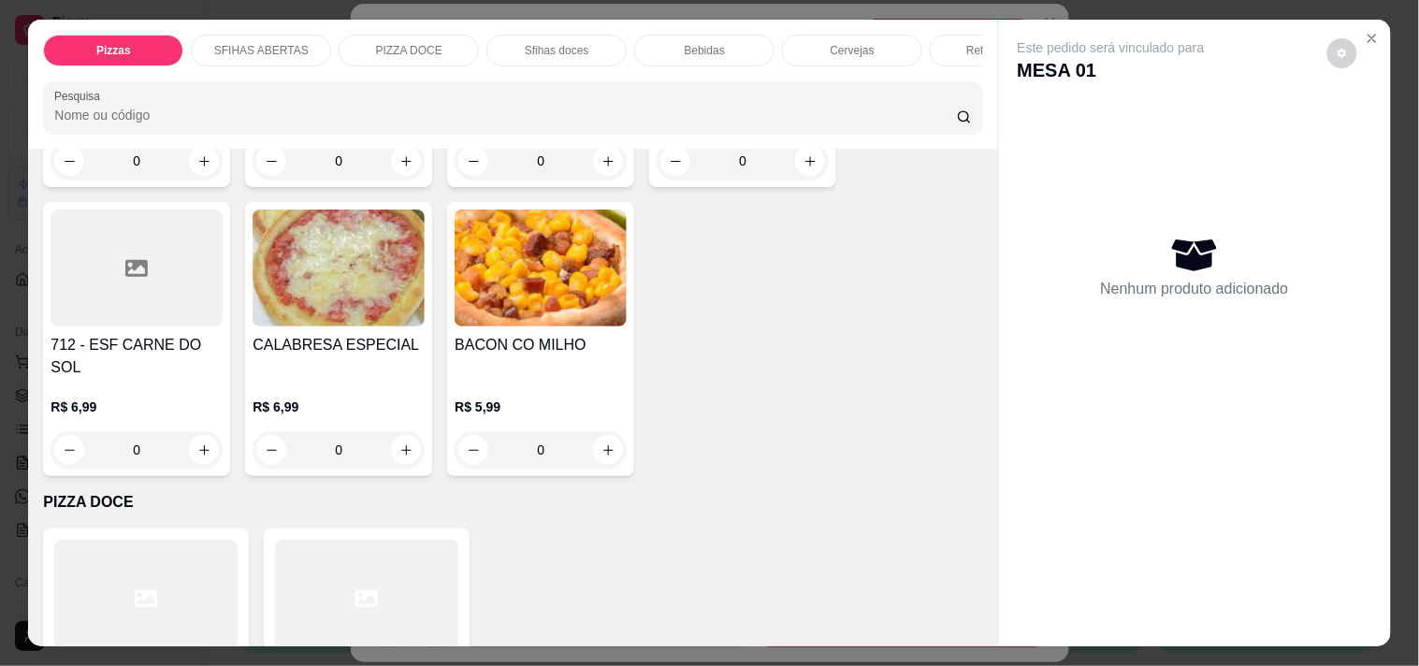
scroll to position [2078, 0]
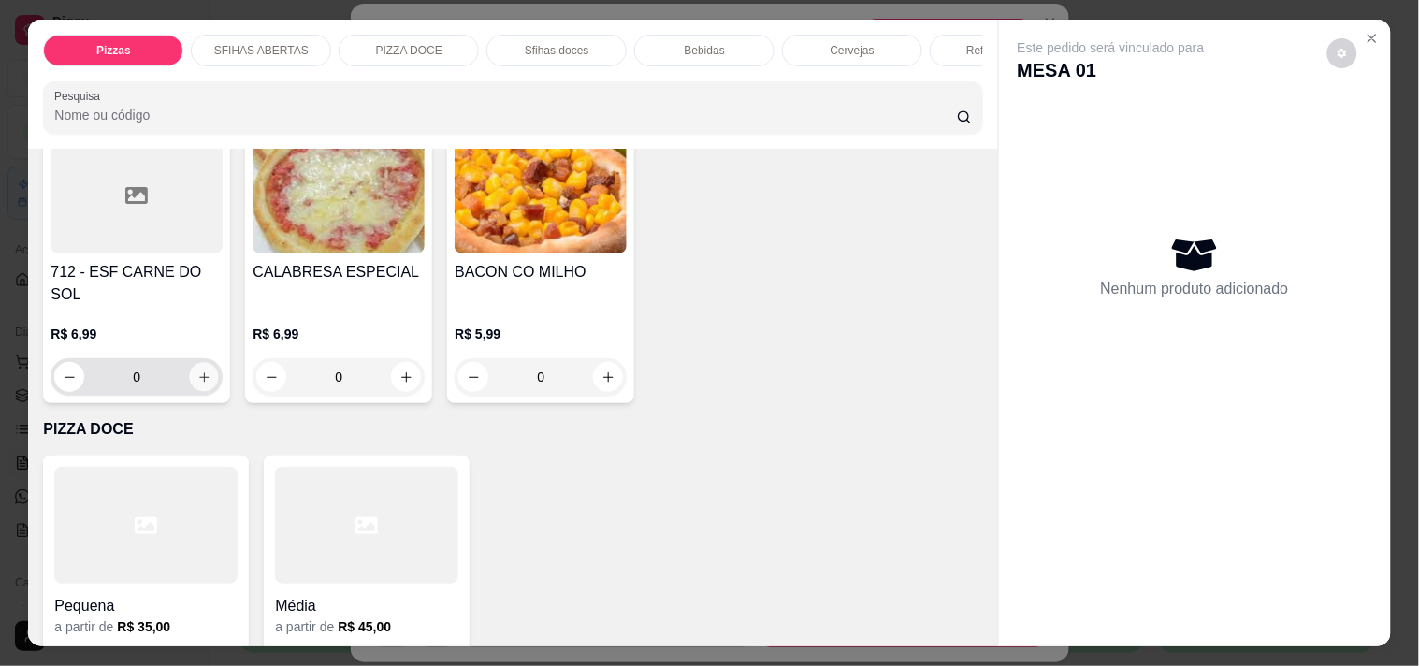
click at [199, 372] on icon "increase-product-quantity" at bounding box center [203, 376] width 9 height 9
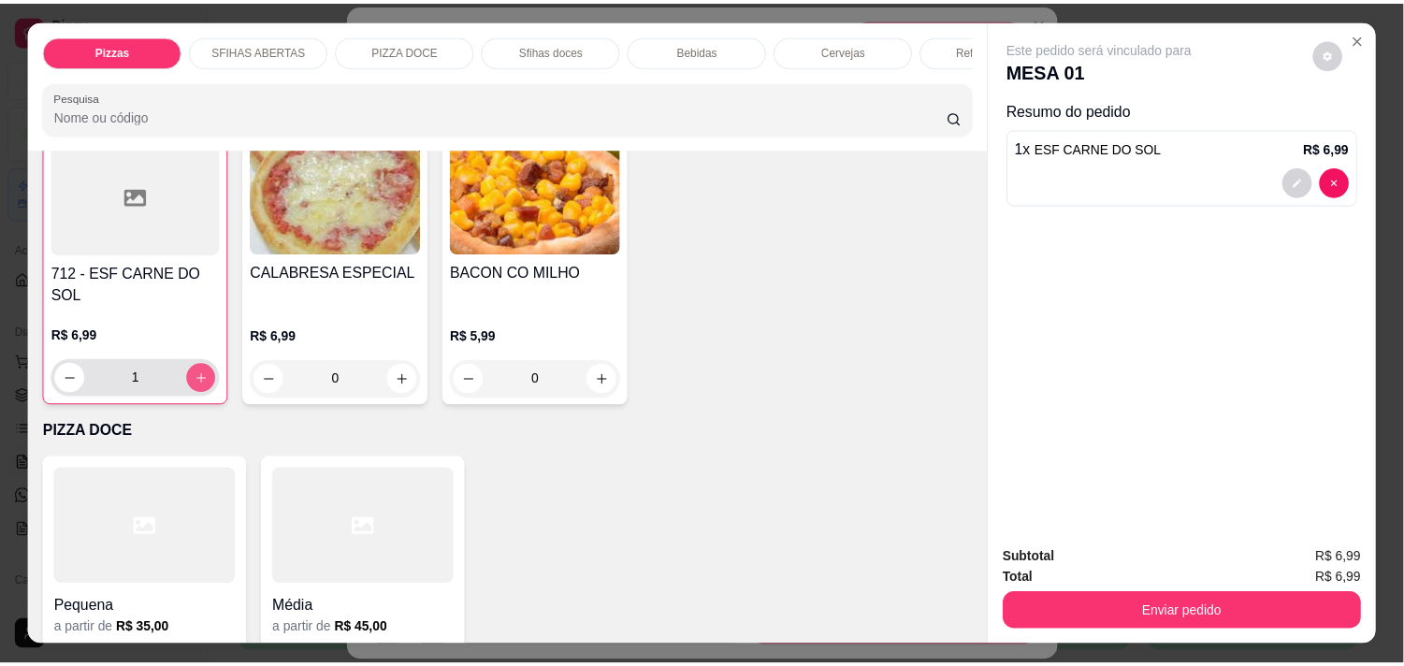
scroll to position [2079, 0]
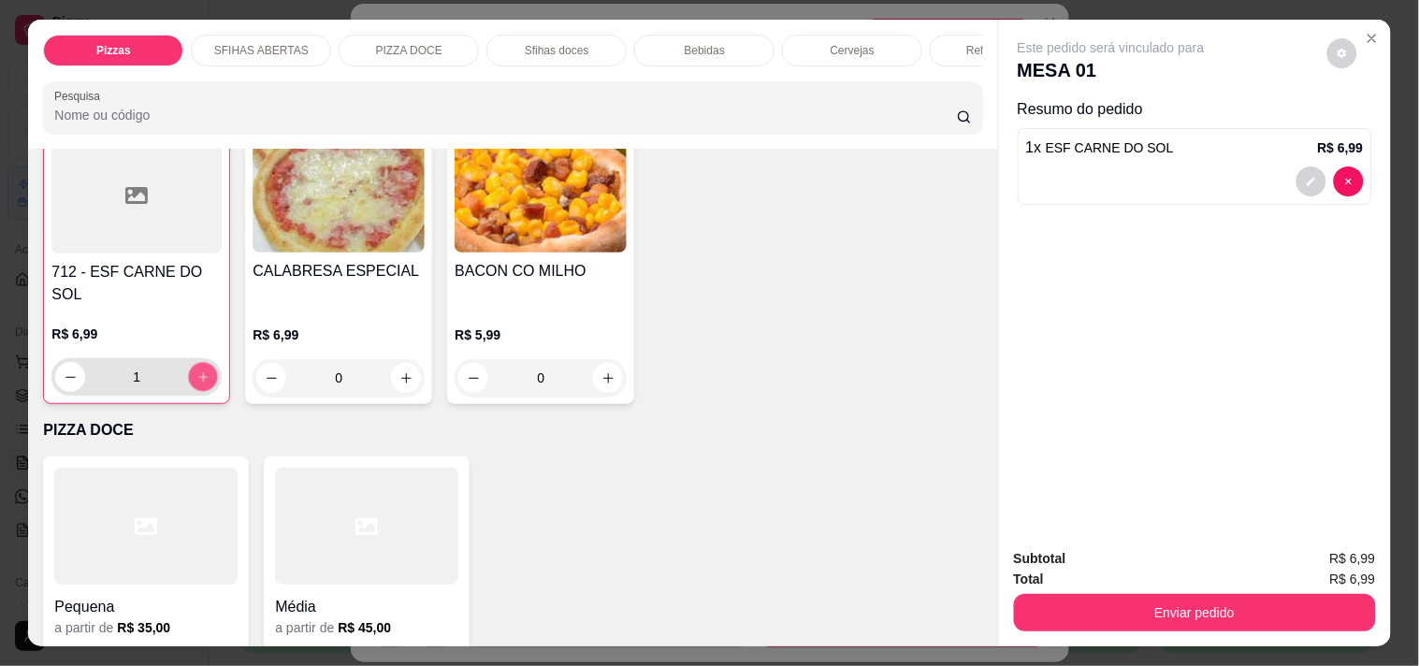
click at [196, 370] on icon "increase-product-quantity" at bounding box center [203, 377] width 14 height 14
type input "4"
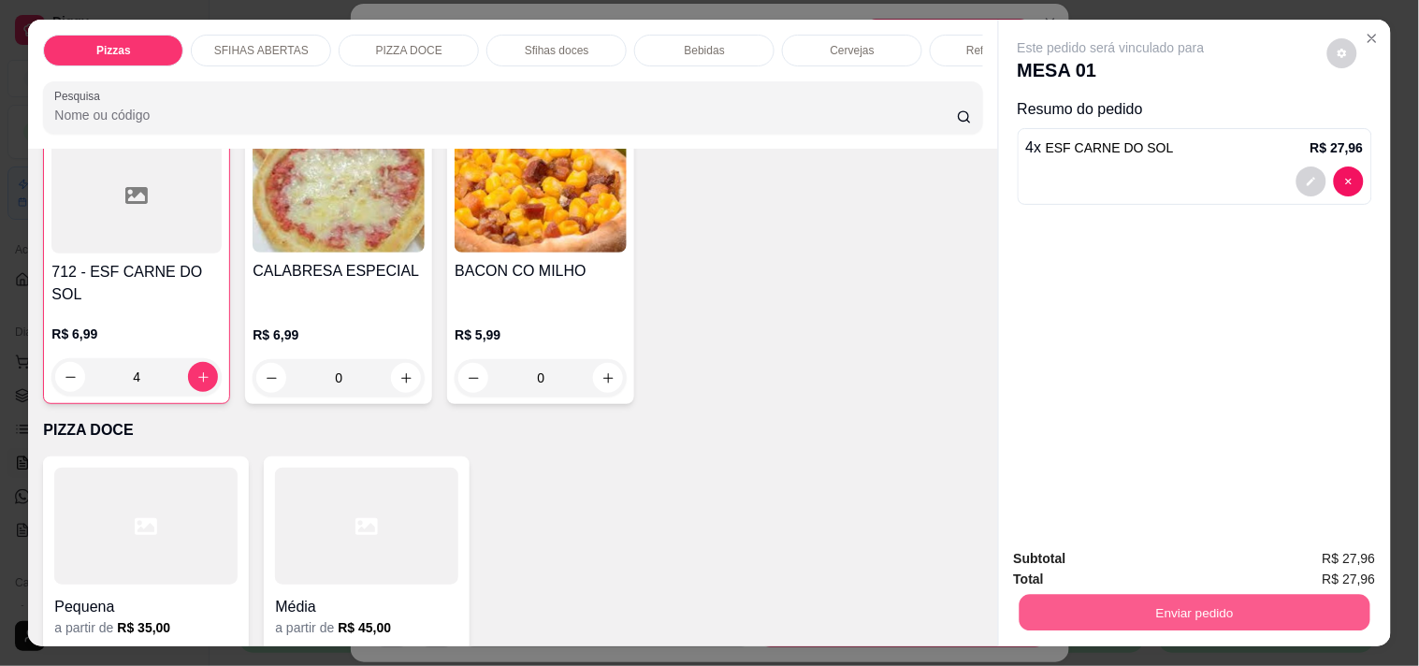
click at [1018, 611] on button "Enviar pedido" at bounding box center [1193, 612] width 351 height 36
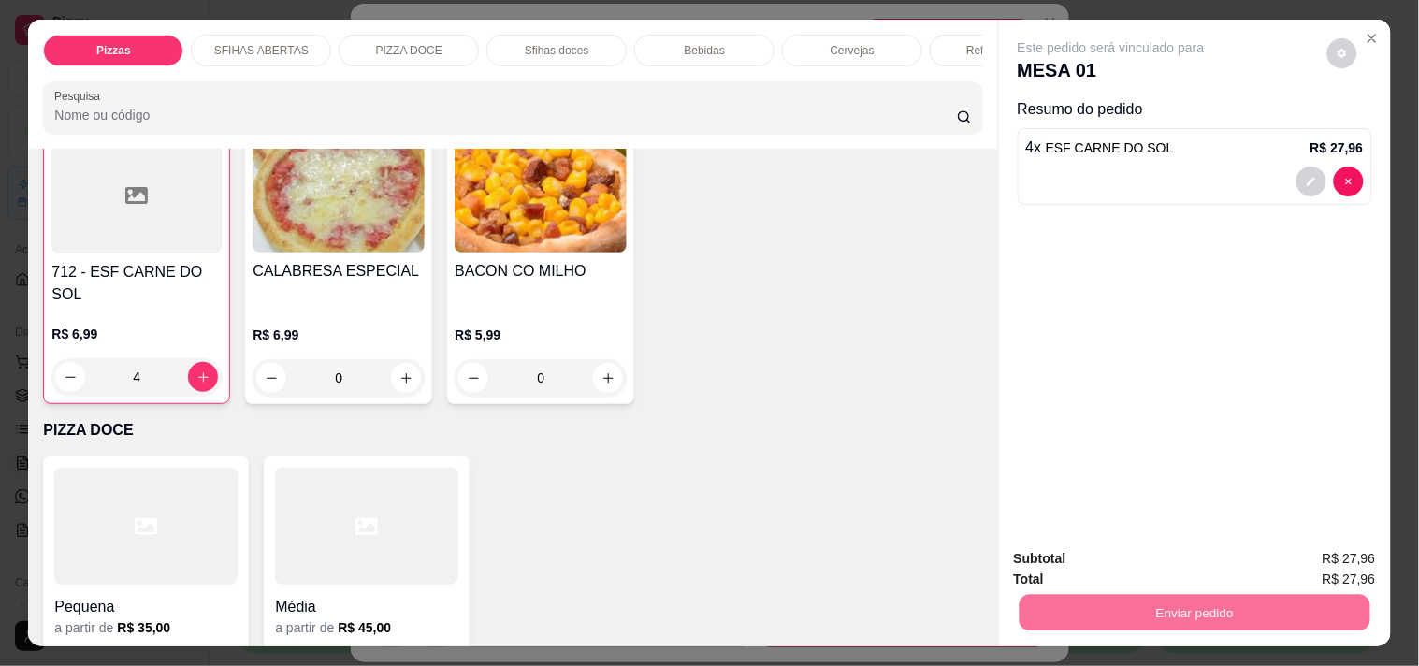
click at [1059, 566] on button "Não registrar e enviar pedido" at bounding box center [1132, 559] width 195 height 36
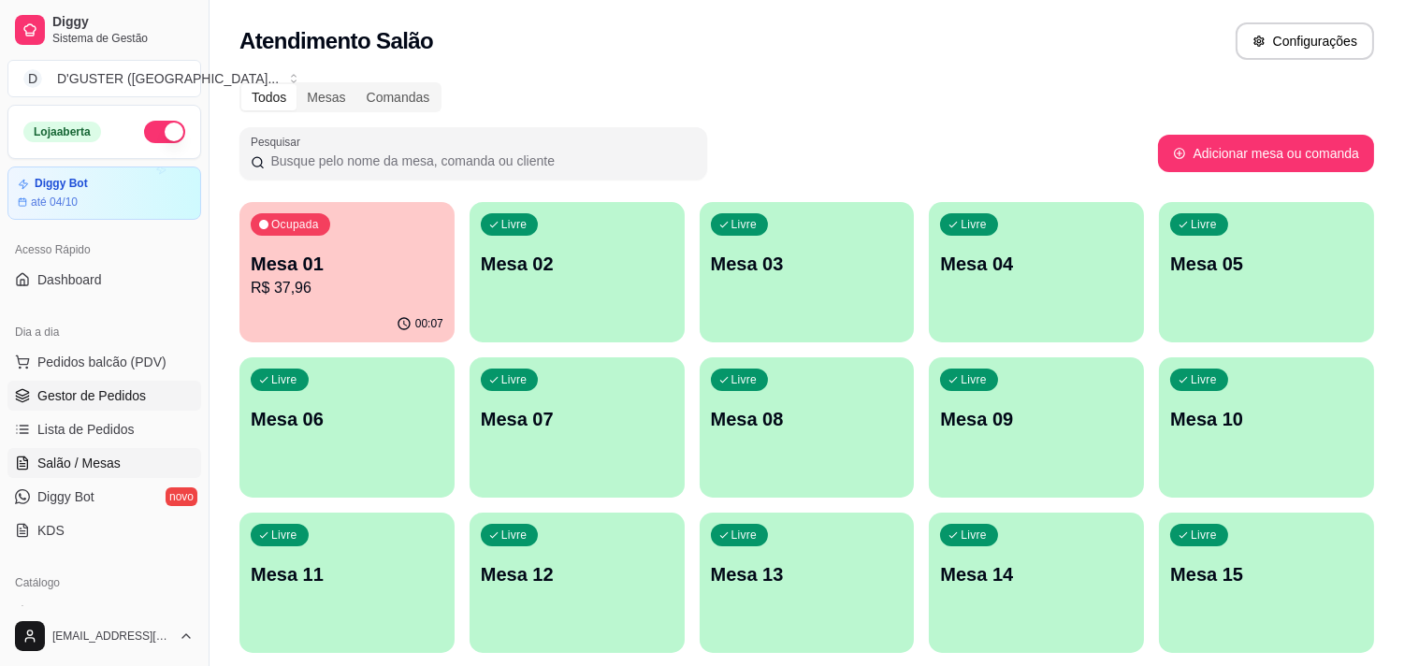
click at [109, 397] on span "Gestor de Pedidos" at bounding box center [91, 395] width 108 height 19
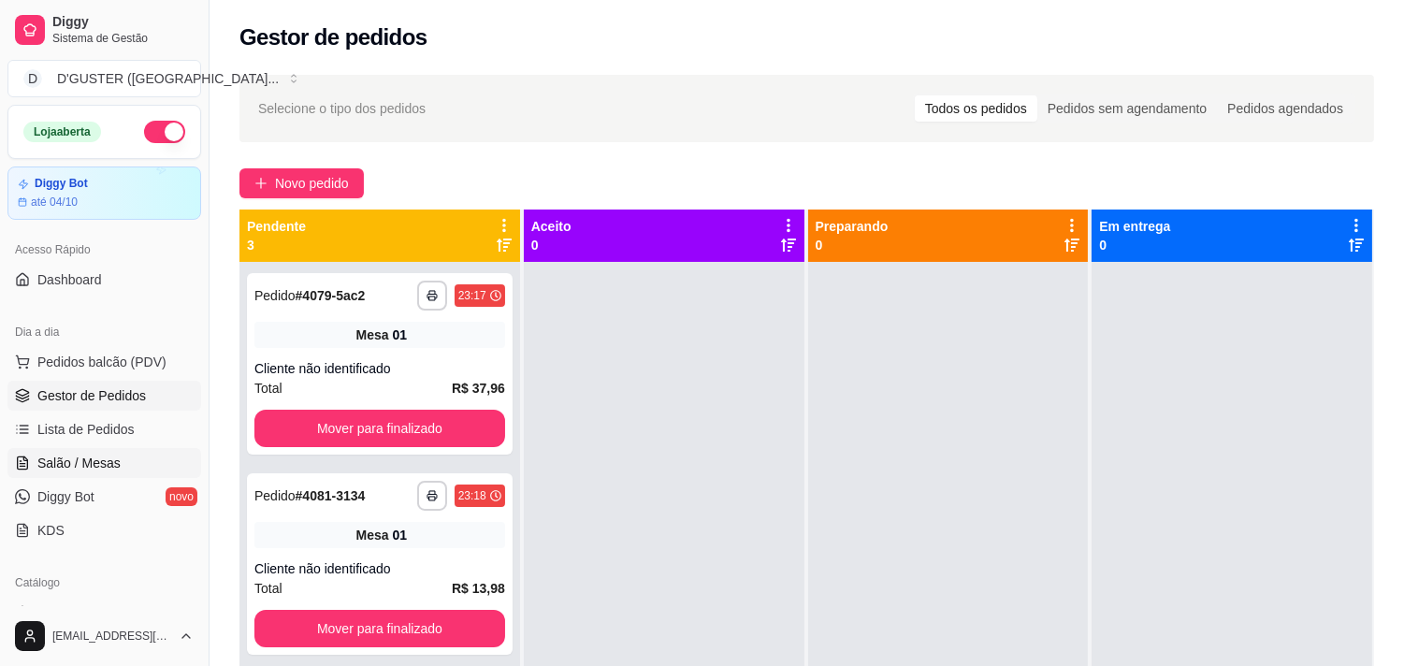
click at [101, 464] on span "Salão / Mesas" at bounding box center [78, 463] width 83 height 19
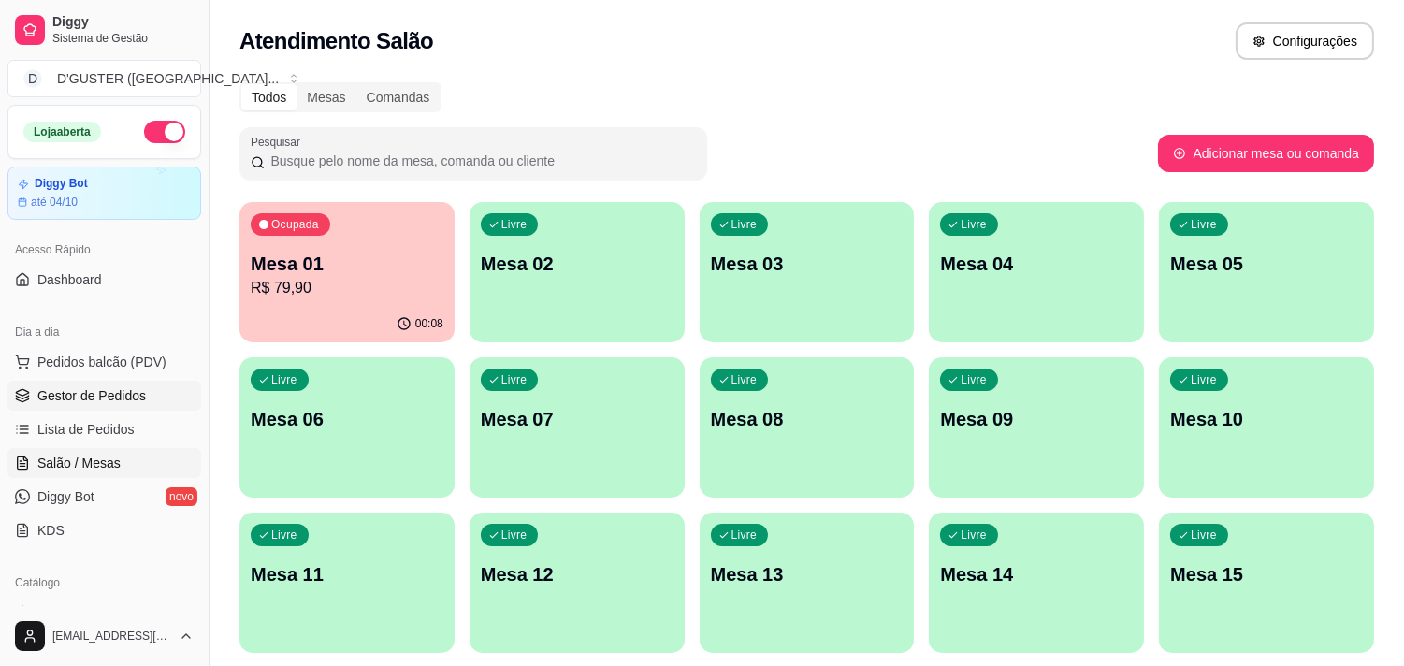
click at [75, 388] on span "Gestor de Pedidos" at bounding box center [91, 395] width 108 height 19
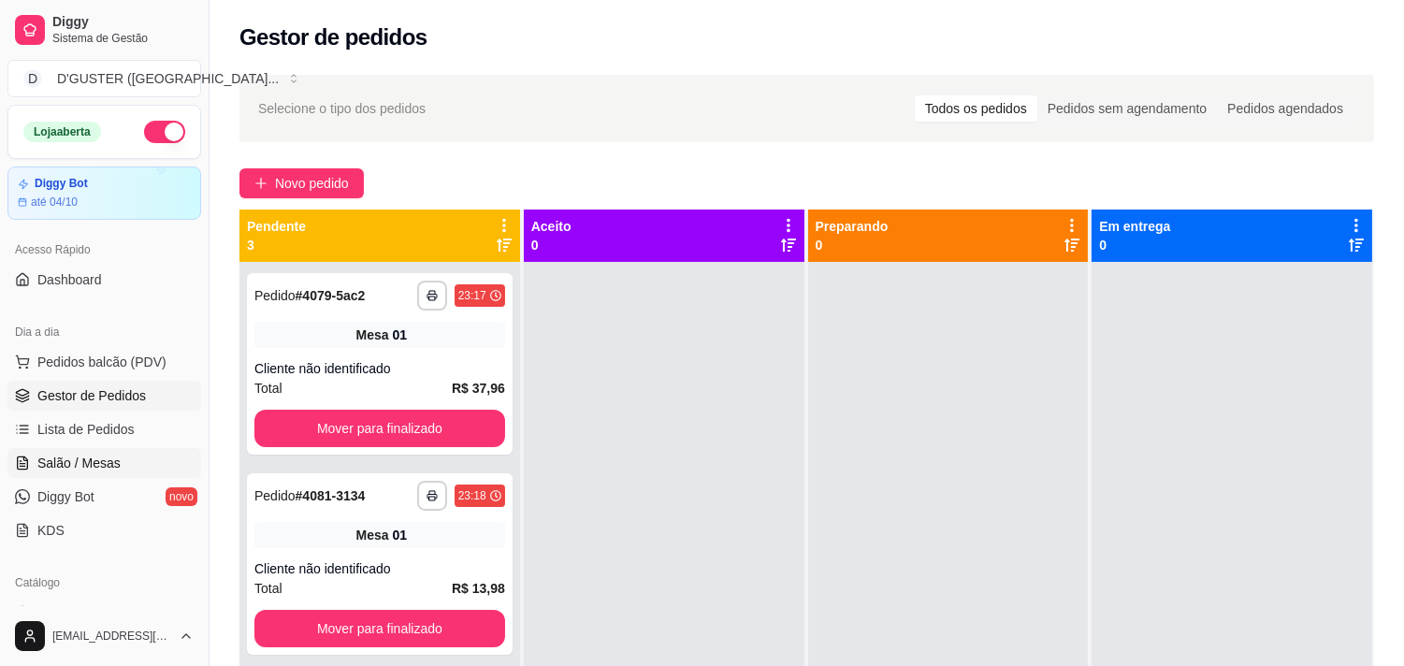
click at [73, 462] on span "Salão / Mesas" at bounding box center [78, 463] width 83 height 19
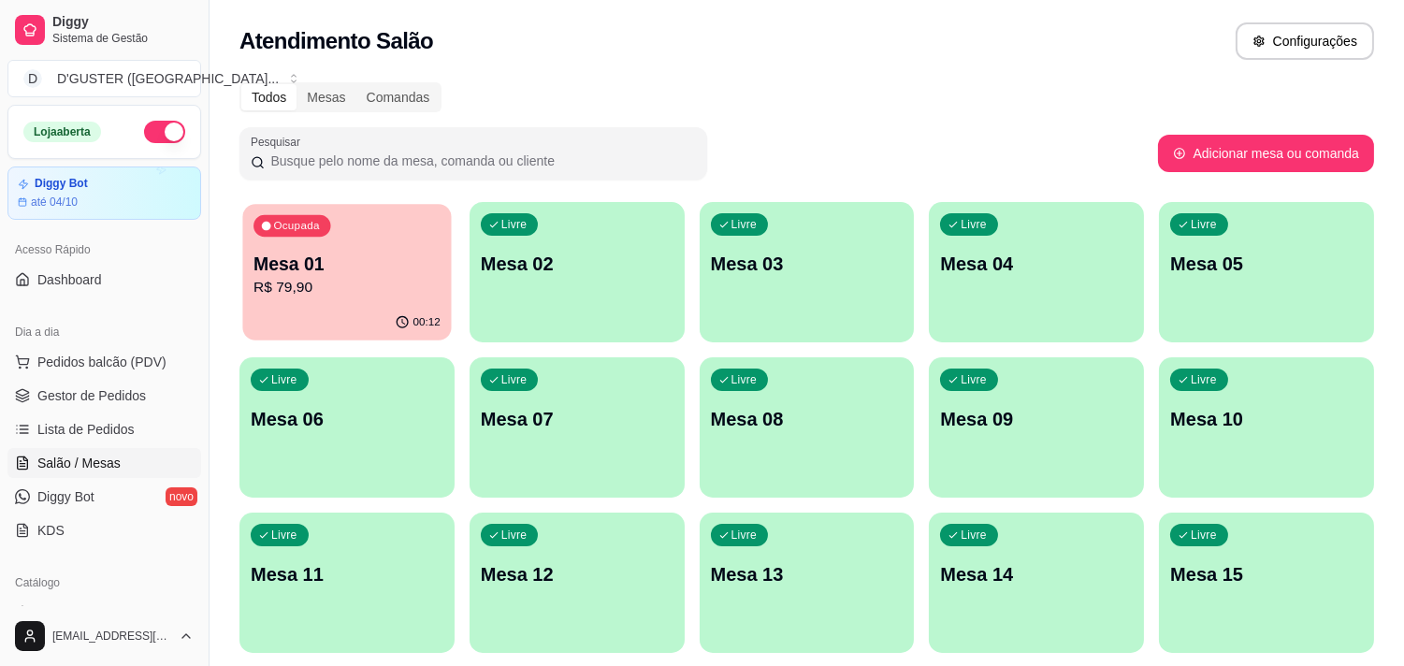
click at [371, 283] on p "R$ 79,90" at bounding box center [346, 288] width 187 height 22
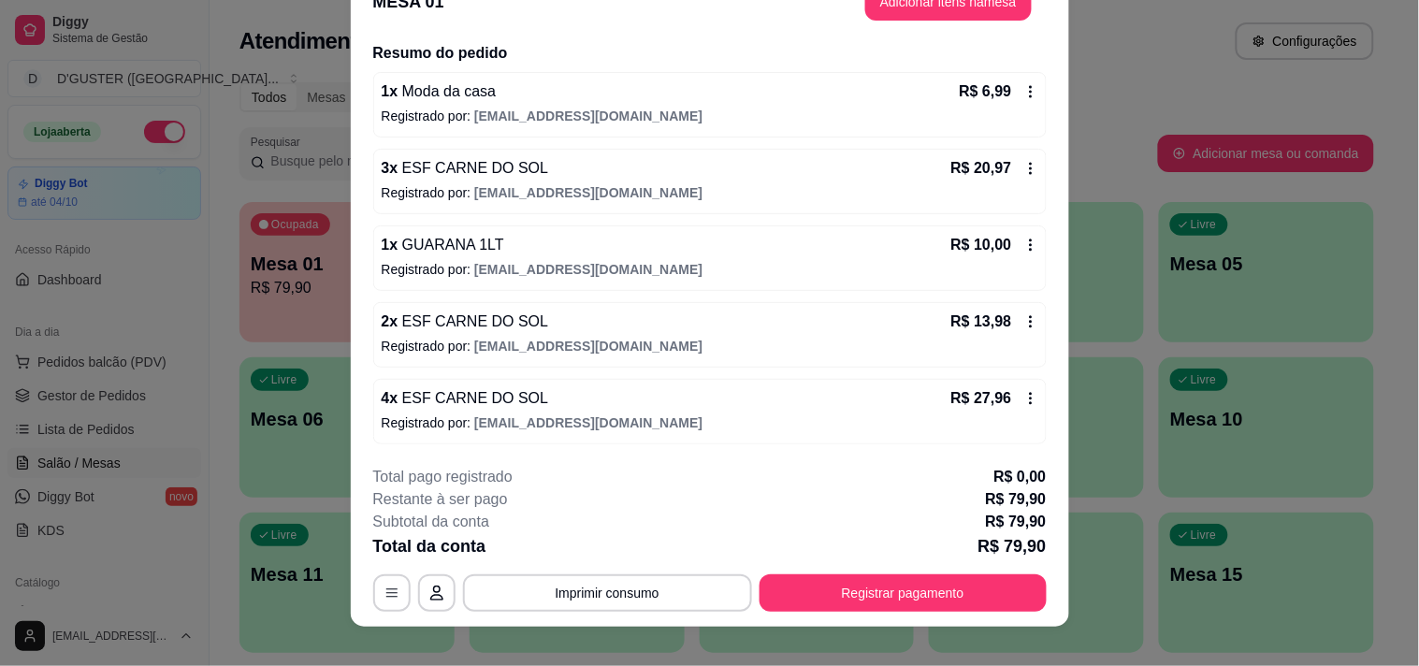
scroll to position [56, 0]
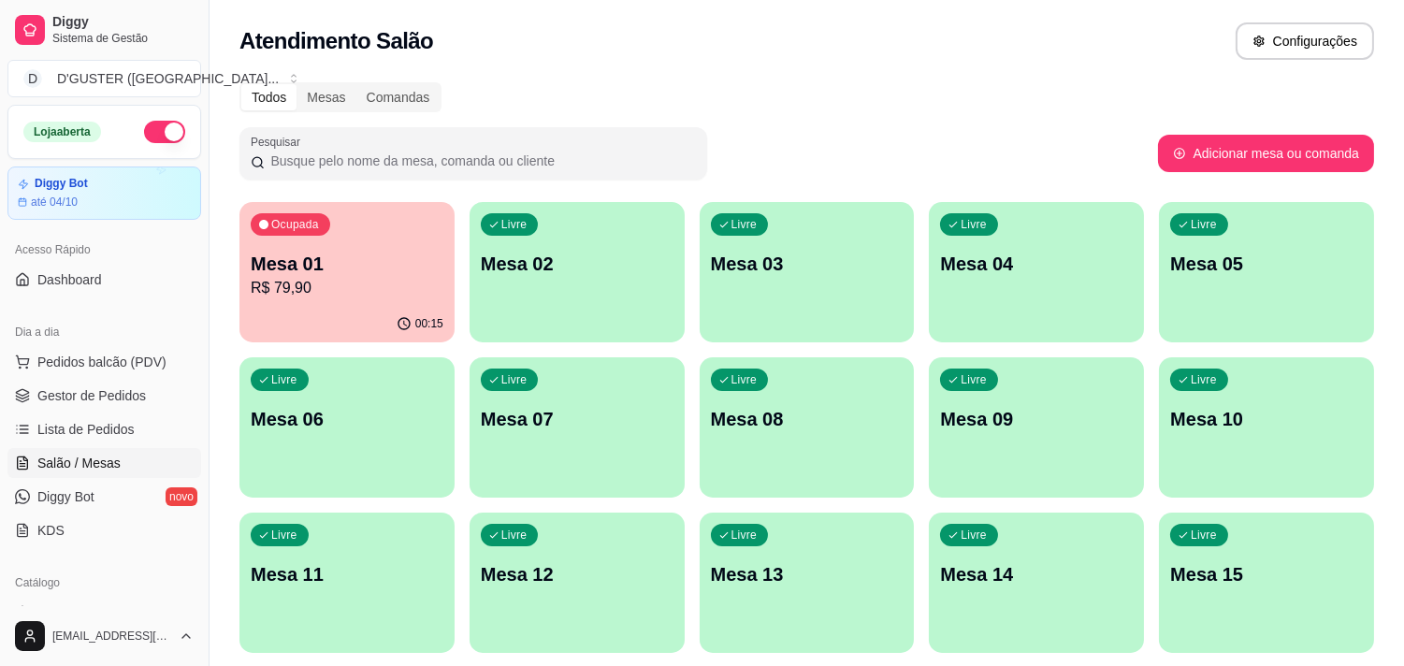
click at [320, 320] on div "00:15" at bounding box center [346, 324] width 215 height 36
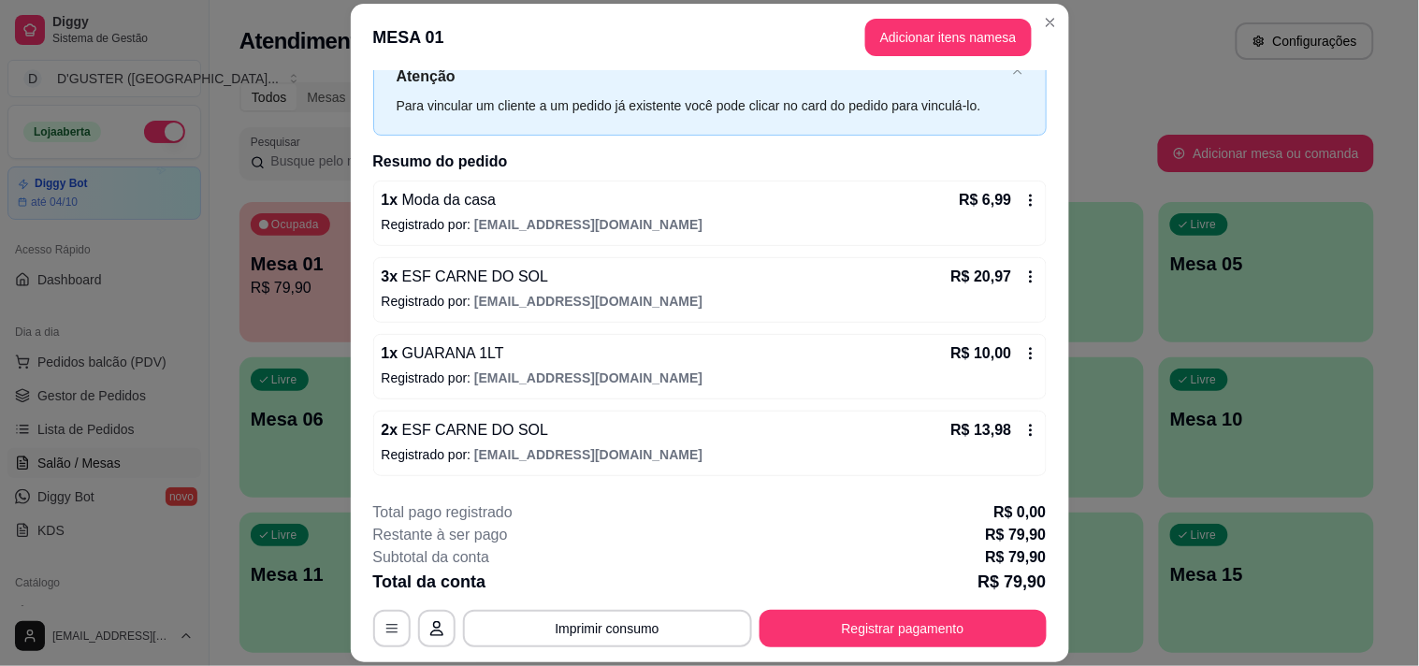
scroll to position [104, 0]
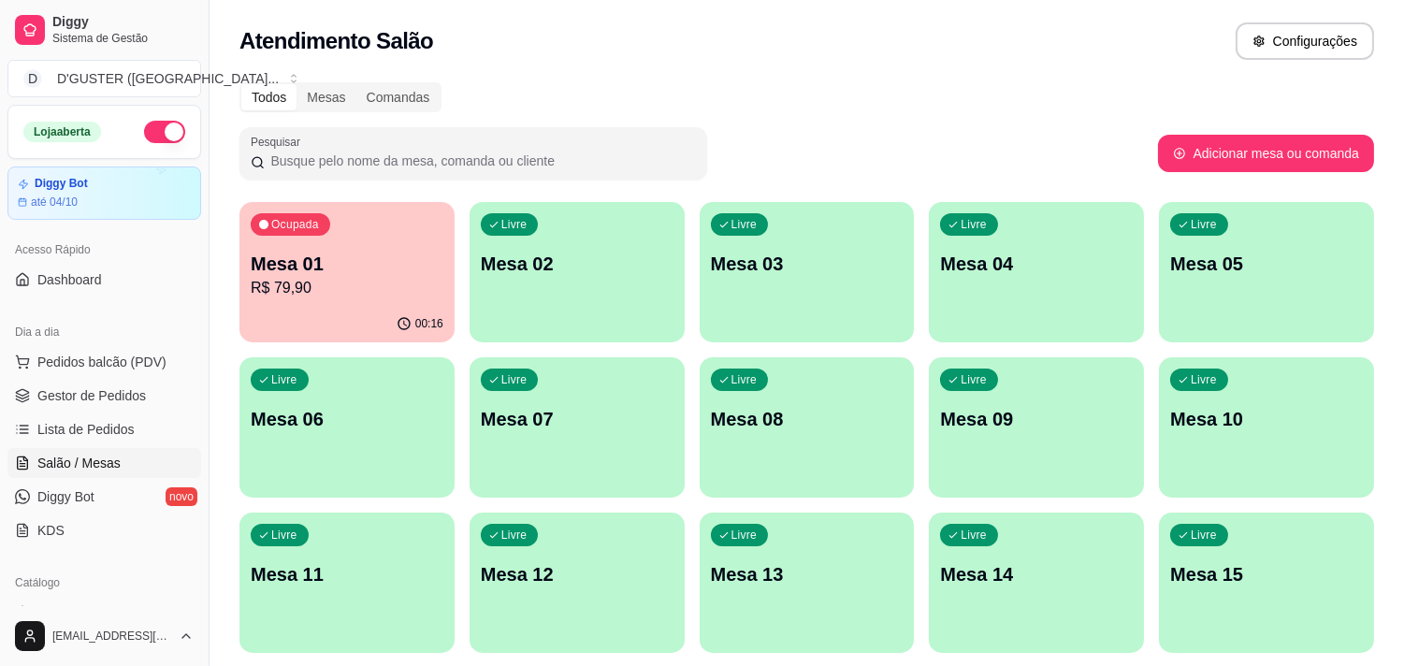
click at [340, 299] on div "Ocupada Mesa 01 R$ 79,90" at bounding box center [346, 254] width 215 height 104
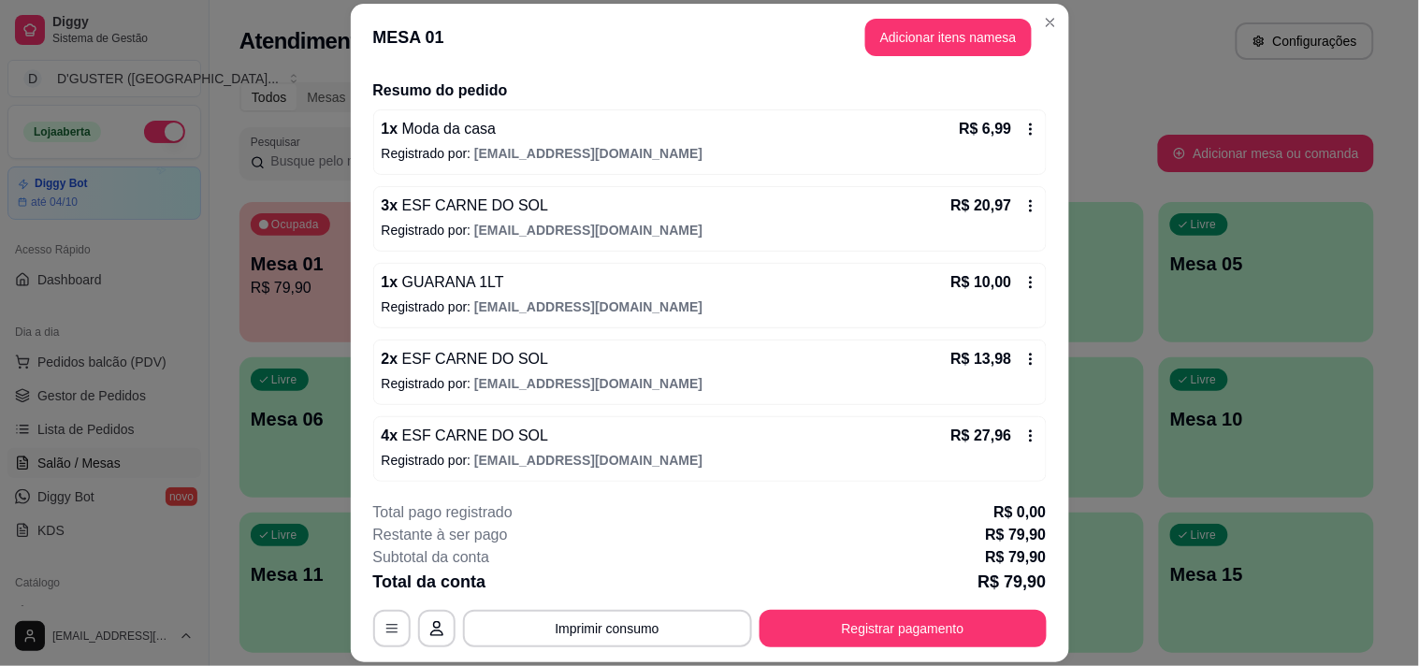
scroll to position [141, 0]
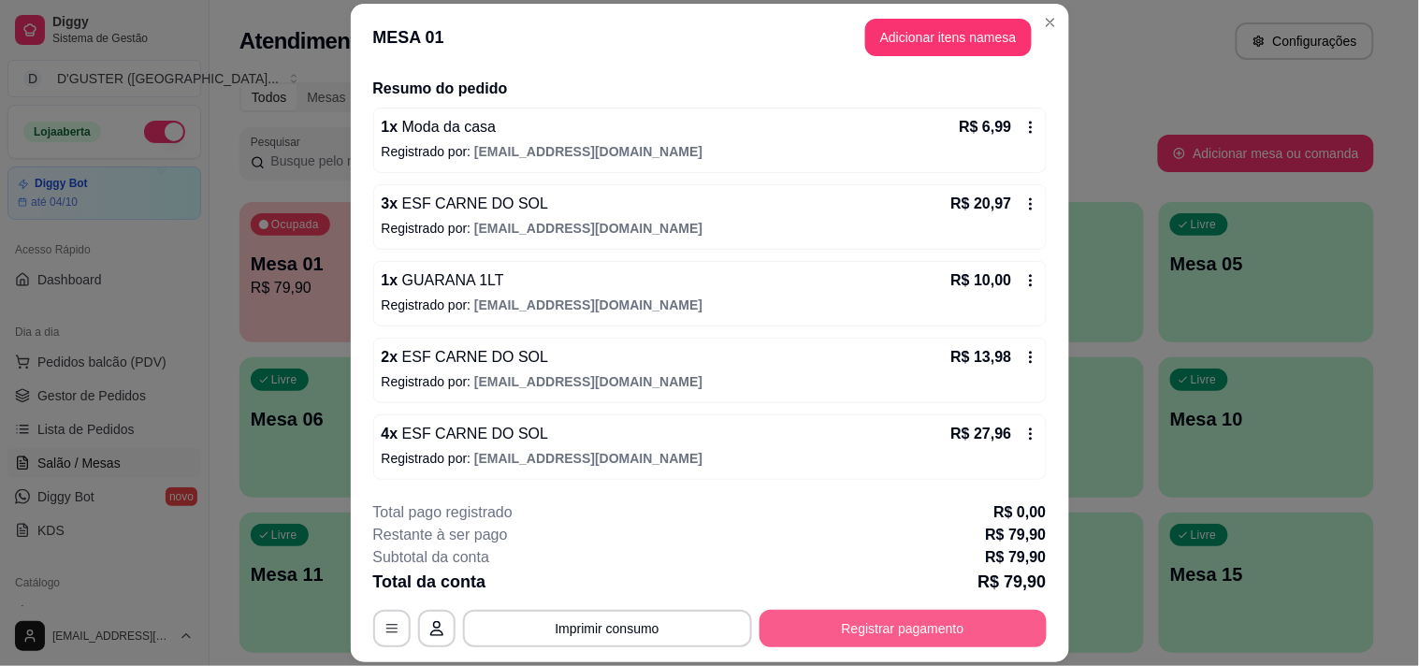
click at [837, 628] on button "Registrar pagamento" at bounding box center [902, 628] width 287 height 37
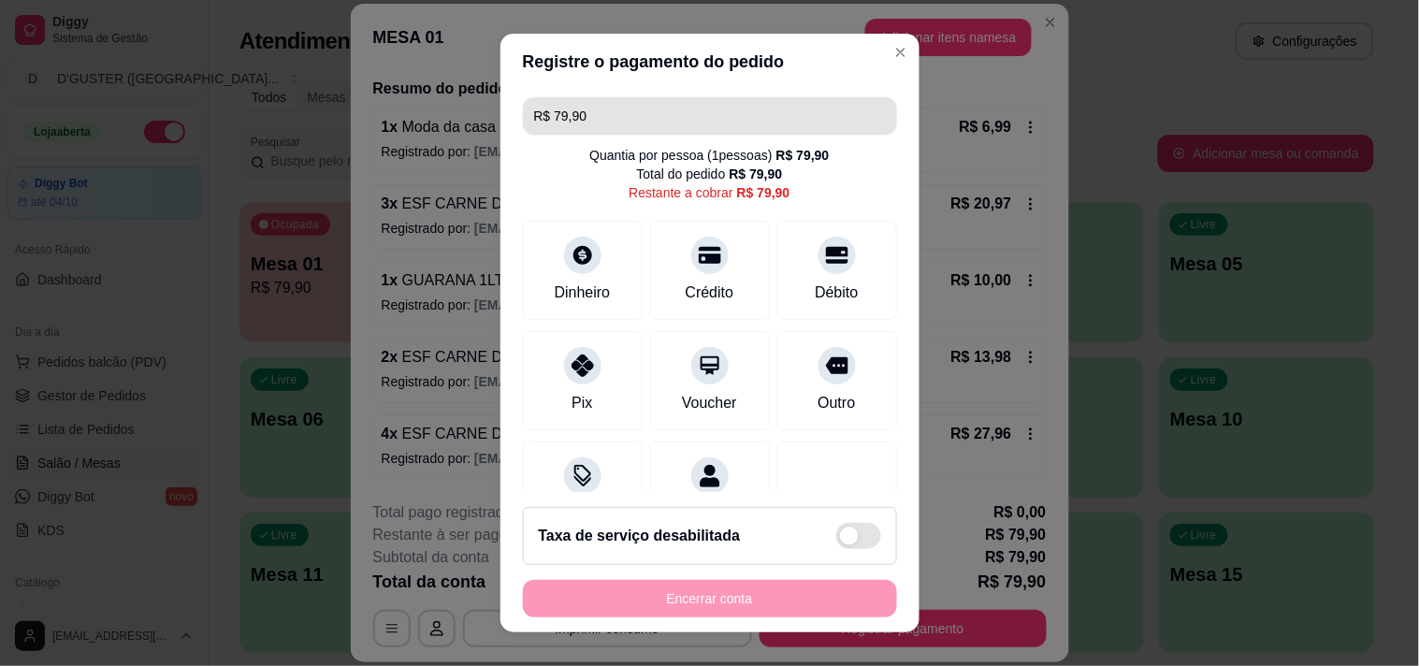
click at [797, 132] on input "R$ 79,90" at bounding box center [710, 115] width 352 height 37
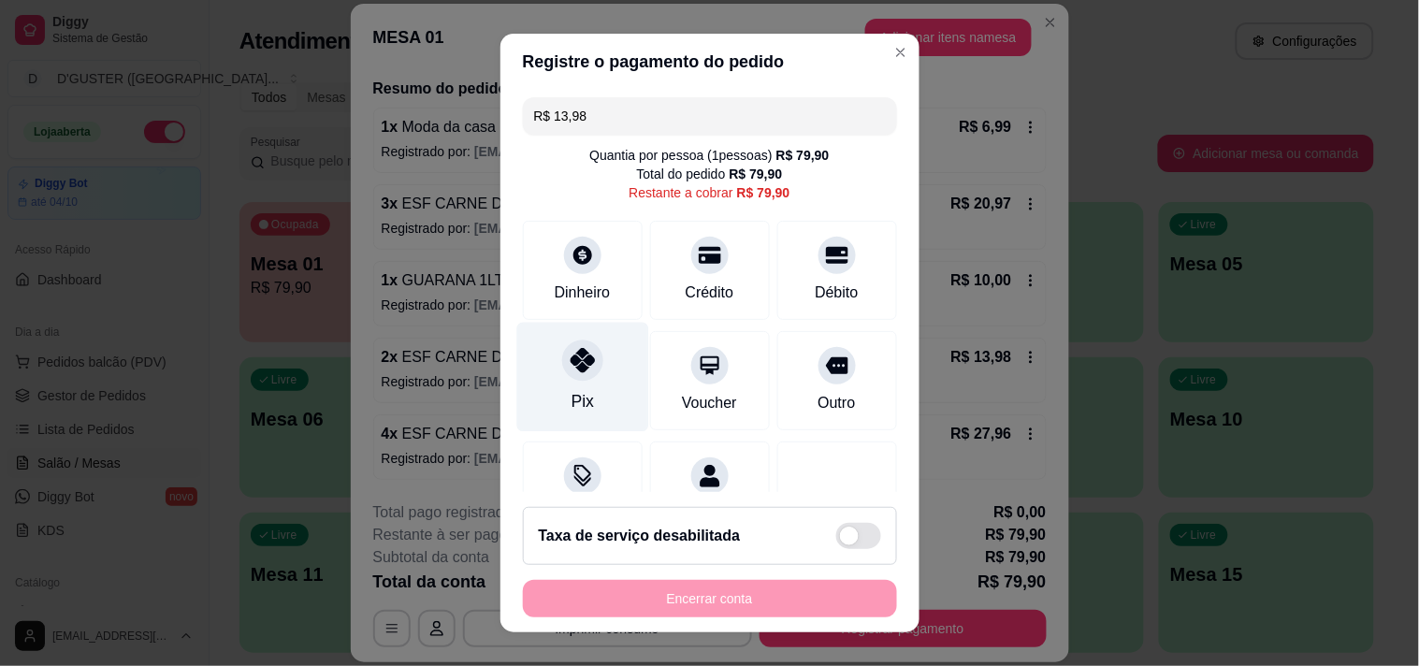
click at [563, 387] on div "Pix" at bounding box center [582, 376] width 132 height 109
type input "R$ 65,92"
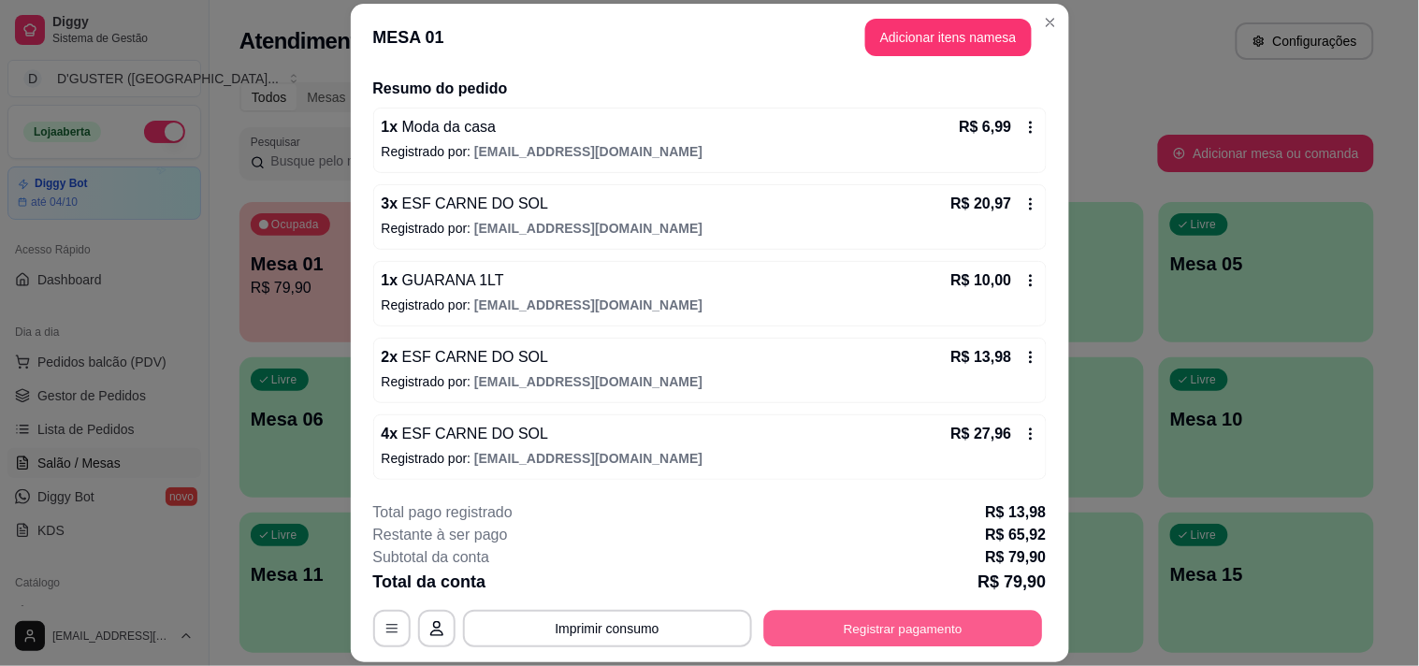
click at [799, 636] on button "Registrar pagamento" at bounding box center [902, 629] width 279 height 36
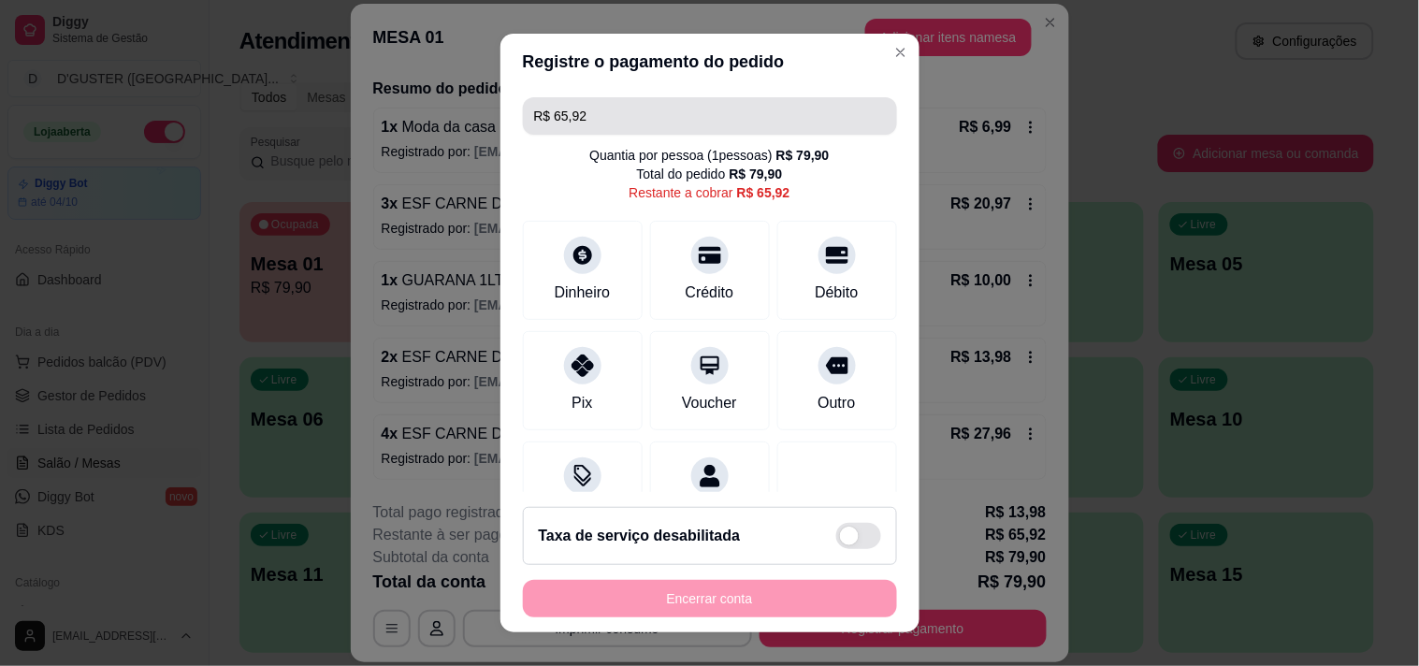
click at [829, 109] on input "R$ 65,92" at bounding box center [710, 115] width 352 height 37
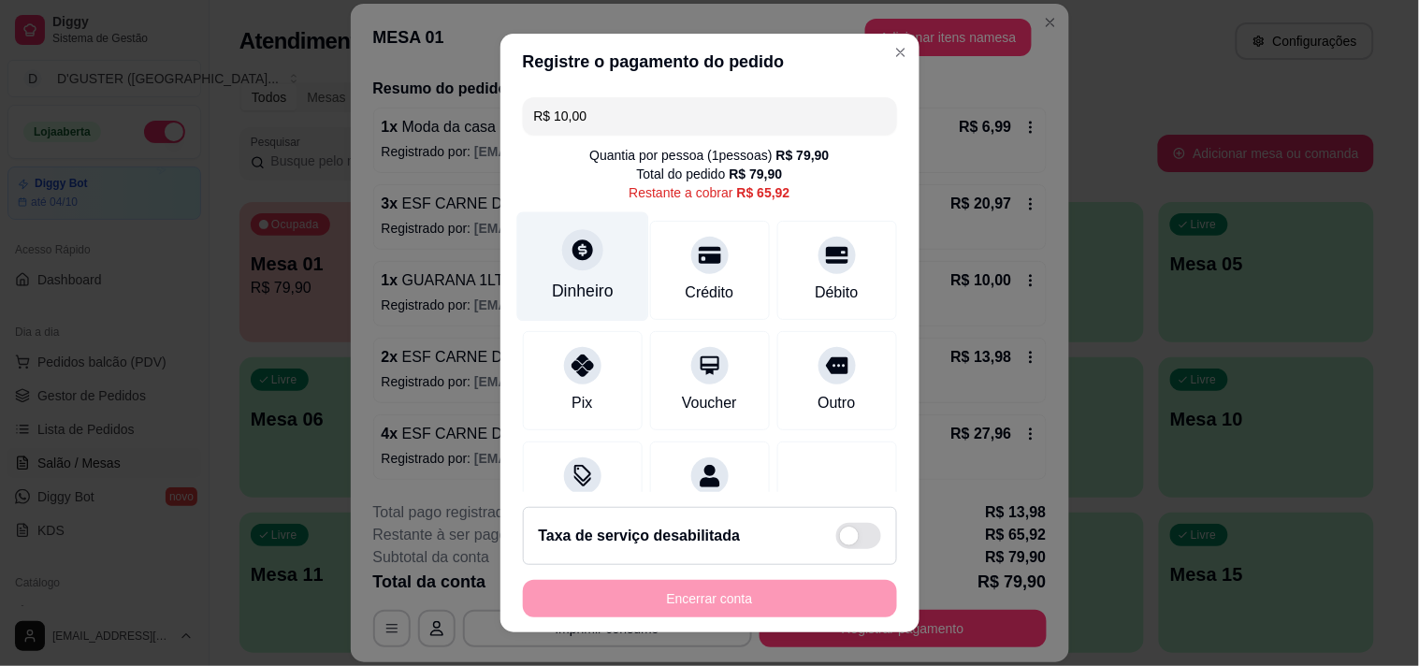
click at [570, 259] on icon at bounding box center [582, 250] width 24 height 24
click at [798, 120] on input "R$ 55,92" at bounding box center [710, 115] width 352 height 37
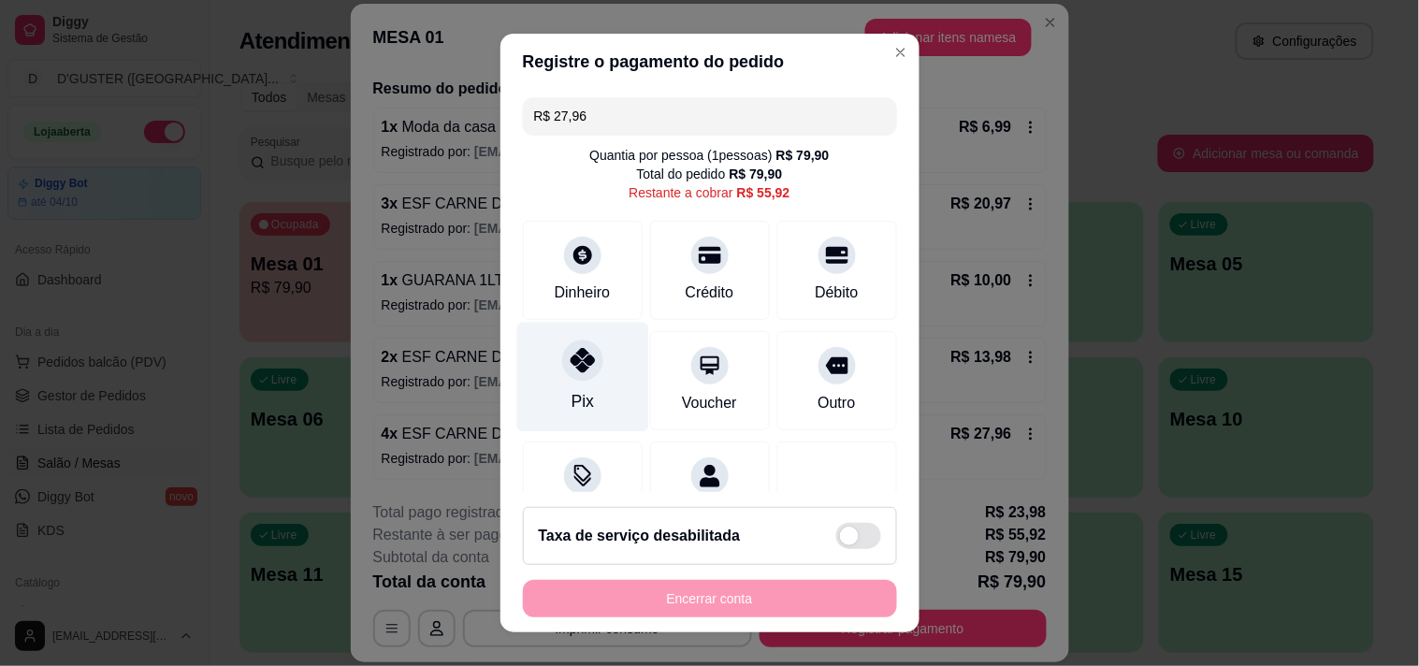
click at [562, 368] on div at bounding box center [582, 359] width 41 height 41
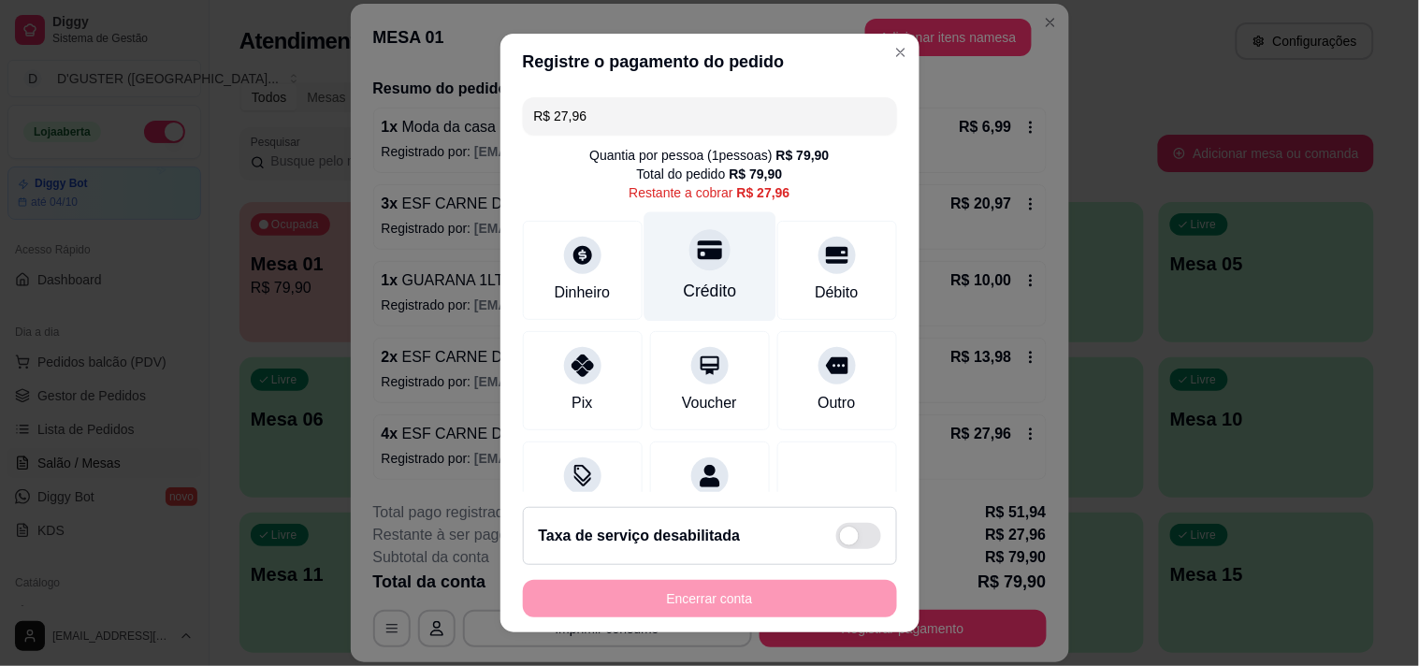
click at [689, 266] on div at bounding box center [709, 249] width 41 height 41
type input "R$ 0,00"
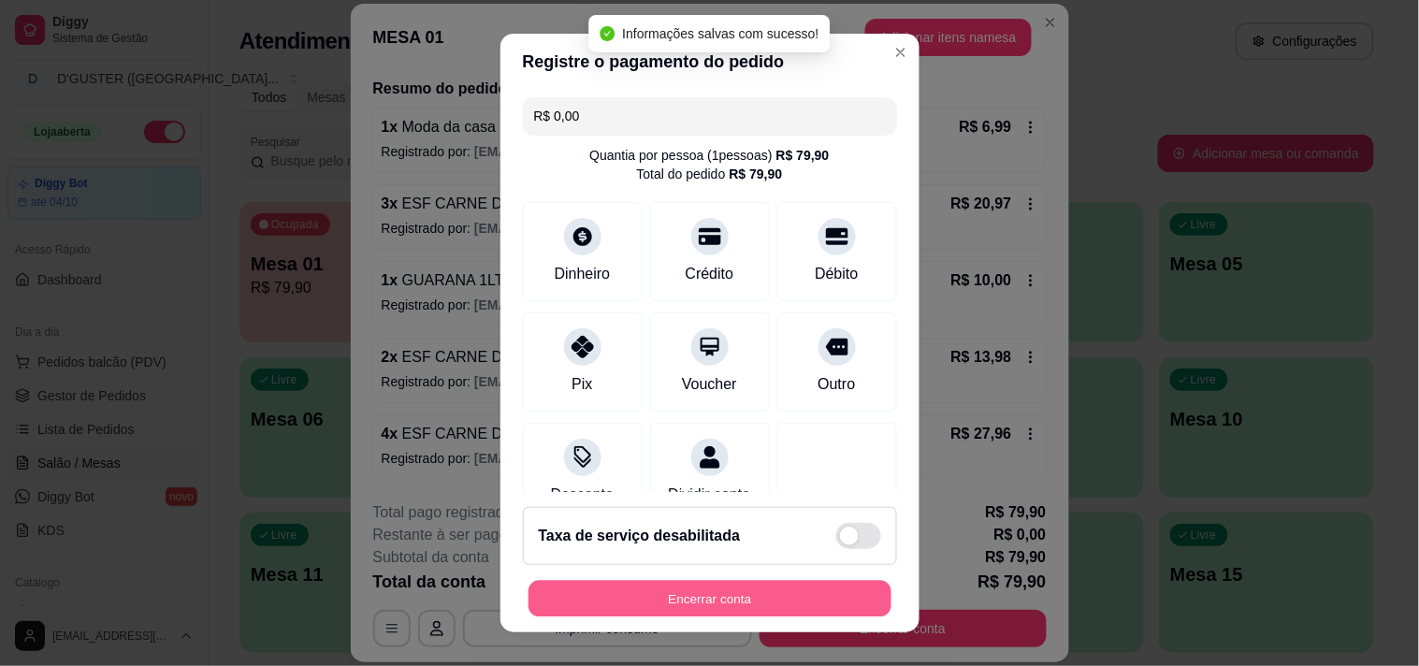
click at [783, 592] on button "Encerrar conta" at bounding box center [709, 599] width 363 height 36
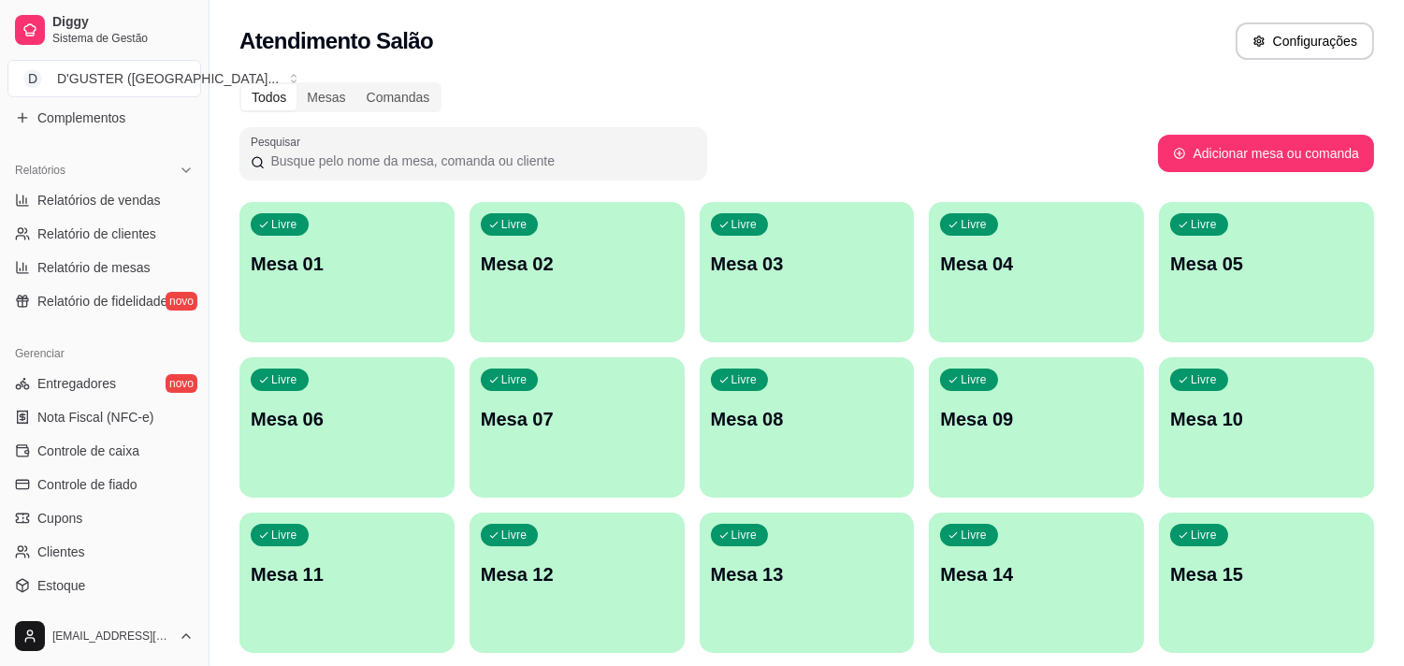
scroll to position [623, 0]
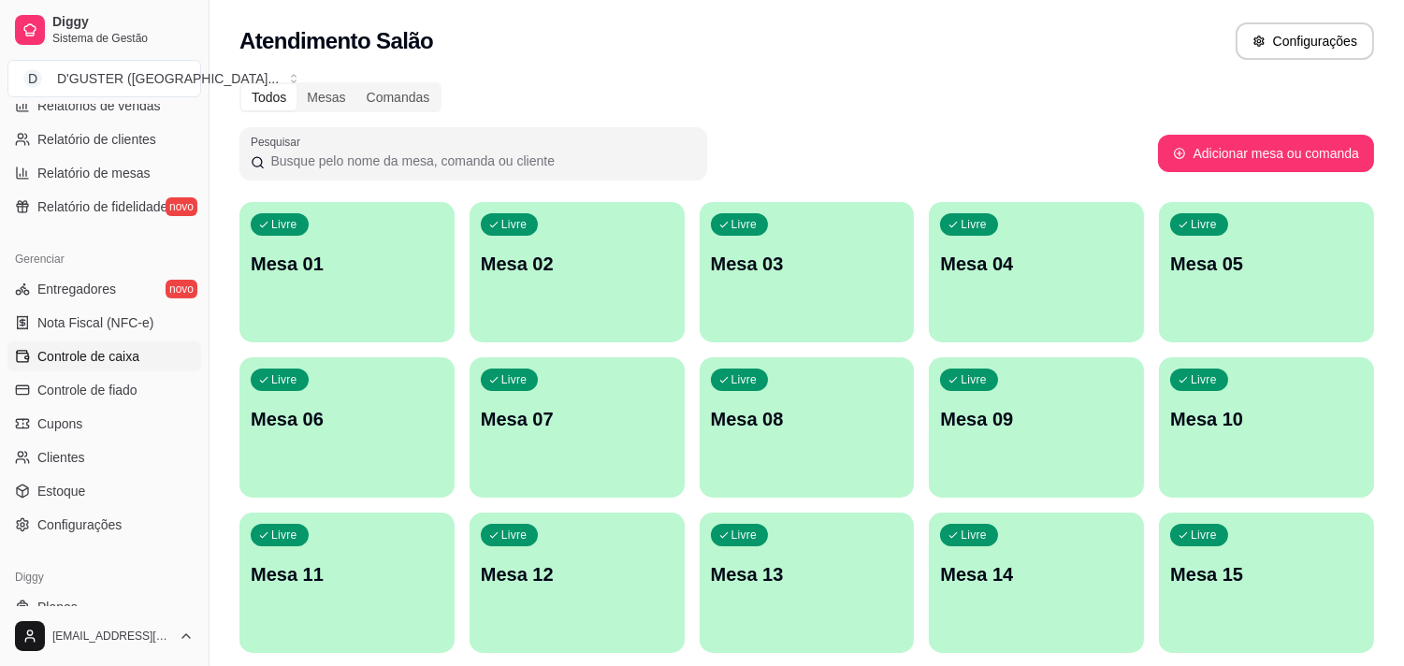
click at [112, 352] on span "Controle de caixa" at bounding box center [88, 356] width 102 height 19
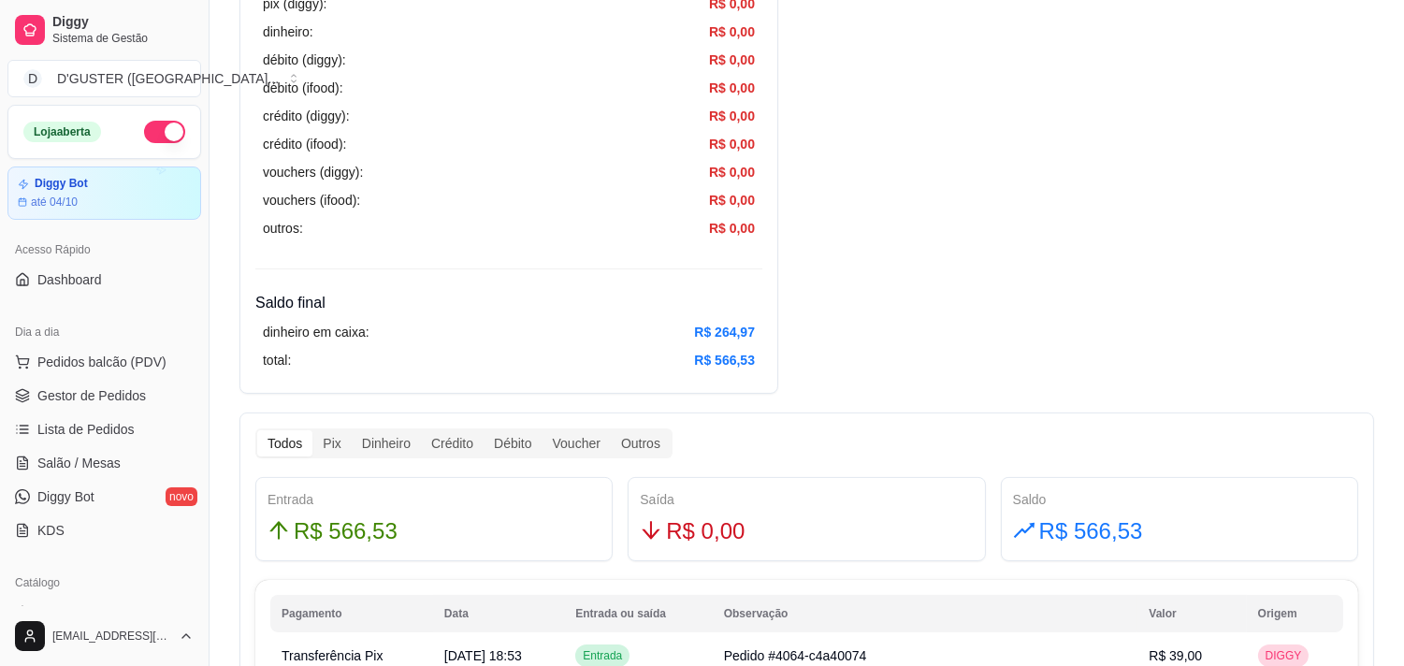
click at [152, 121] on button "button" at bounding box center [164, 132] width 41 height 22
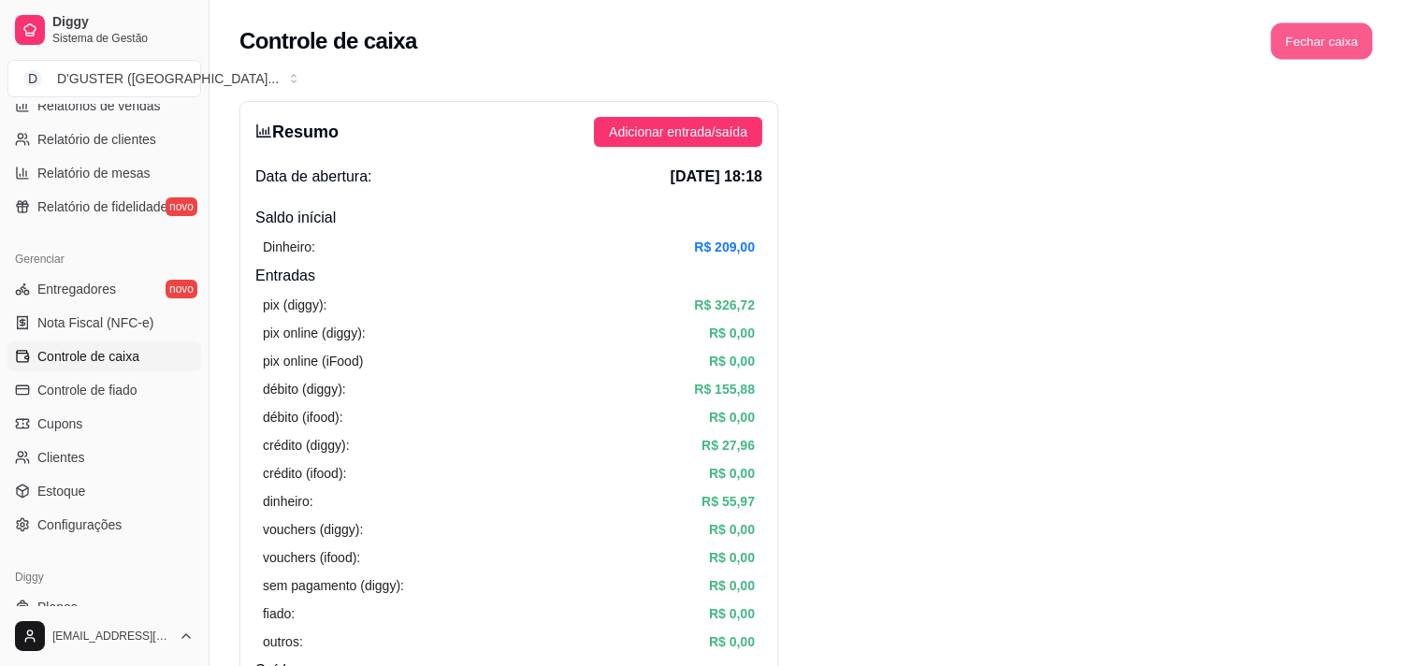
click at [1320, 37] on button "Fechar caixa" at bounding box center [1322, 41] width 102 height 36
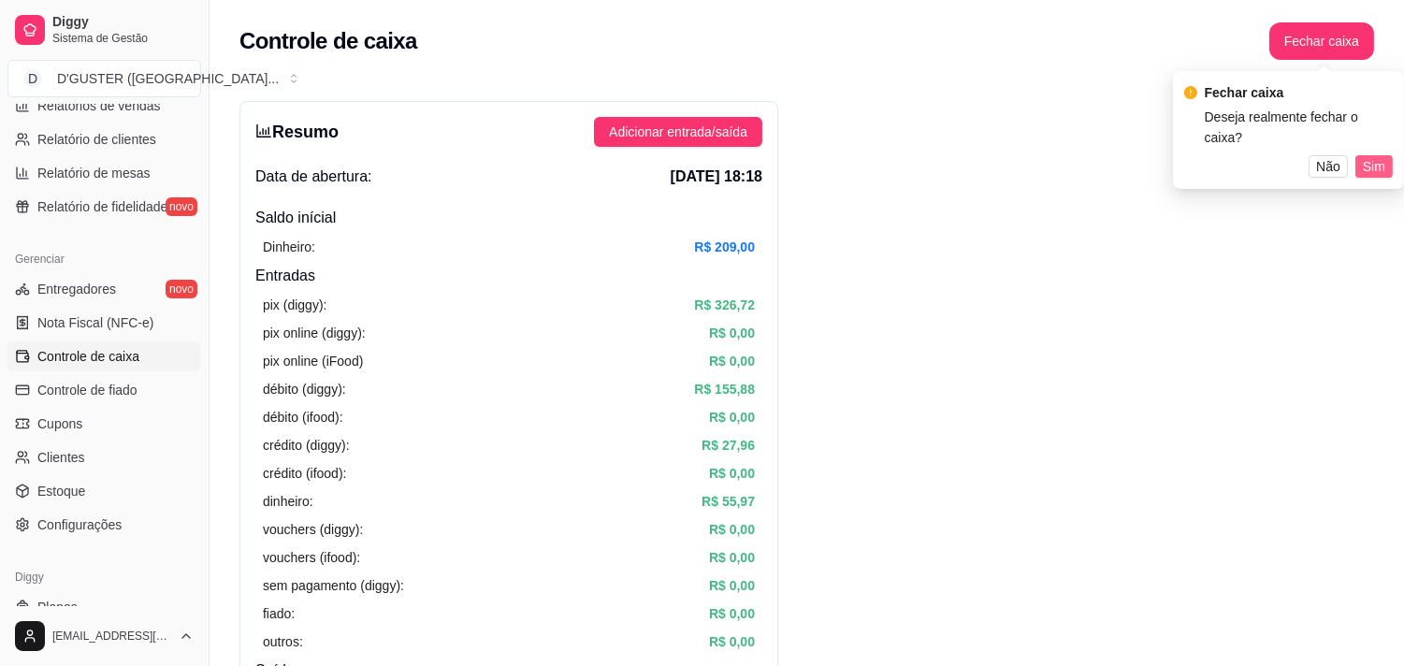
click at [1375, 156] on span "Sim" at bounding box center [1374, 166] width 22 height 21
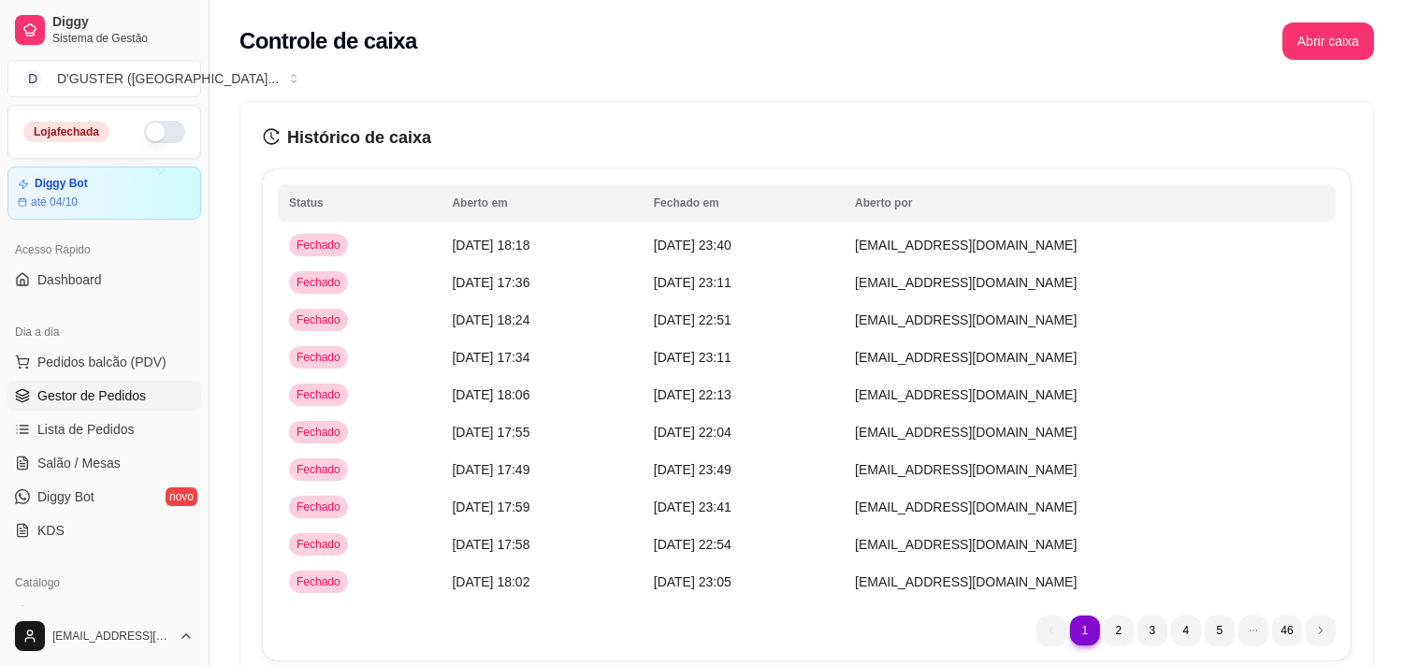
click at [107, 395] on span "Gestor de Pedidos" at bounding box center [91, 395] width 108 height 19
